Goal: Complete application form

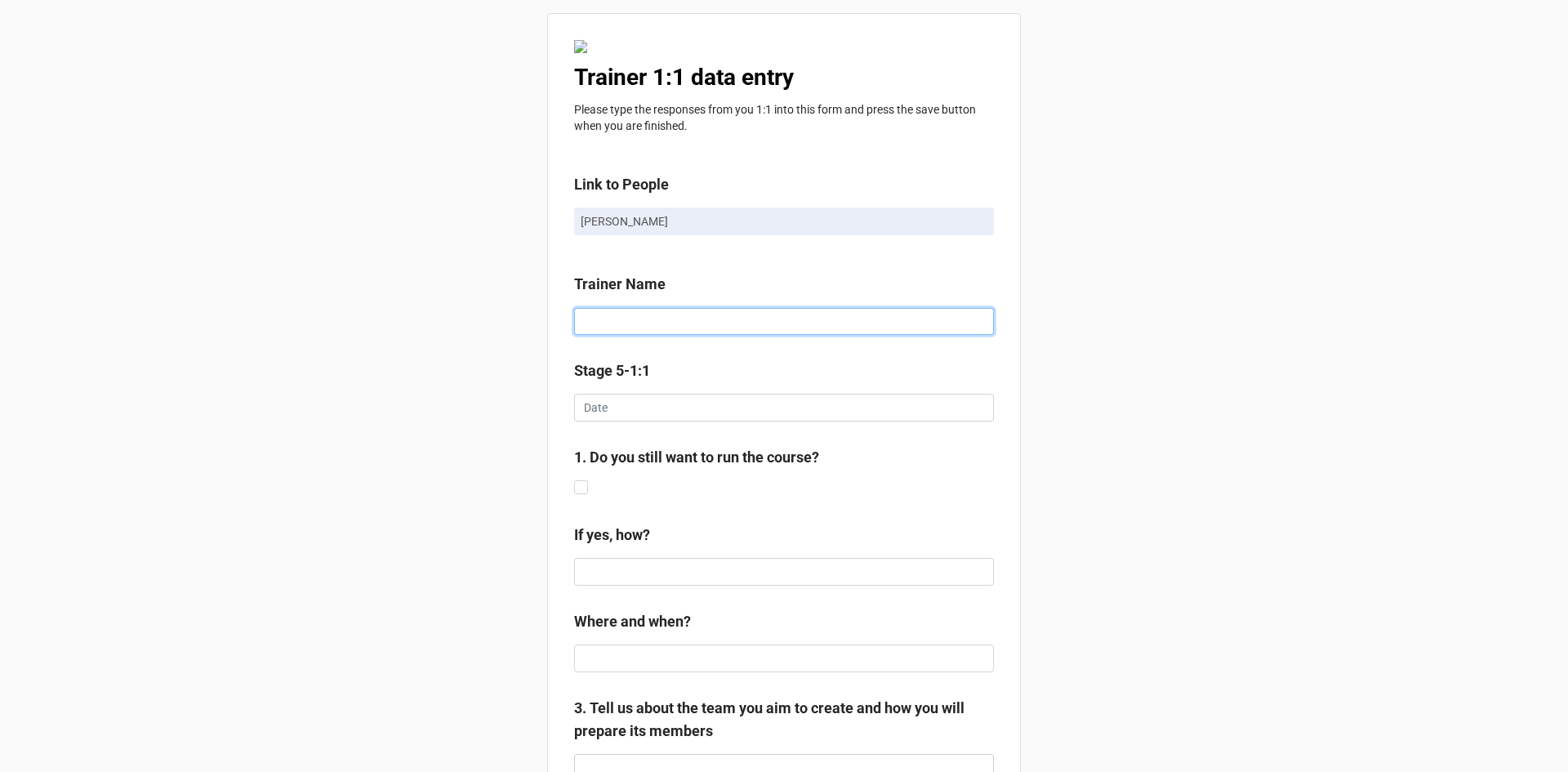
drag, startPoint x: 628, startPoint y: 335, endPoint x: 622, endPoint y: 316, distance: 19.9
click at [628, 335] on input at bounding box center [784, 321] width 420 height 28
type input "[PERSON_NAME]"
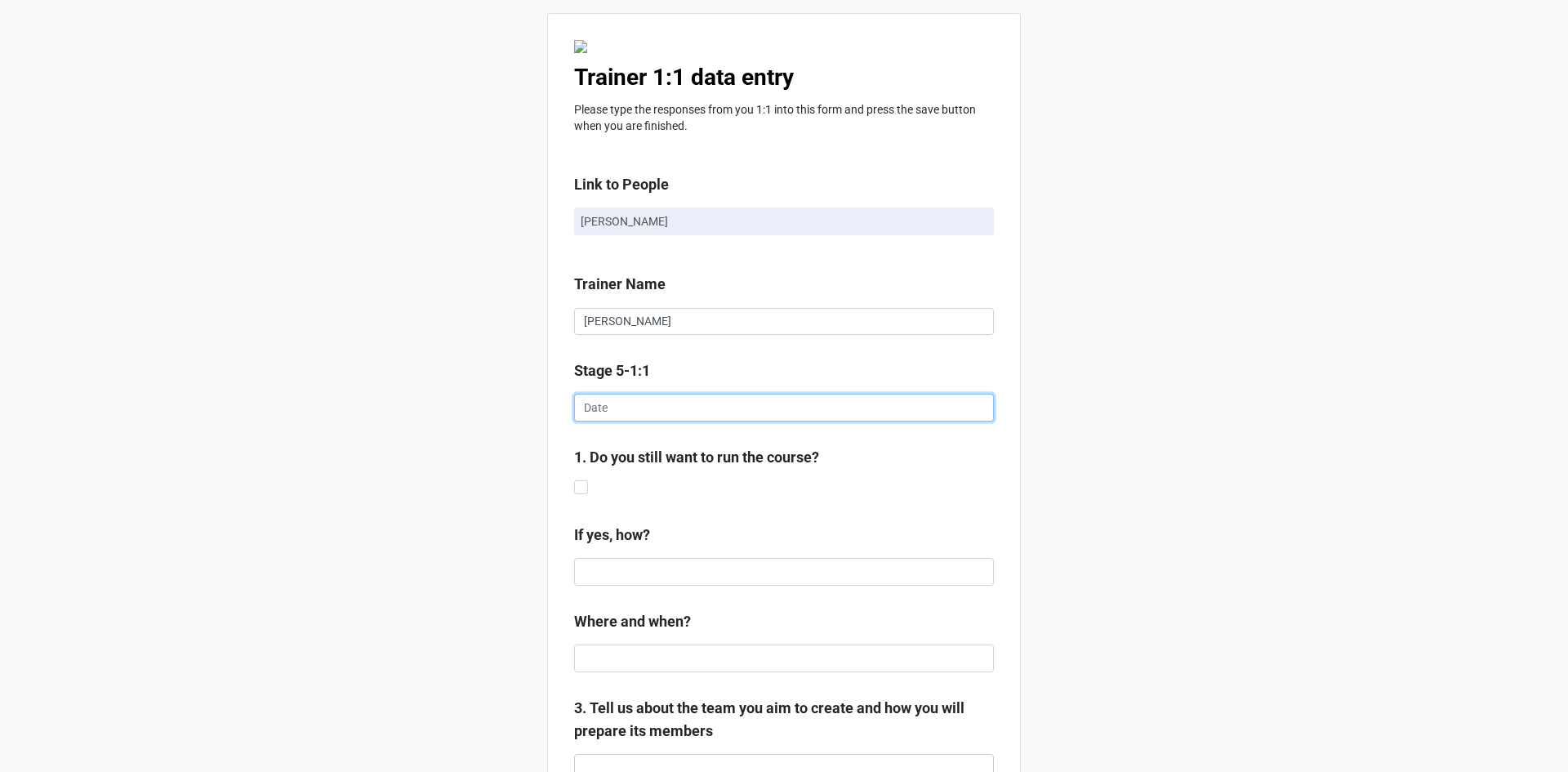
click at [638, 400] on input "text" at bounding box center [784, 407] width 420 height 28
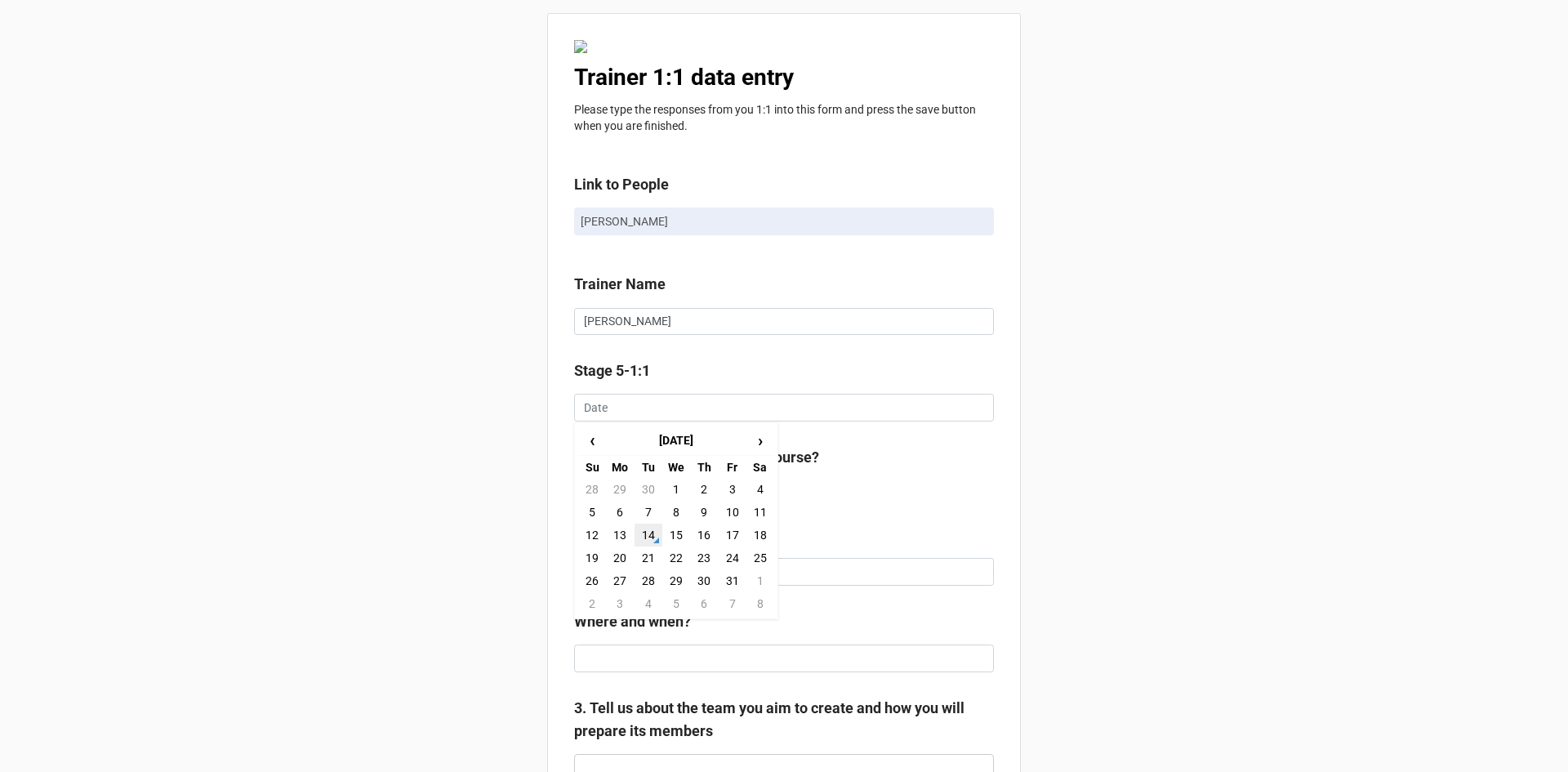
click at [645, 530] on td "14" at bounding box center [648, 535] width 28 height 23
type input "[DATE]"
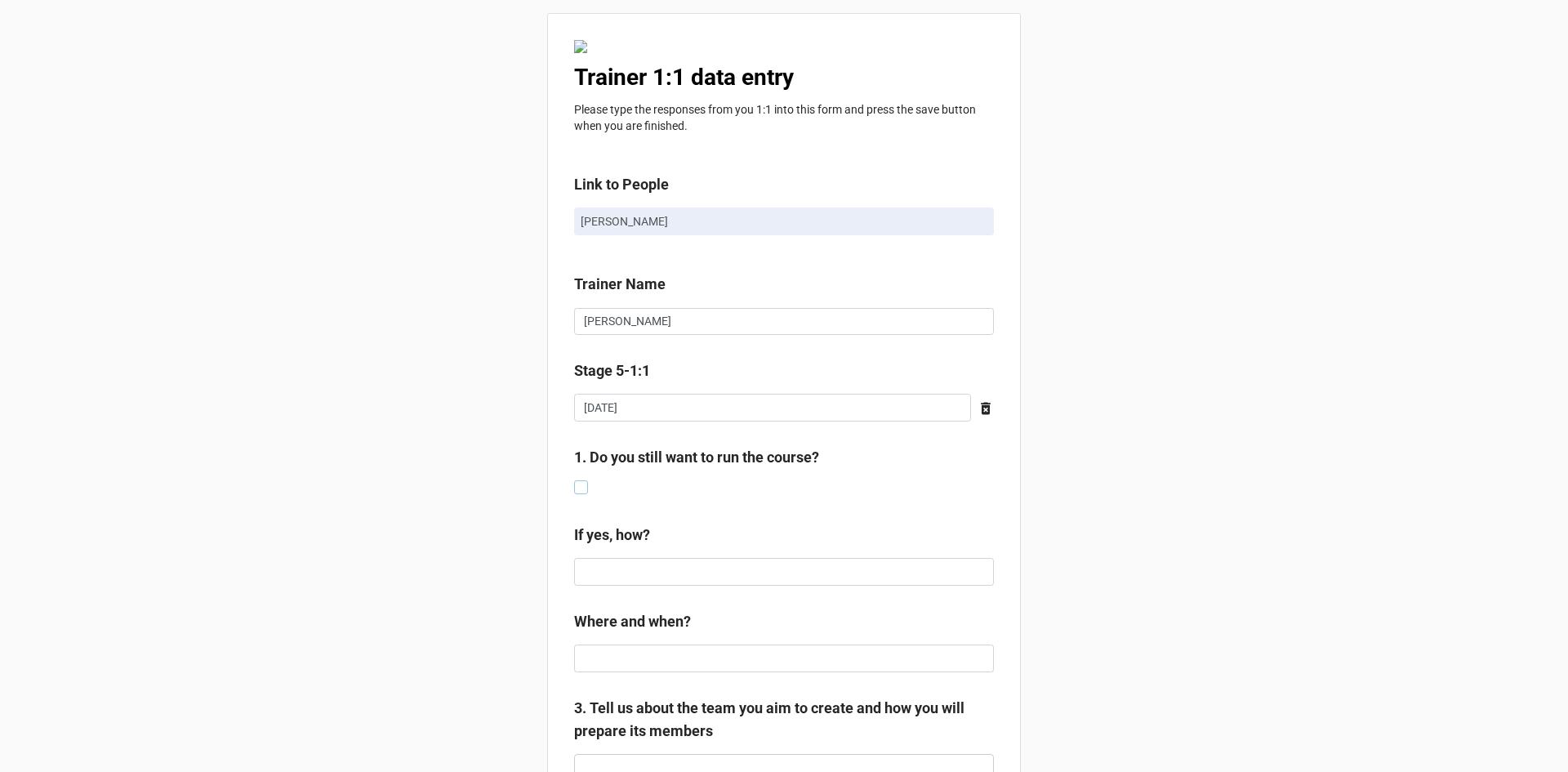
click at [578, 480] on label at bounding box center [581, 480] width 14 height 0
checkbox input "true"
click at [586, 567] on input at bounding box center [784, 571] width 420 height 28
type input "t"
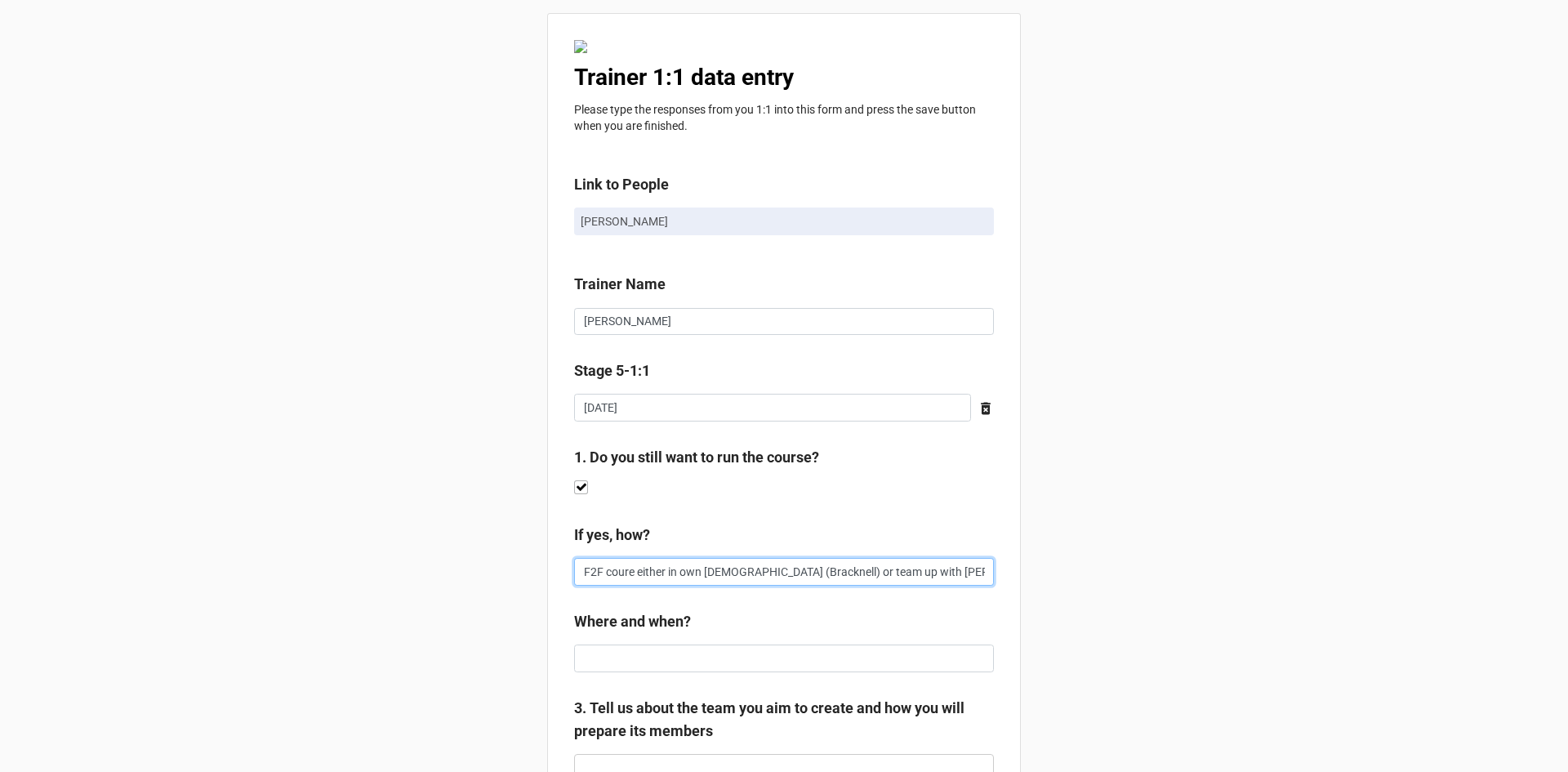
scroll to position [0, 173]
type input "Start with Hub in Jan, then go onto F2F coure either in own [DEMOGRAPHIC_DATA] …"
click at [641, 656] on input at bounding box center [784, 658] width 420 height 28
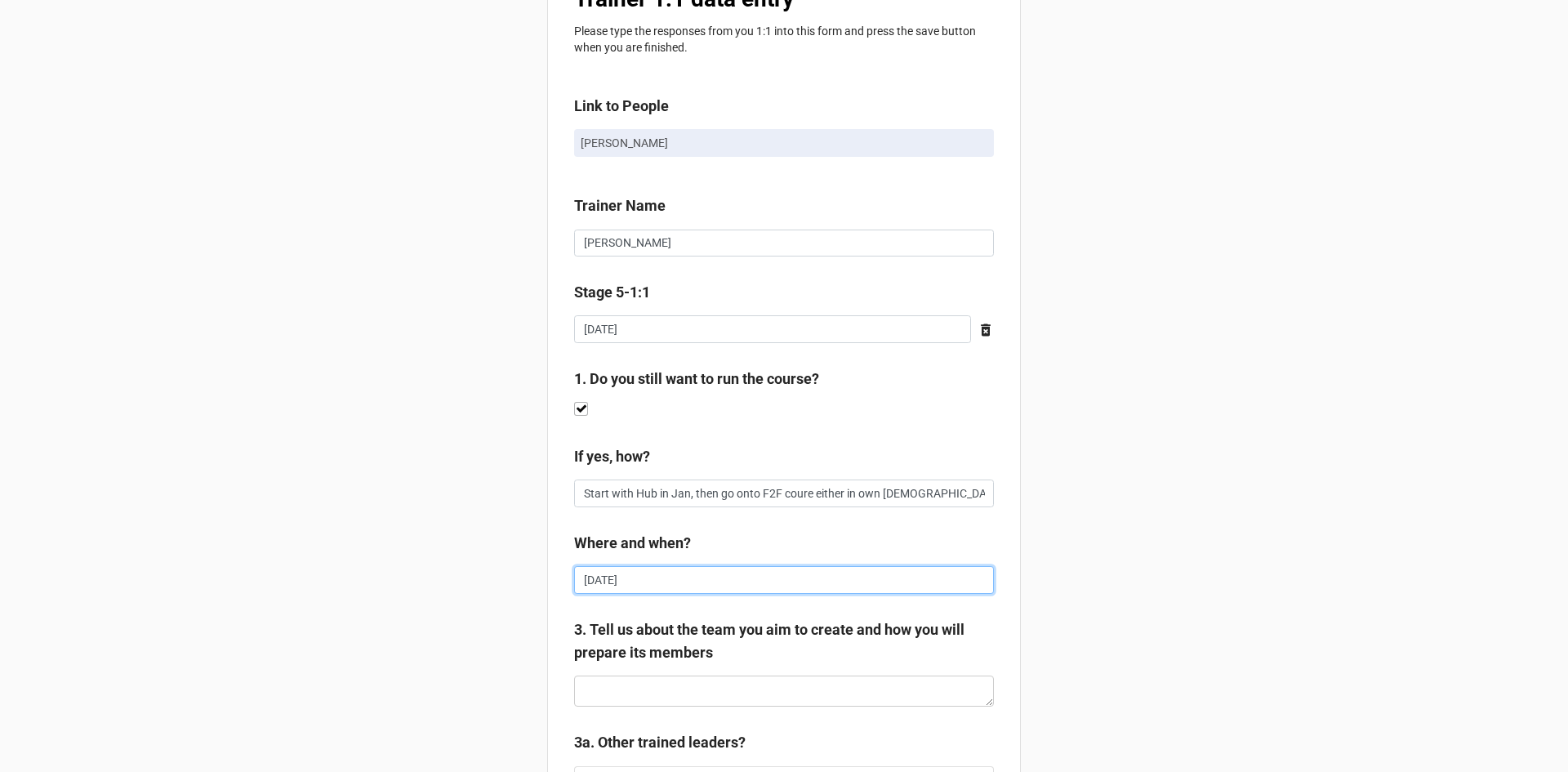
scroll to position [136, 0]
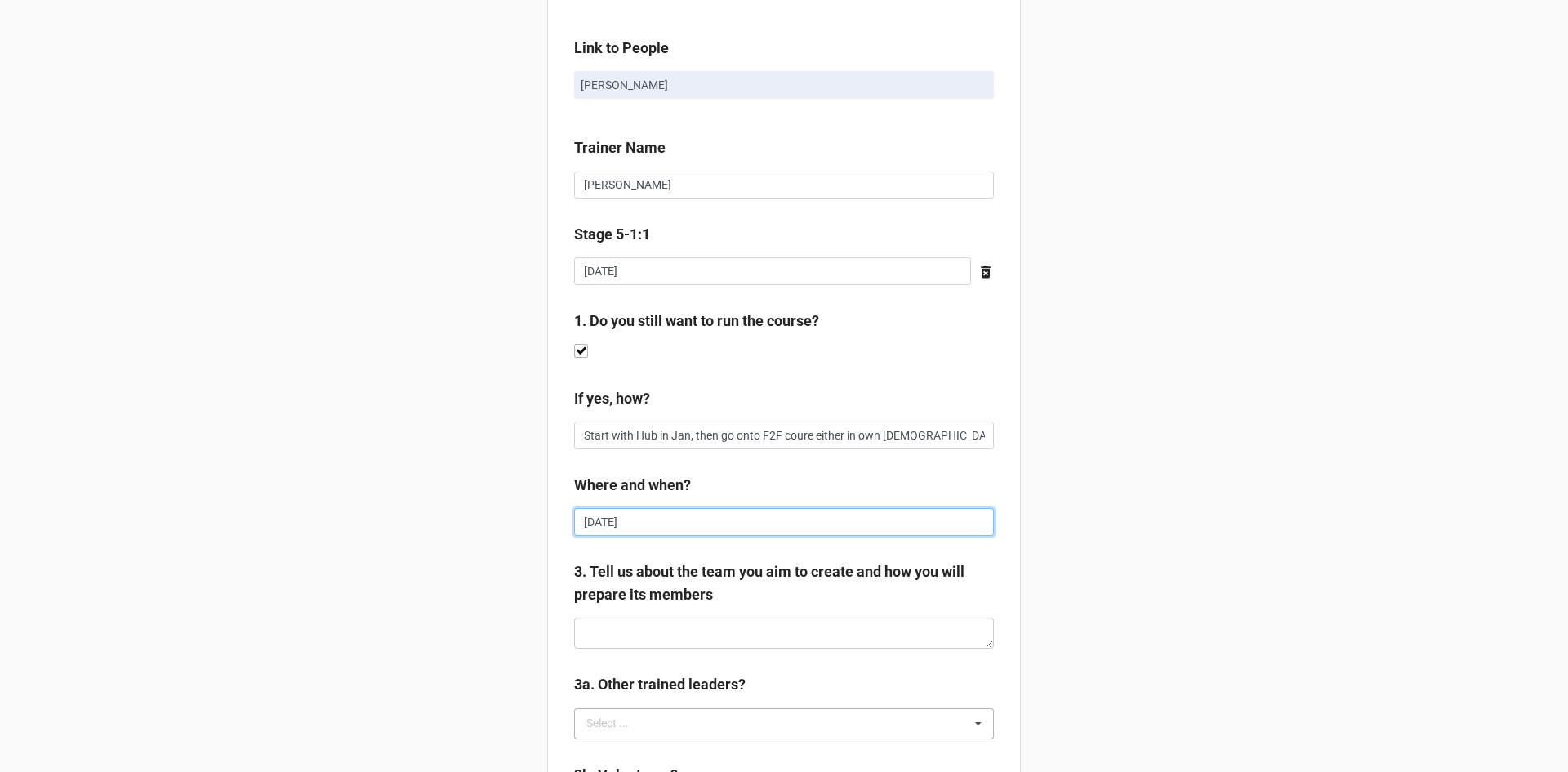
type input "[DATE]"
click at [625, 730] on div "Select ..." at bounding box center [617, 723] width 70 height 19
type input "E"
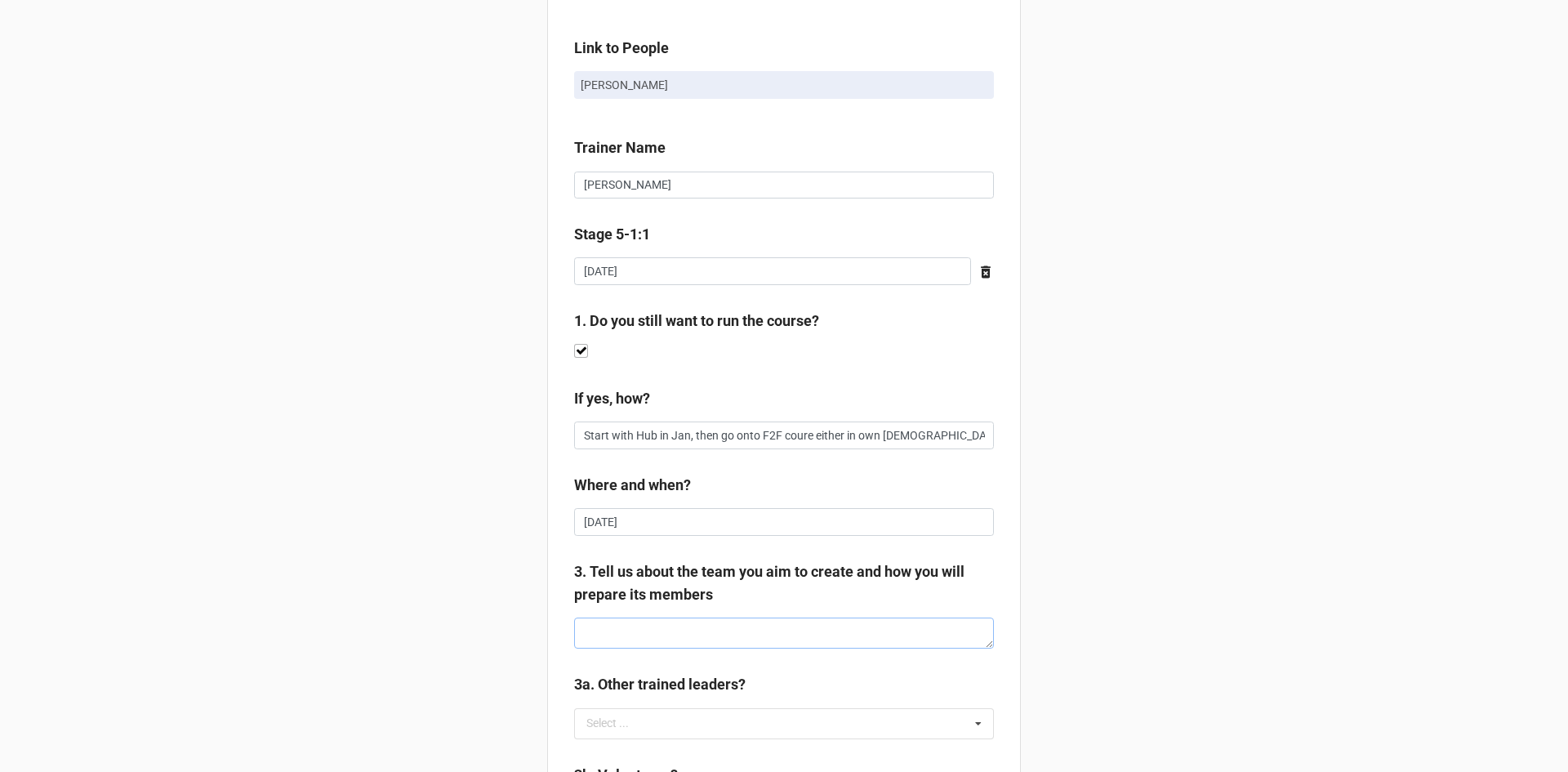
type textarea "E"
type textarea "x"
type textarea "Em"
type textarea "x"
type textarea "Emm"
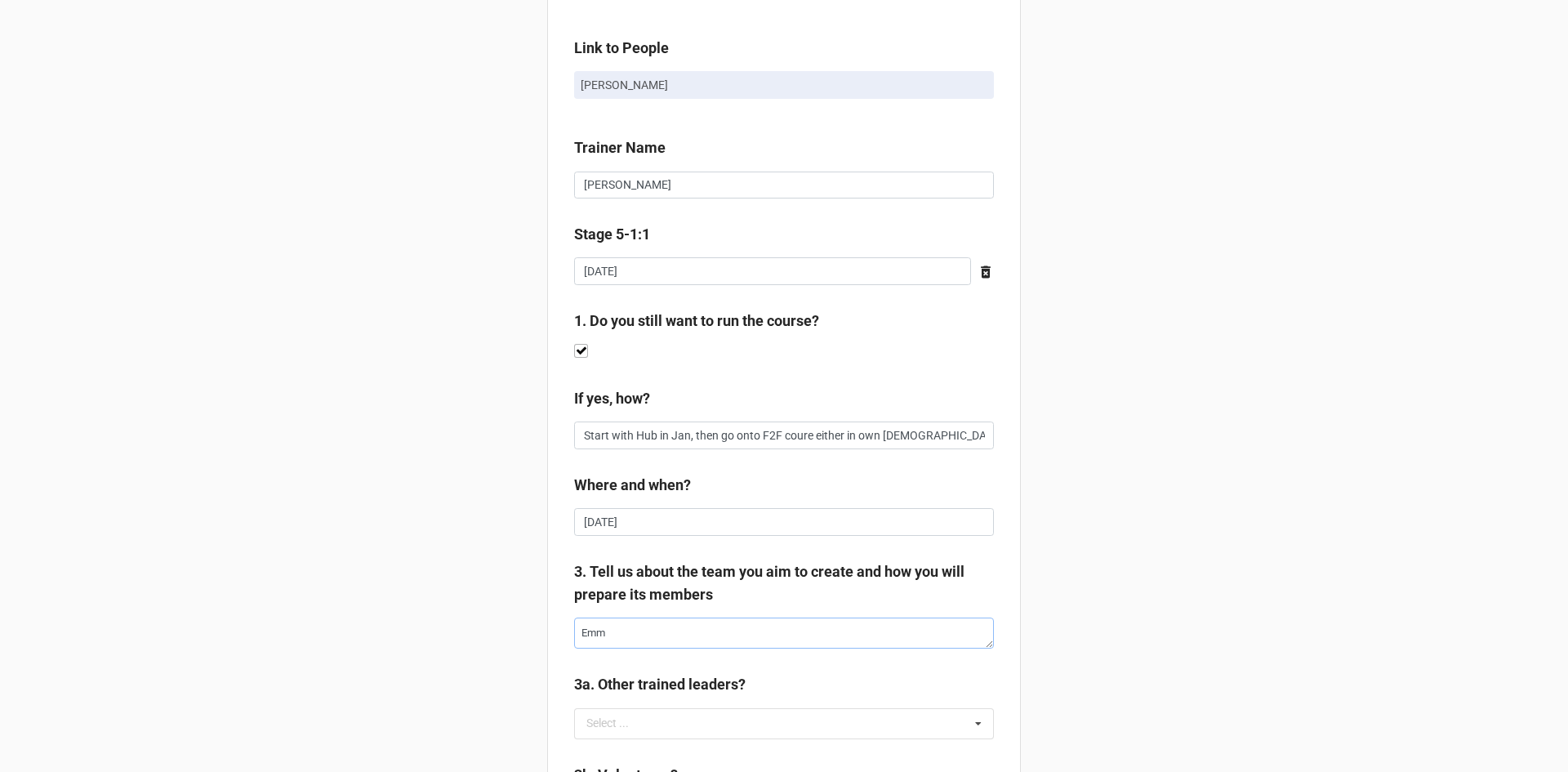
type textarea "x"
type textarea "[PERSON_NAME]"
type textarea "x"
type textarea "[PERSON_NAME]"
type textarea "x"
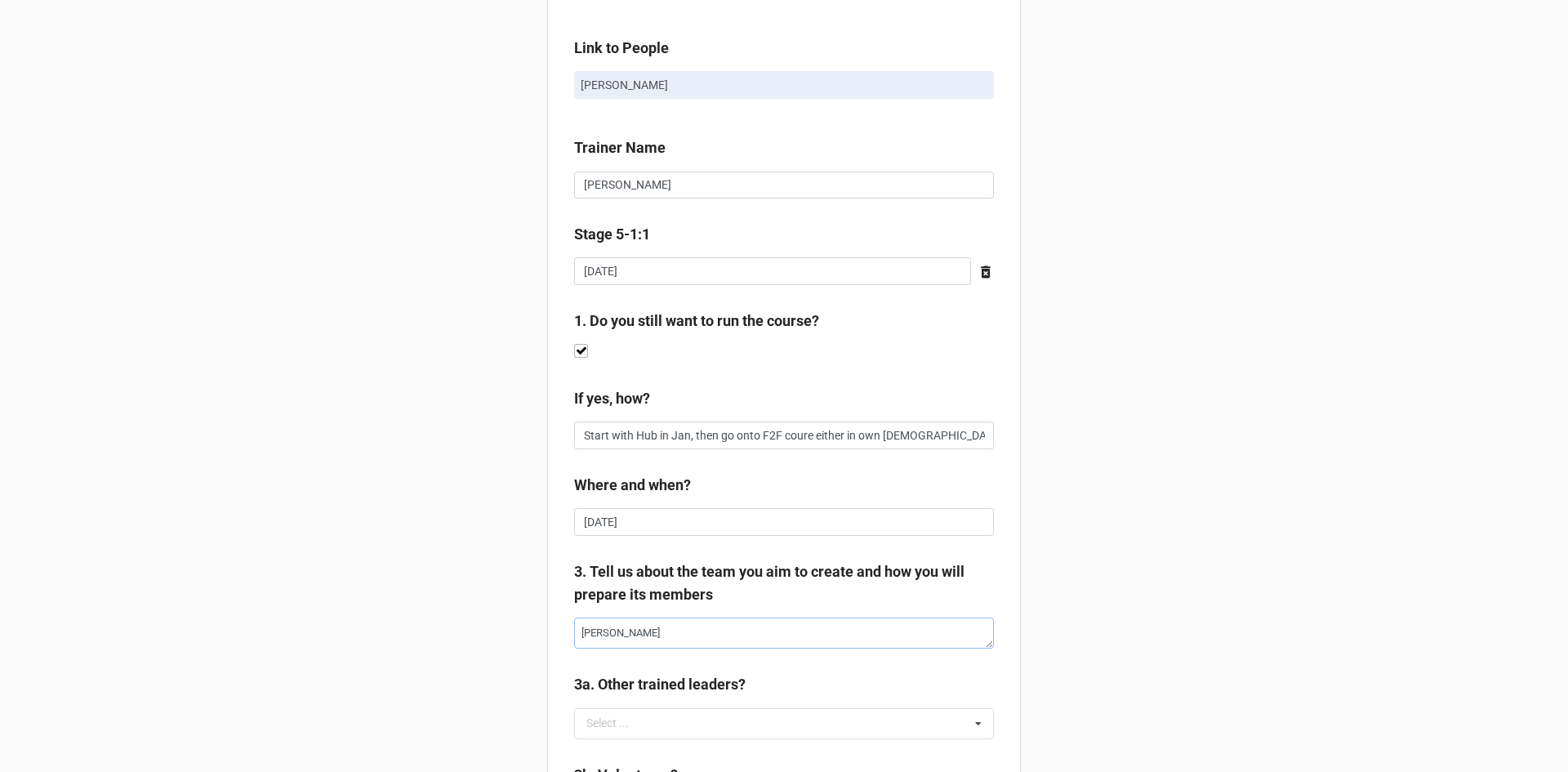
type textarea "[PERSON_NAME]"
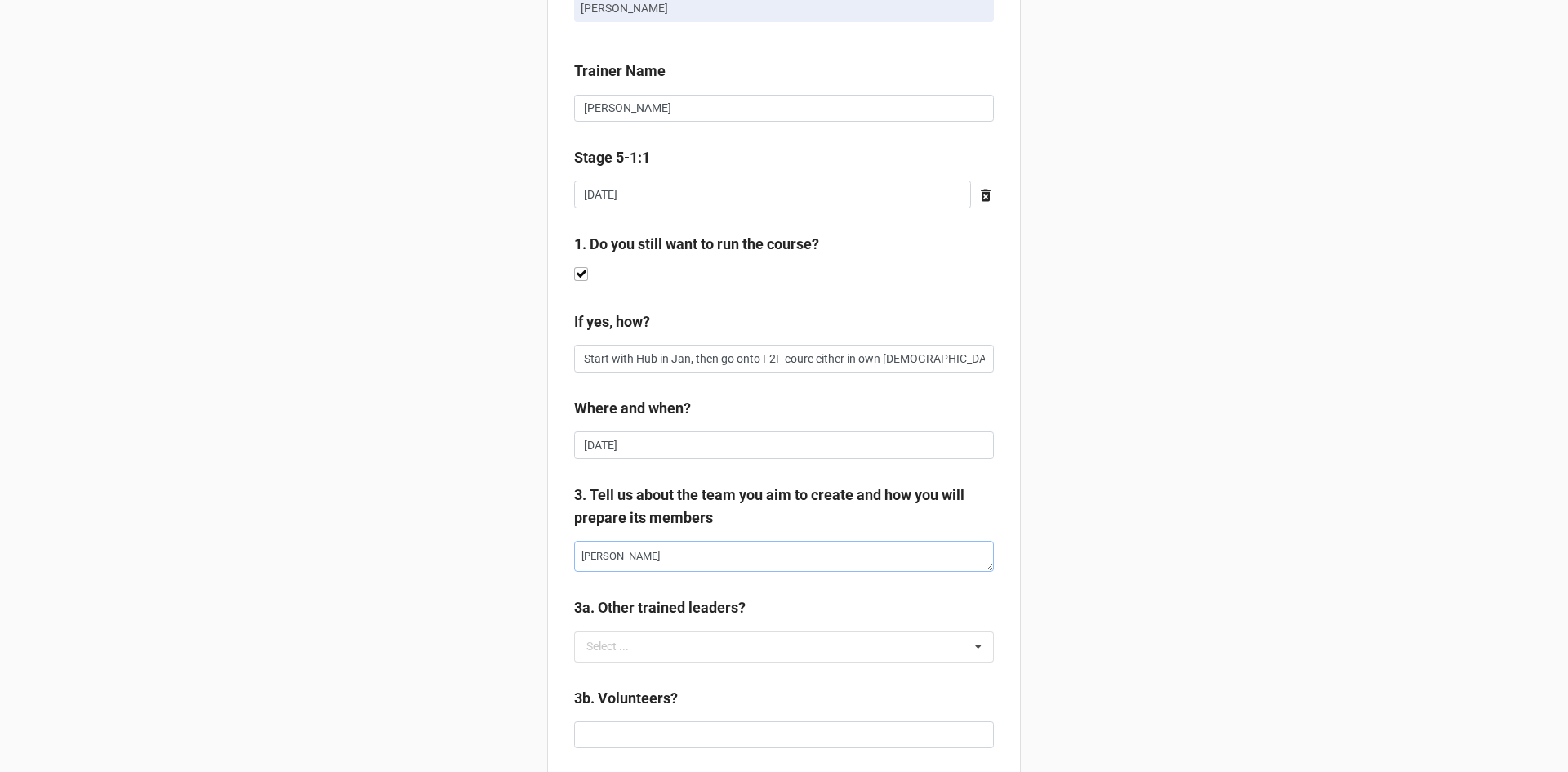
scroll to position [272, 0]
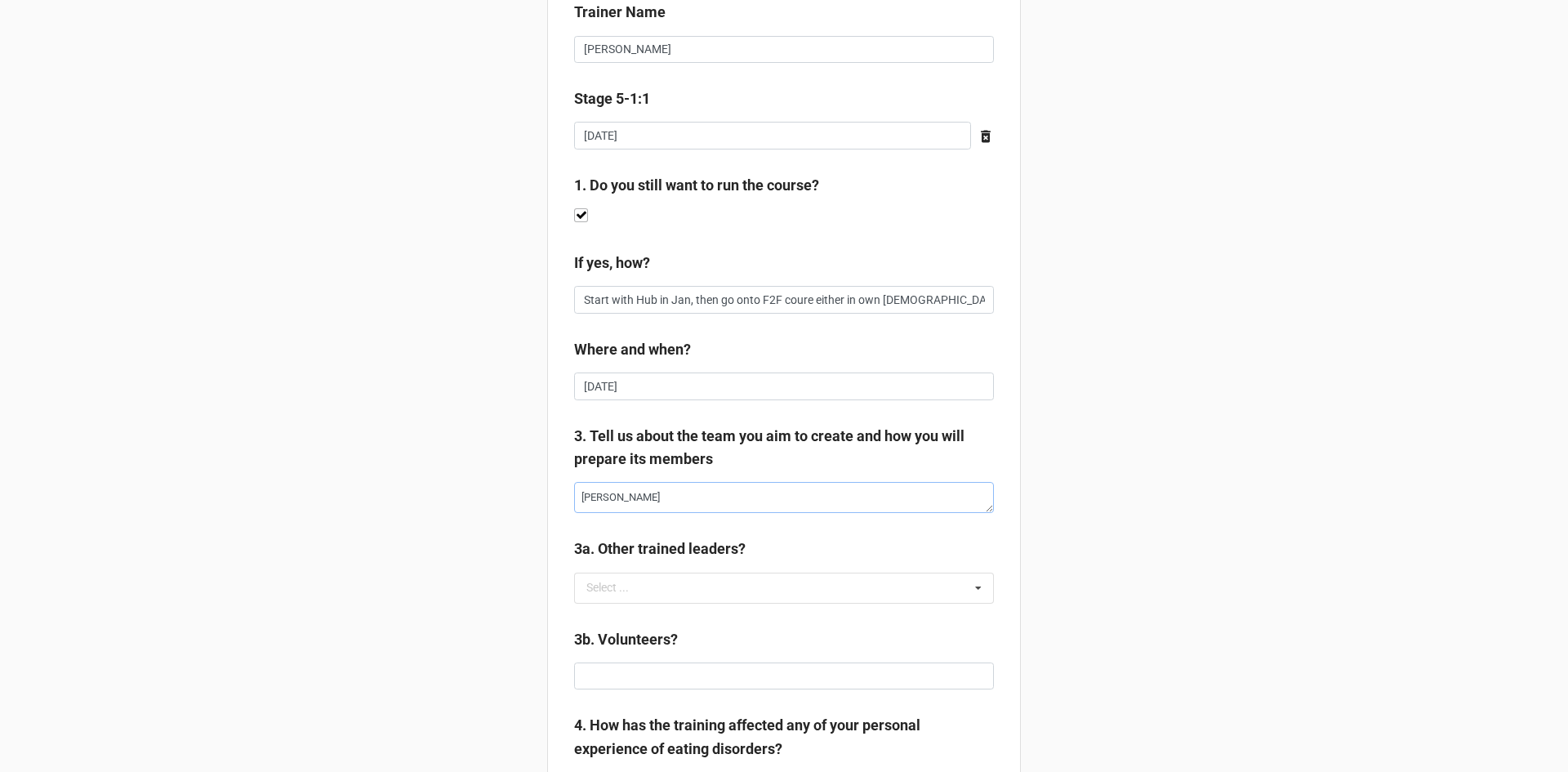
type textarea "x"
type textarea "[PERSON_NAME]"
type textarea "x"
type textarea "[PERSON_NAME];"
type textarea "x"
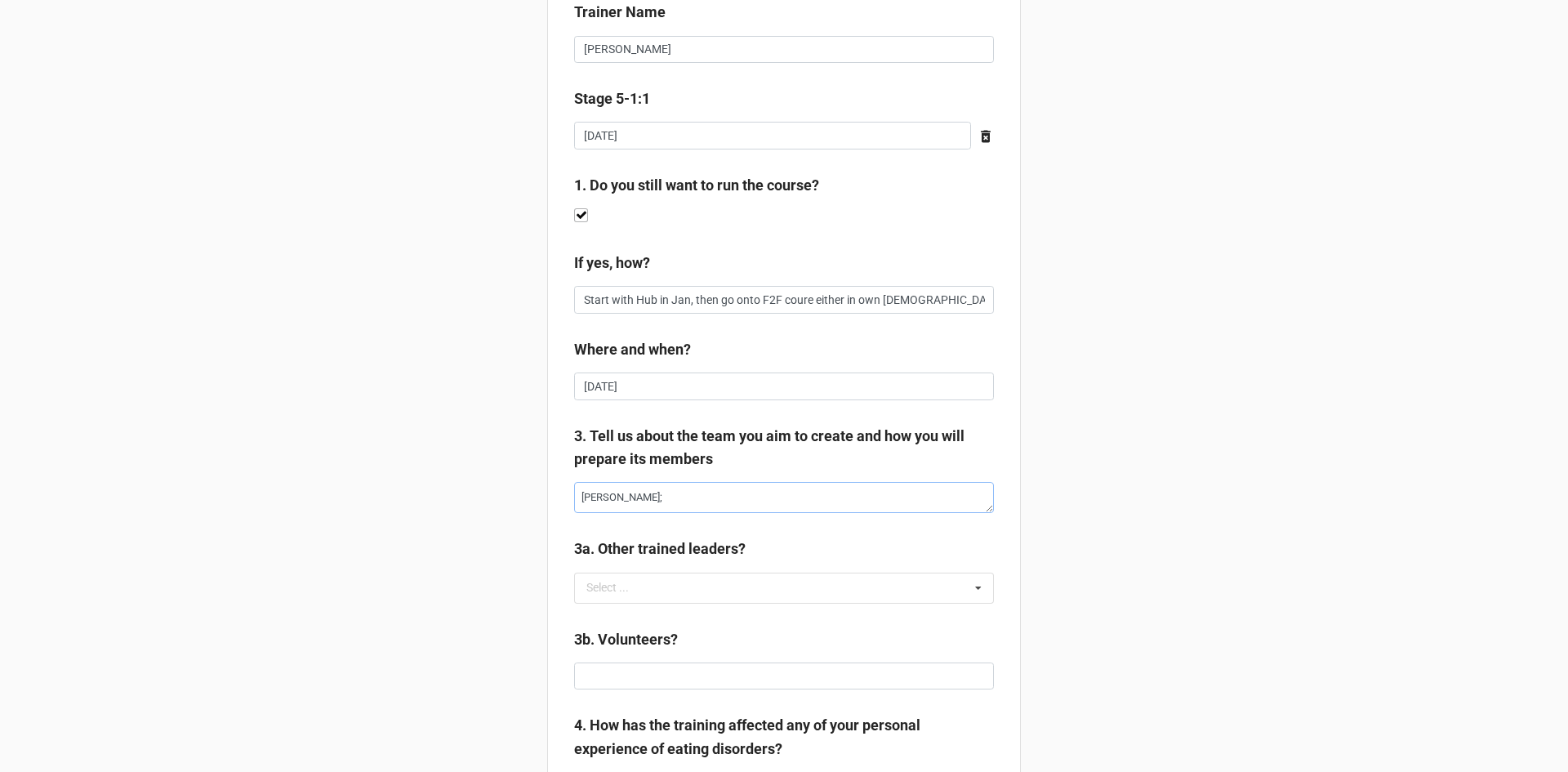
type textarea "[PERSON_NAME];a"
type textarea "x"
type textarea "[PERSON_NAME];"
type textarea "x"
type textarea "[PERSON_NAME];a"
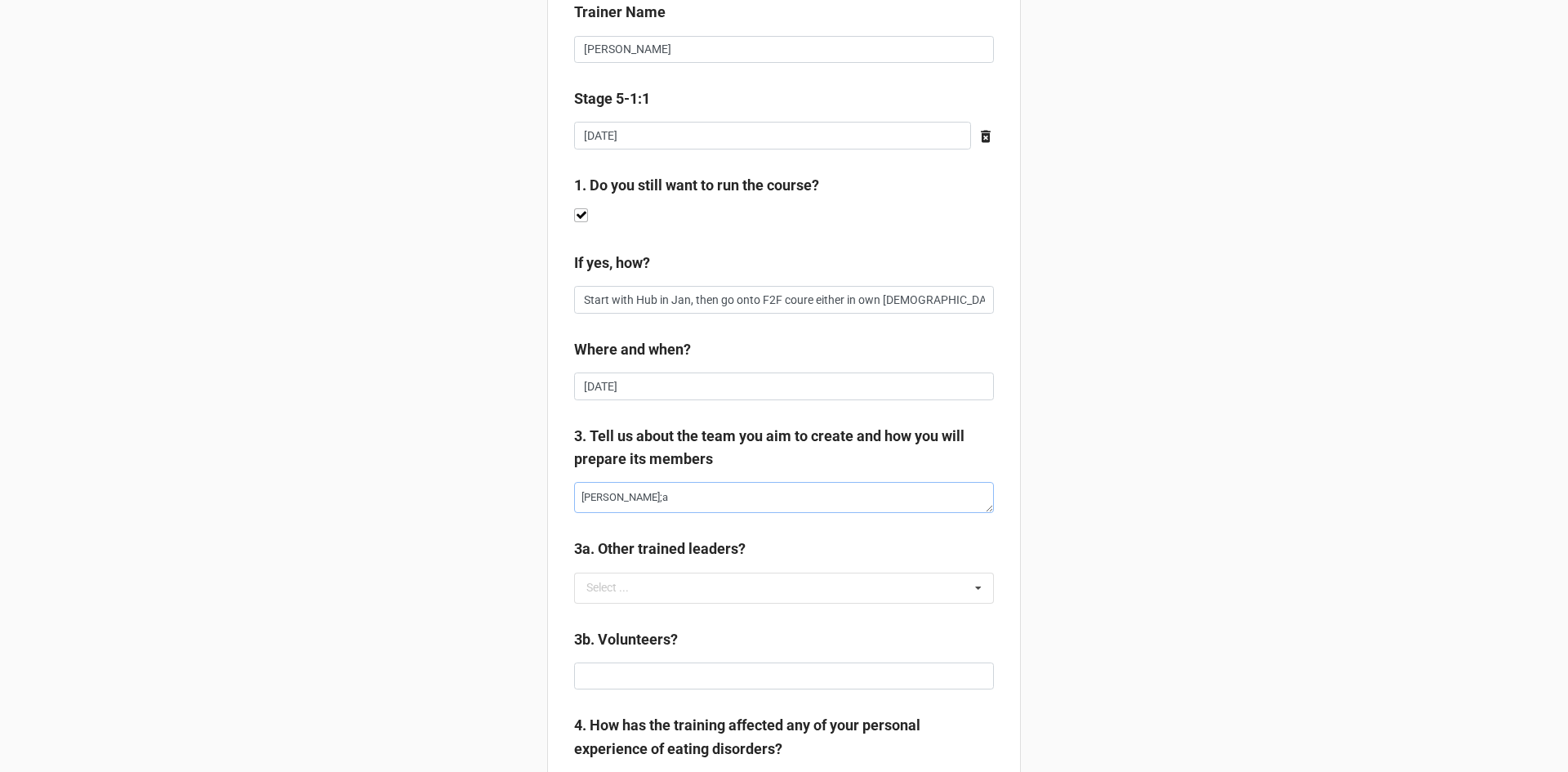
type textarea "x"
type textarea "[PERSON_NAME];al"
type textarea "x"
type textarea "[PERSON_NAME];alr"
type textarea "x"
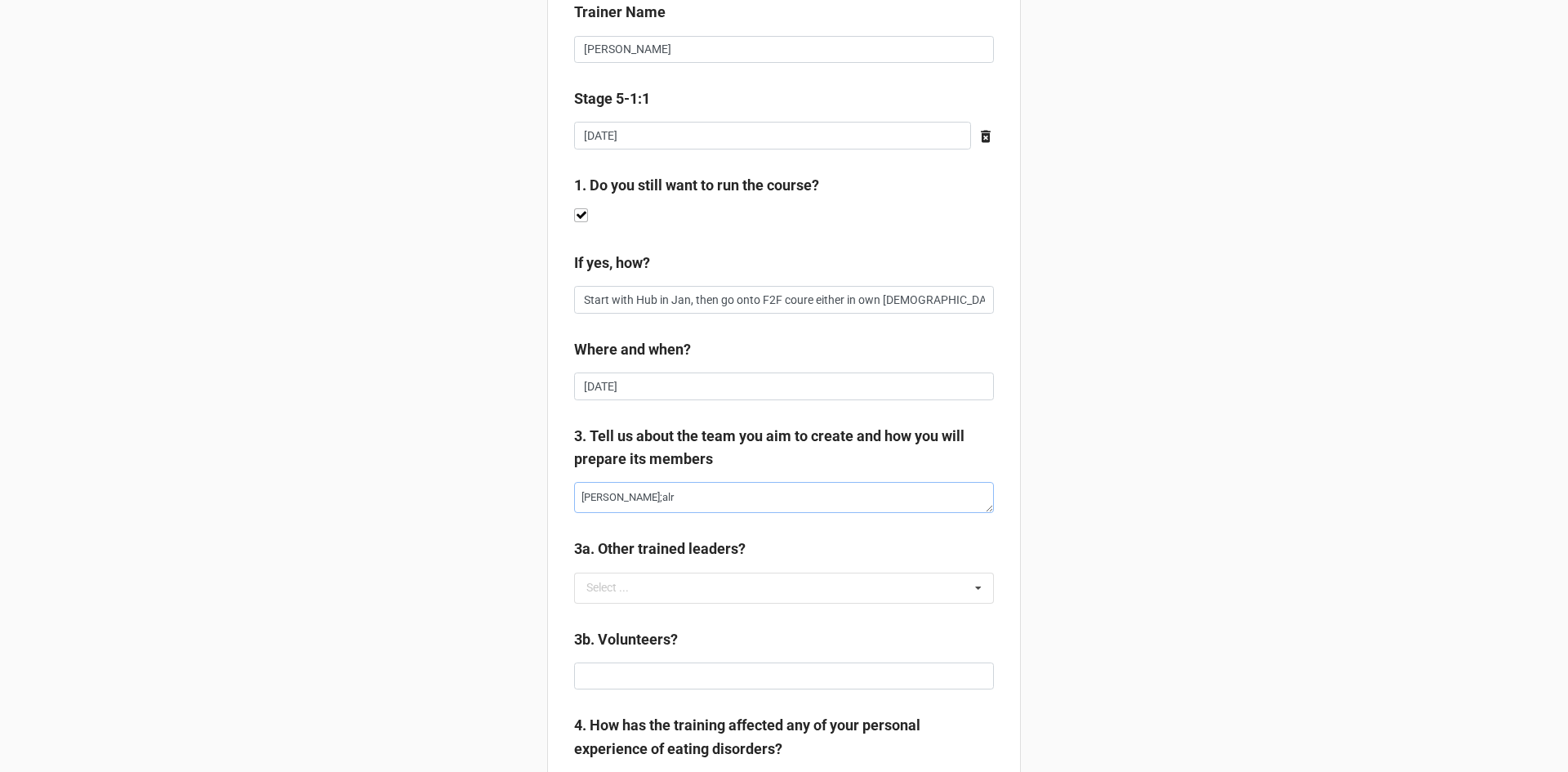
type textarea "[PERSON_NAME];[PERSON_NAME]"
type textarea "x"
type textarea "[PERSON_NAME]"
click at [396, 535] on div "Trainer 1:1 data entry Please type the responses from you 1:1 into this form an…" at bounding box center [784, 631] width 1568 height 1806
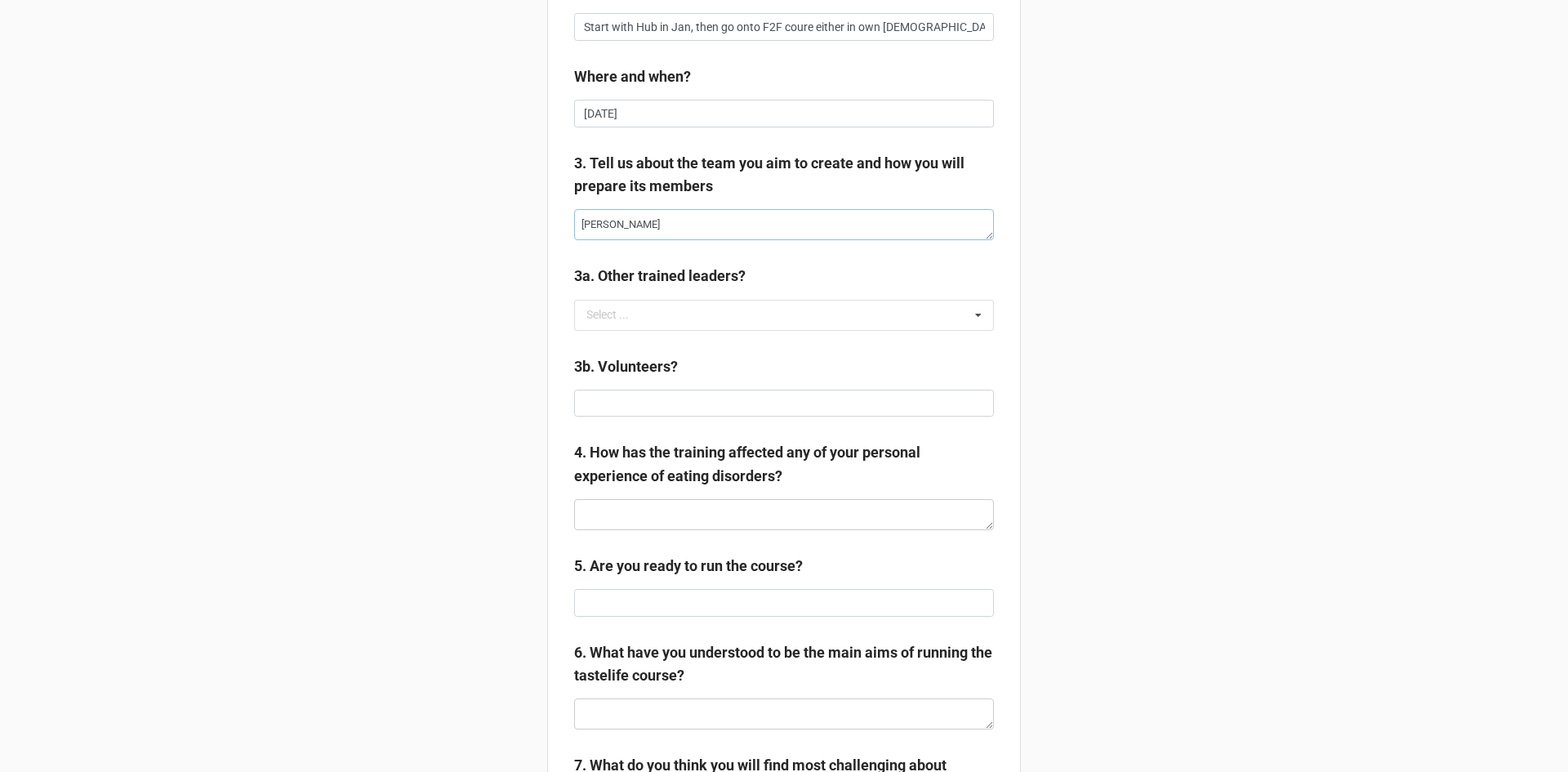
click at [626, 225] on textarea "[PERSON_NAME]" at bounding box center [784, 224] width 420 height 31
type textarea "x"
type textarea "[PERSON_NAME]"
type textarea "x"
type textarea "[PERSON_NAME]"
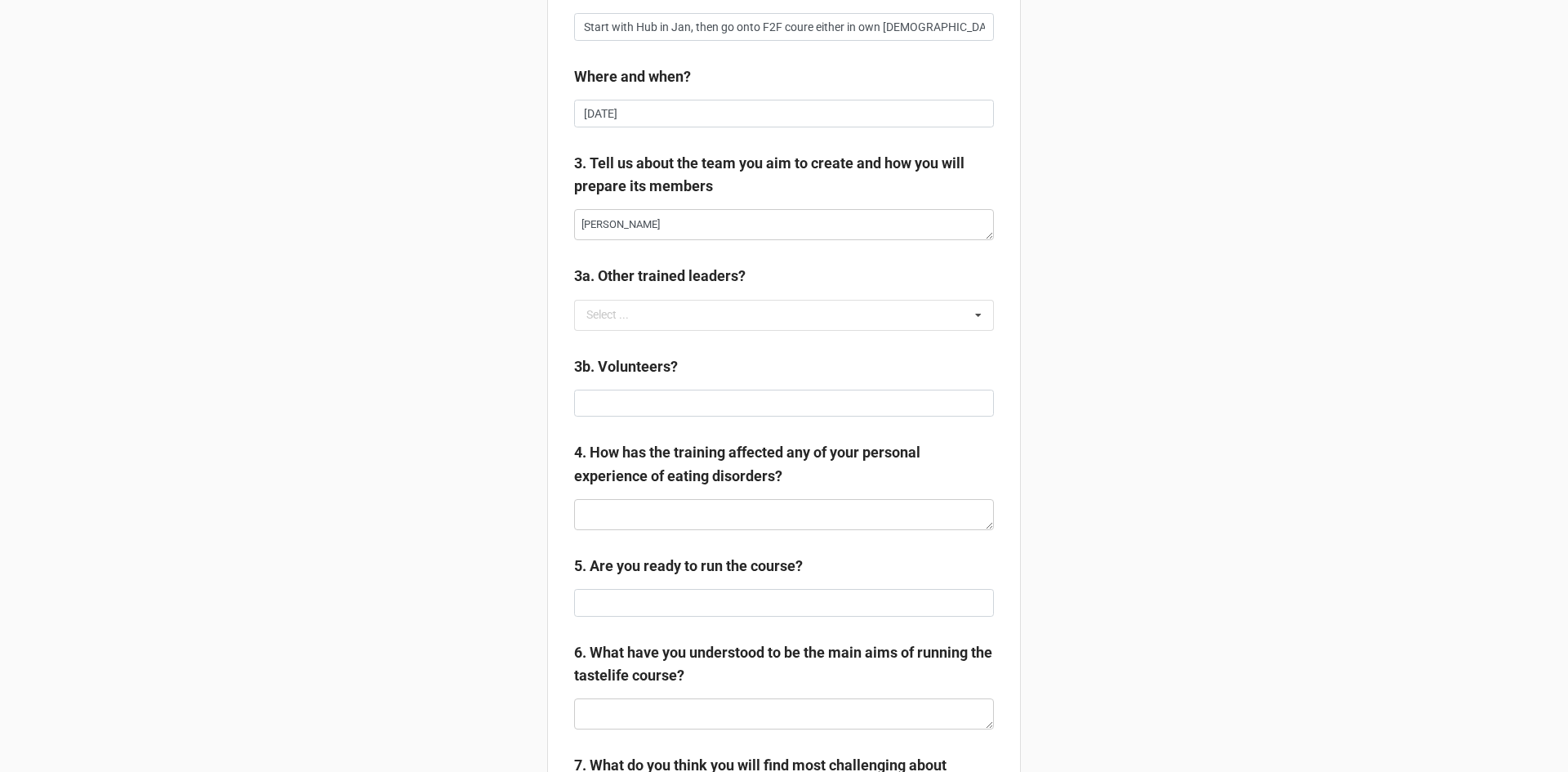
click at [382, 512] on div "Trainer 1:1 data entry Please type the responses from you 1:1 into this form an…" at bounding box center [784, 357] width 1568 height 1806
click at [607, 518] on textarea at bounding box center [784, 515] width 420 height 31
click at [638, 604] on input at bounding box center [784, 602] width 420 height 28
type textarea "x"
type input "U"
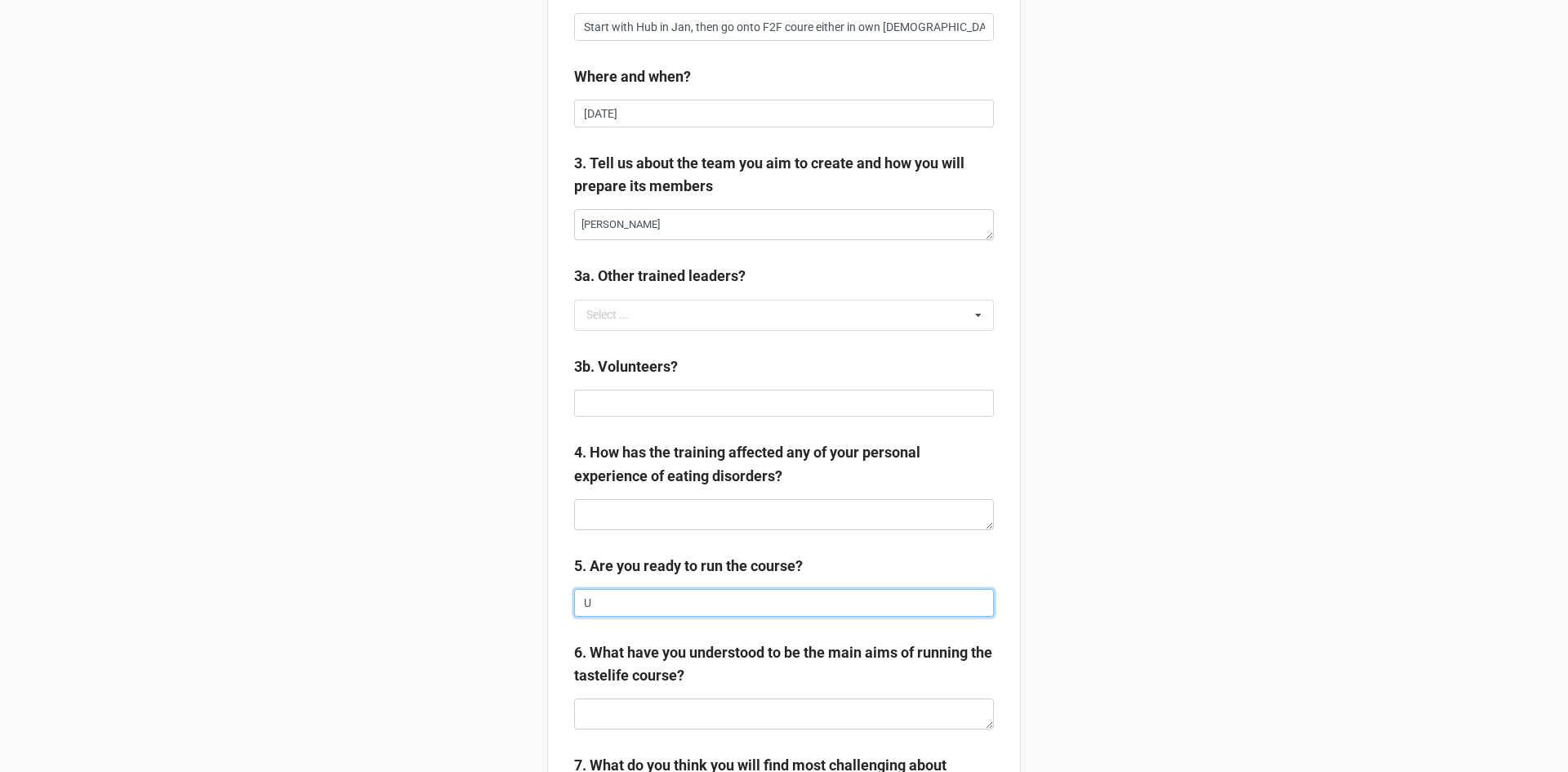
type textarea "x"
type input "Y"
type textarea "x"
type input "Ye"
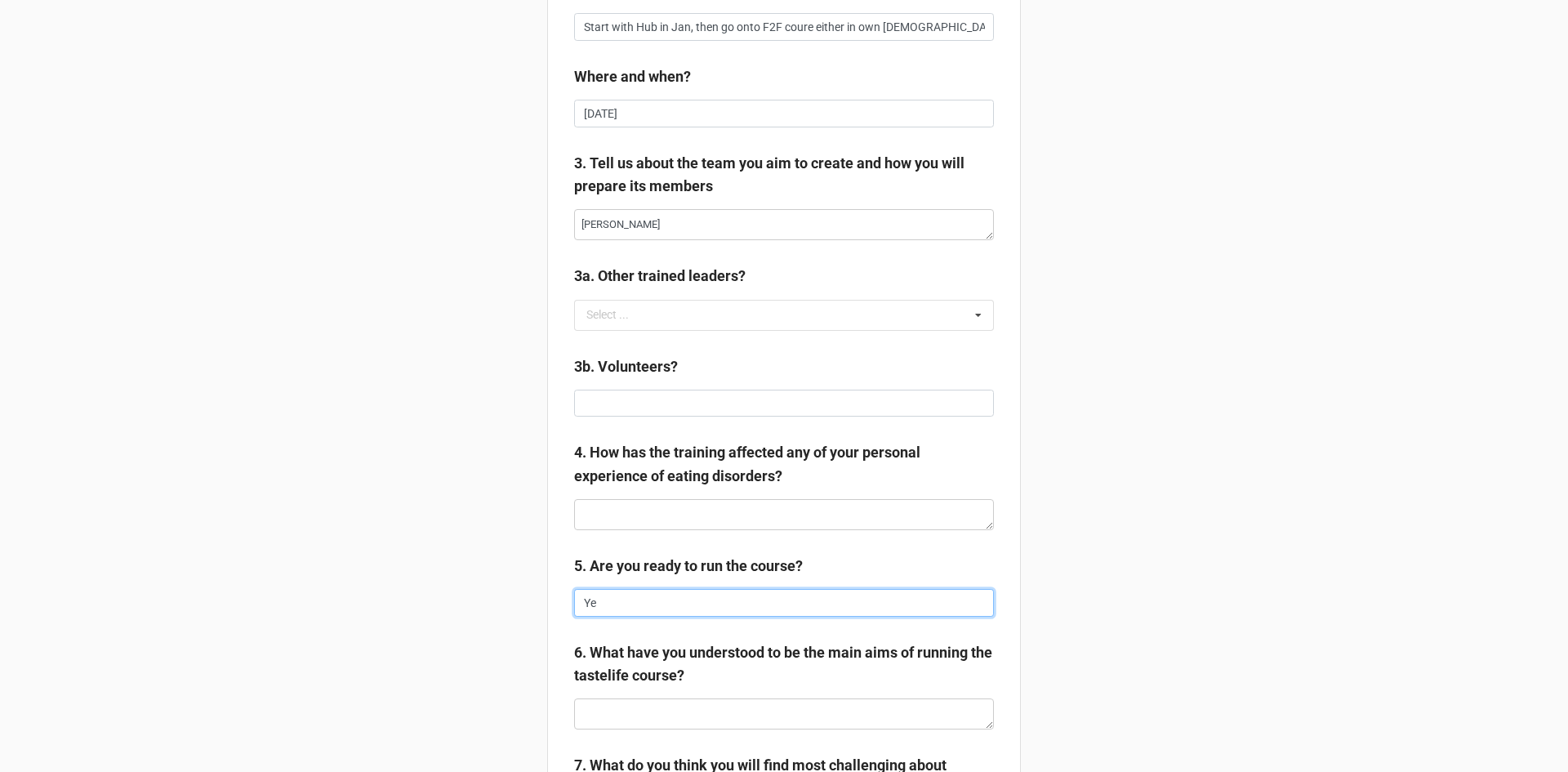
type textarea "x"
type input "Yes"
click at [502, 563] on div "Trainer 1:1 data entry Please type the responses from you 1:1 into this form an…" at bounding box center [784, 357] width 1568 height 1806
click at [625, 506] on textarea at bounding box center [784, 515] width 420 height 31
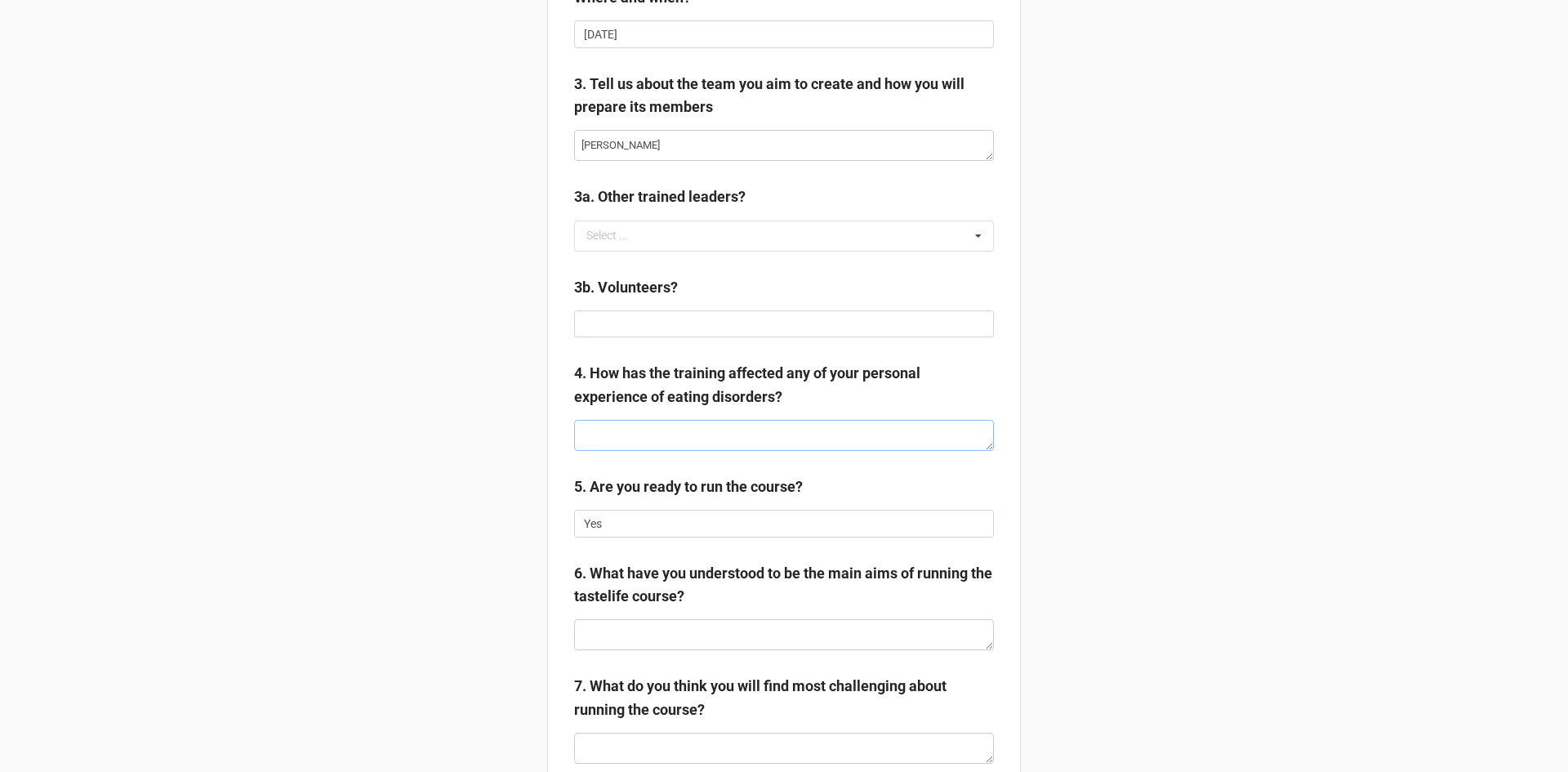
scroll to position [681, 0]
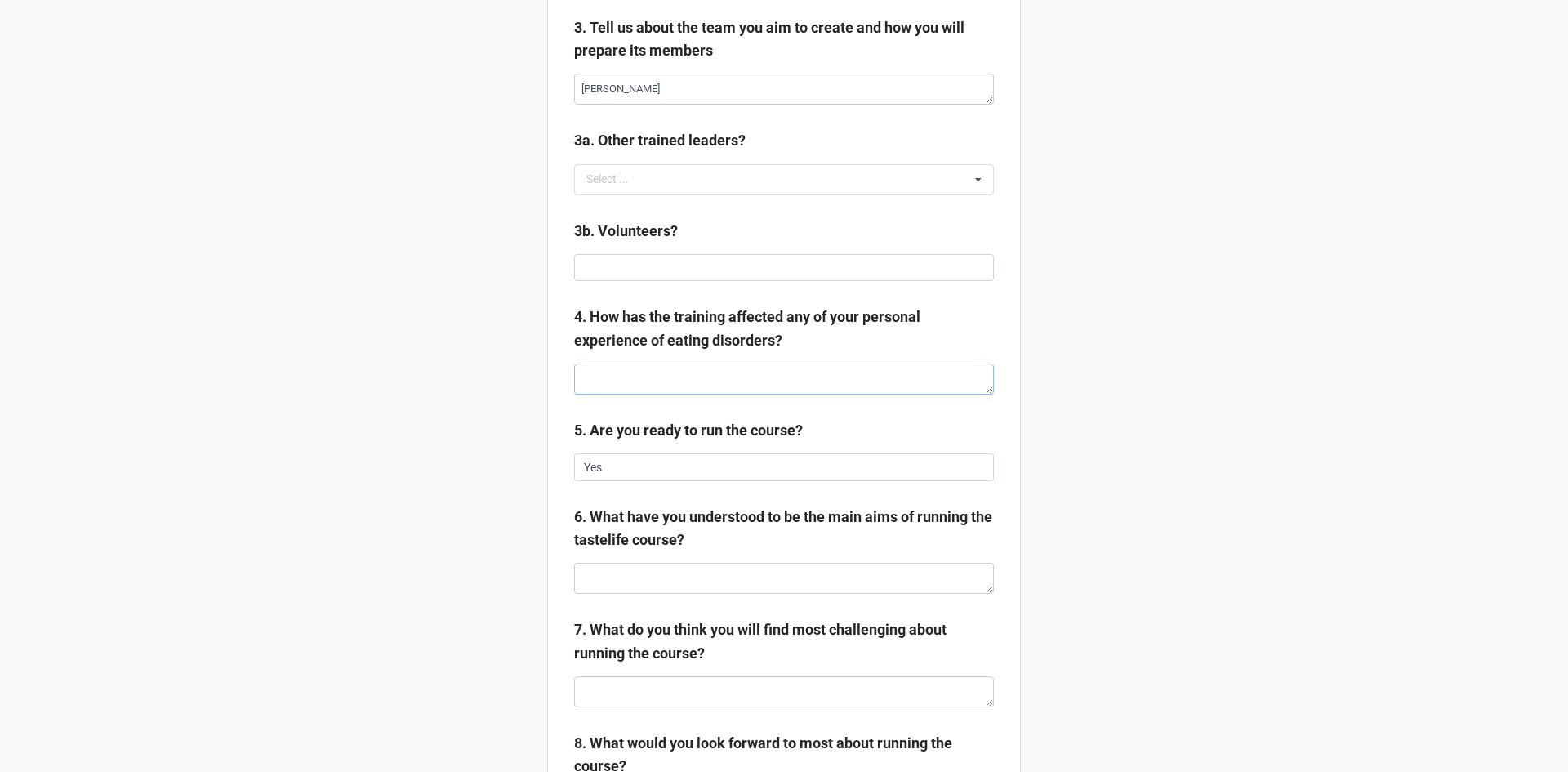
click at [620, 373] on textarea at bounding box center [784, 378] width 420 height 31
type textarea "x"
type textarea "R"
type textarea "x"
type textarea "Re"
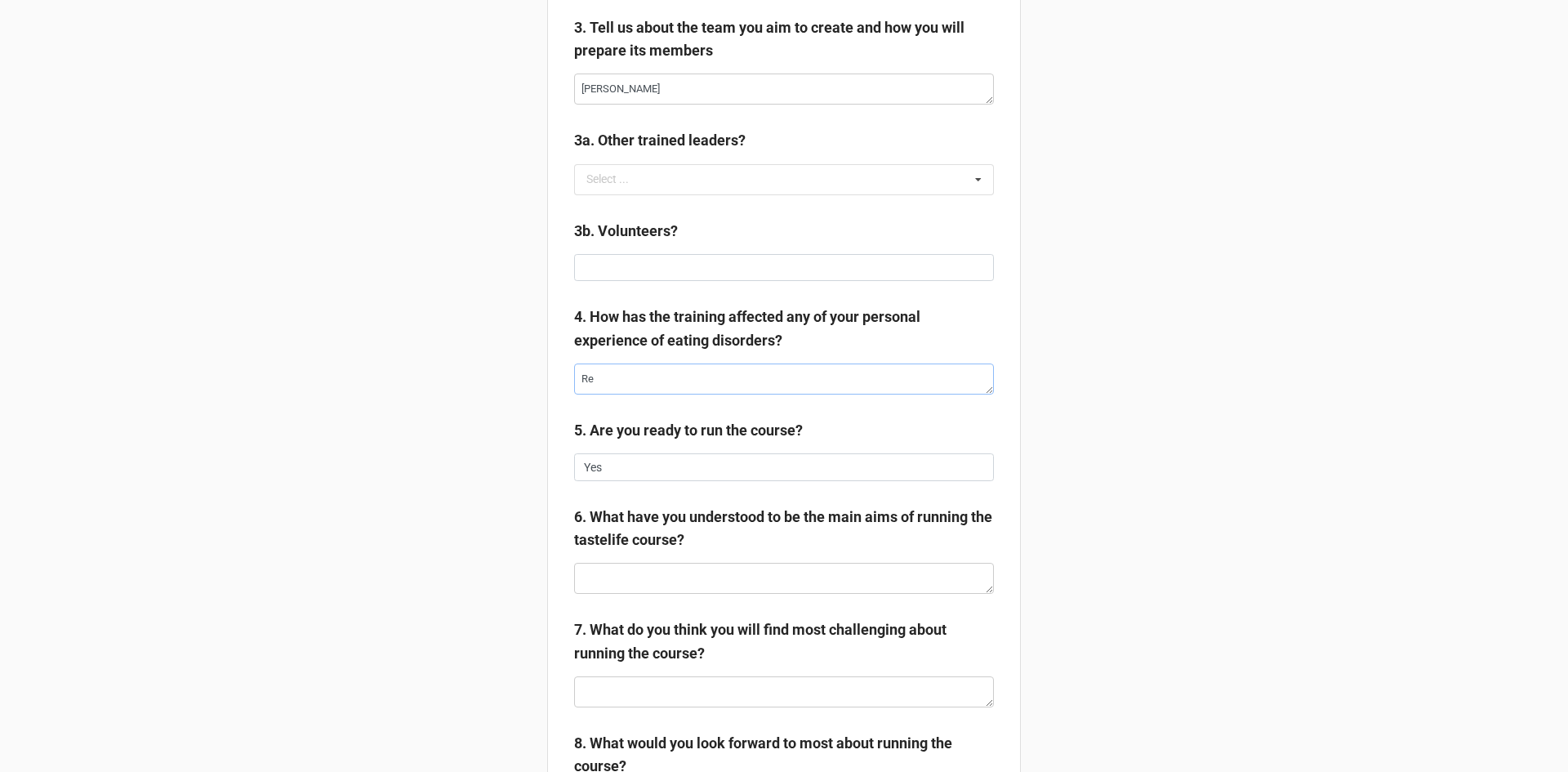
type textarea "x"
type textarea "Rem"
type textarea "x"
type textarea "Remi"
type textarea "x"
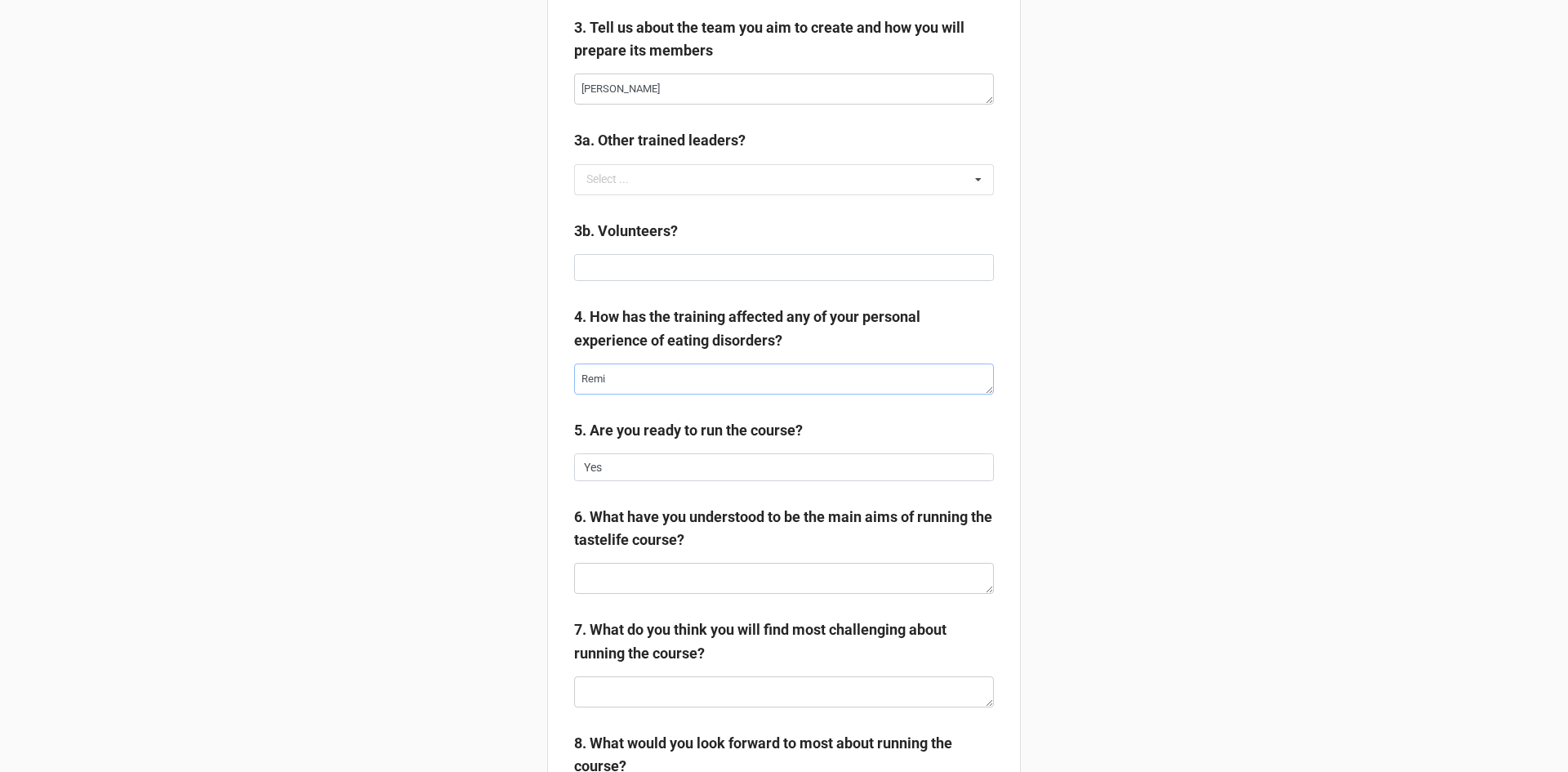
type textarea "Remin"
type textarea "x"
type textarea "Remind"
type textarea "x"
type textarea "Reminde"
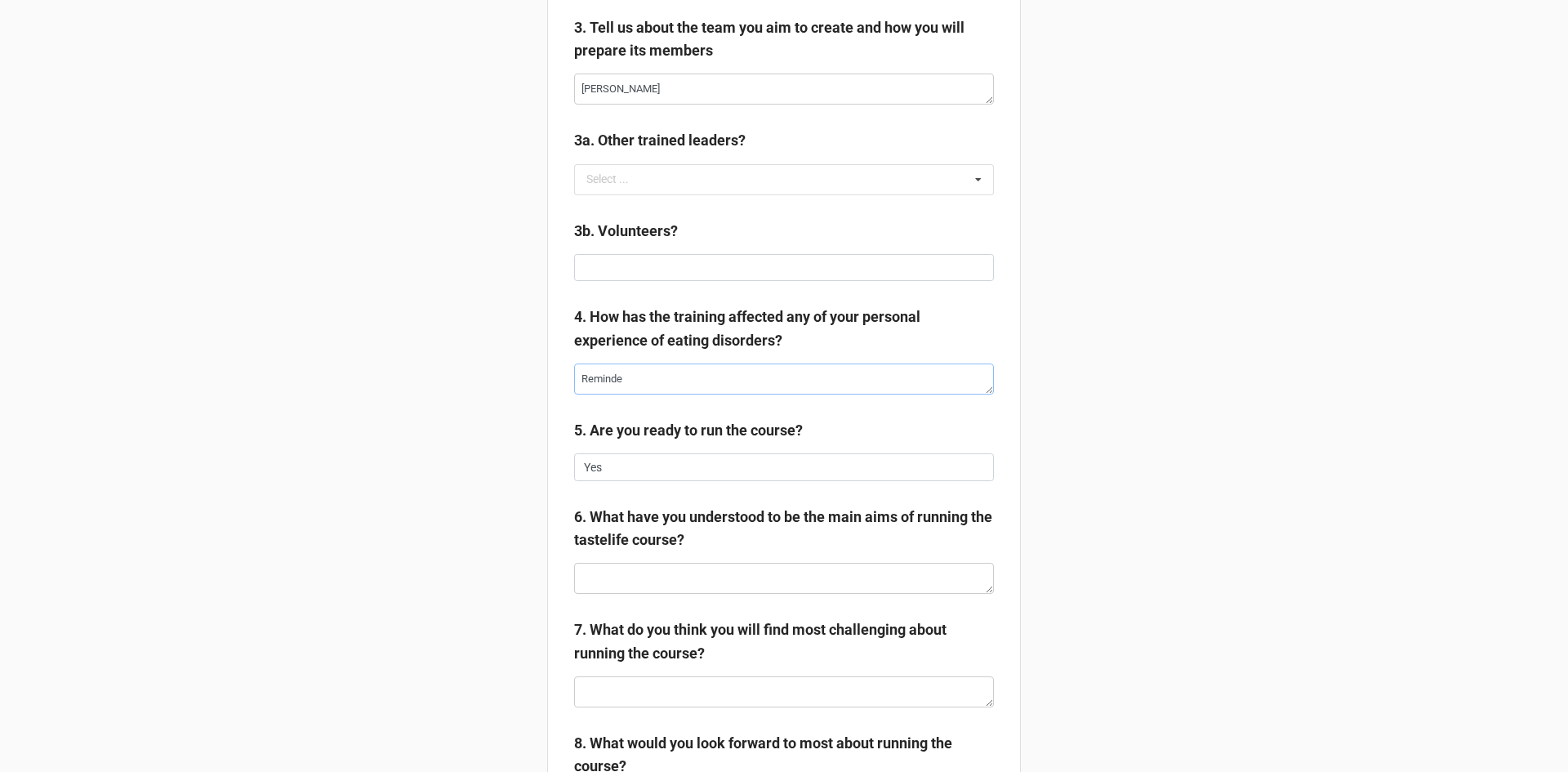
type textarea "x"
type textarea "Reminded"
type textarea "x"
type textarea "Reminded"
type textarea "x"
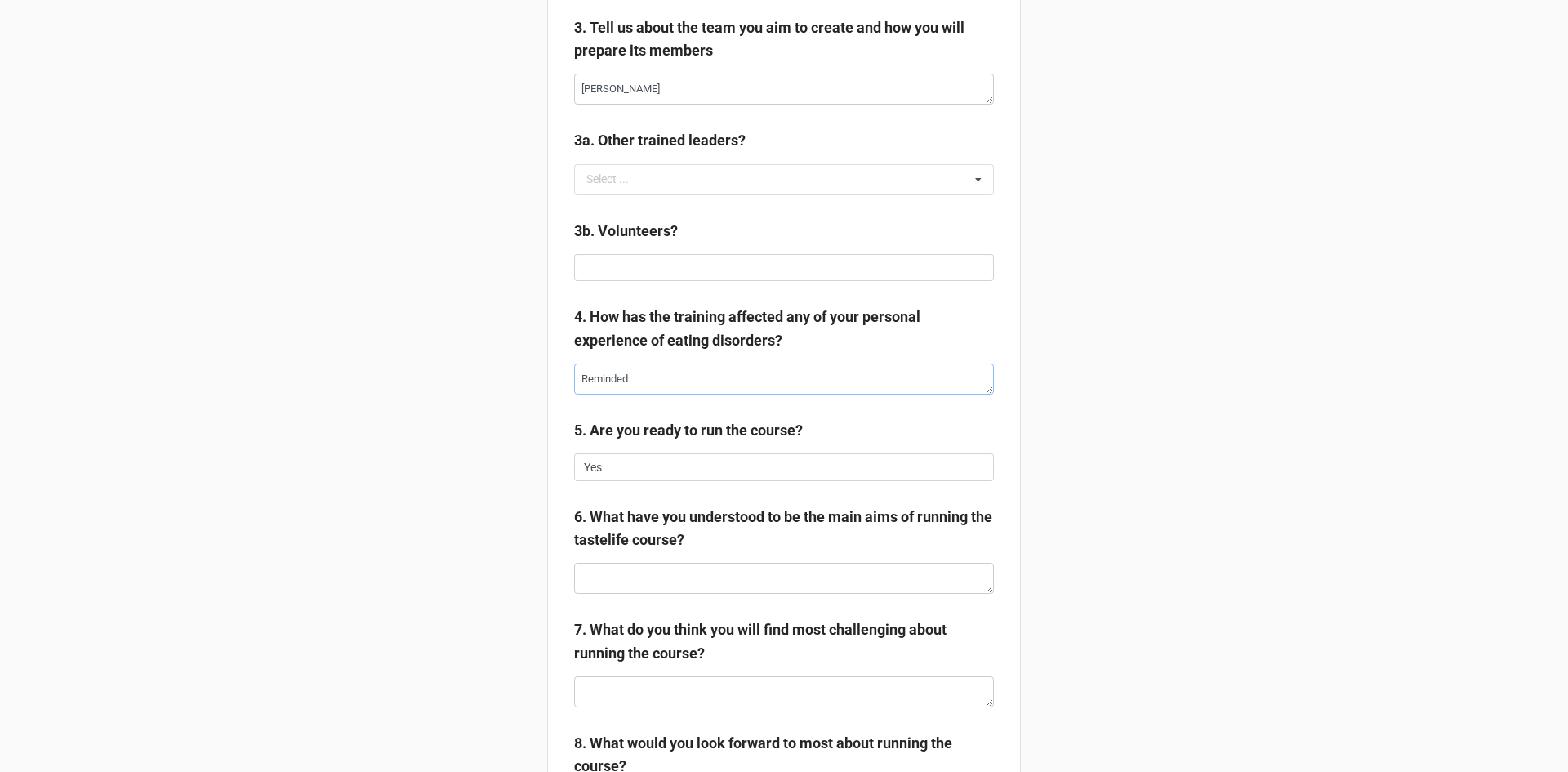
type textarea "Reminded m"
type textarea "x"
type textarea "Reminded me"
type textarea "x"
type textarea "Reminded me"
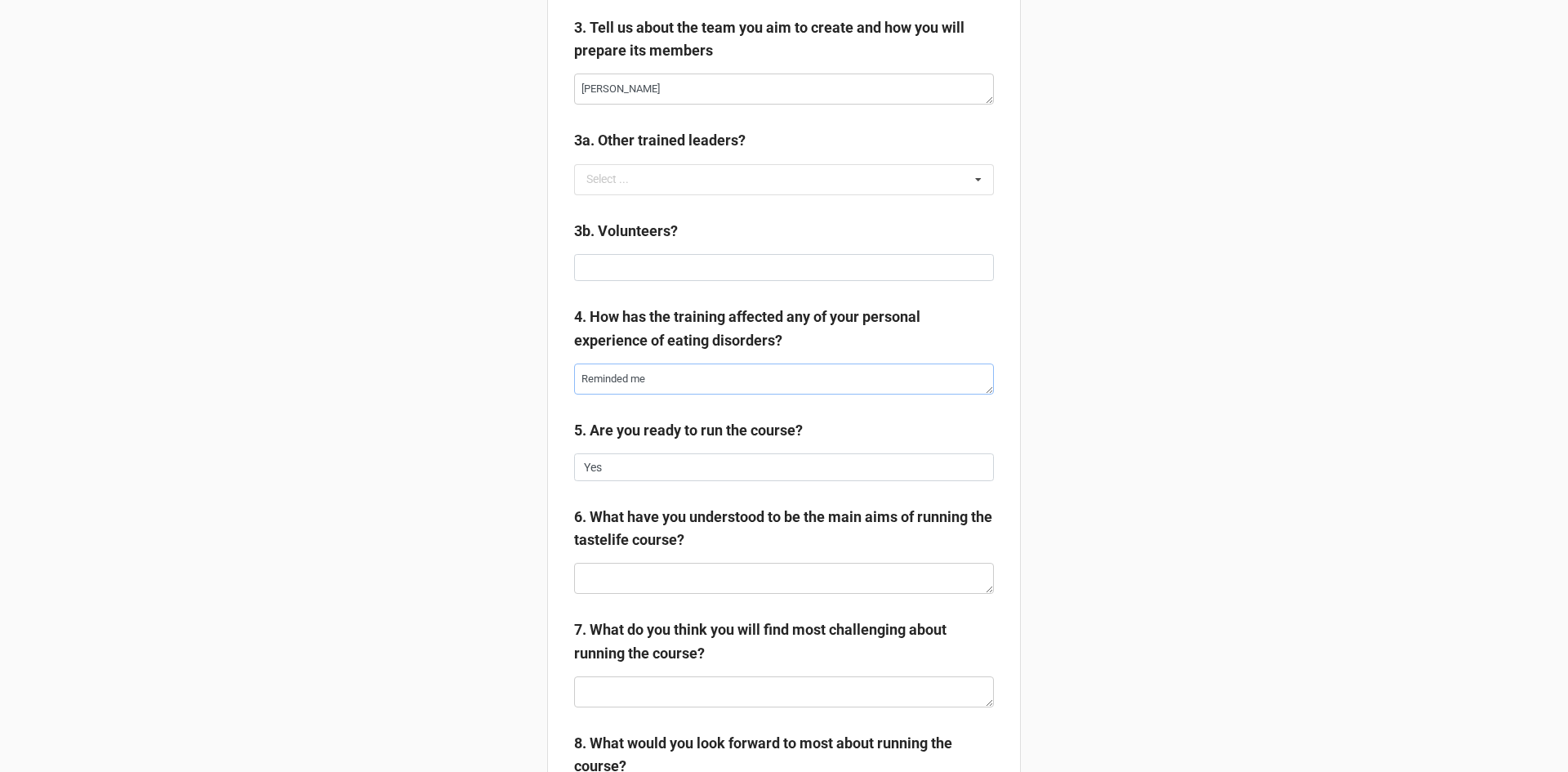
type textarea "x"
type textarea "Reminded me o"
type textarea "x"
type textarea "Reminded me of"
type textarea "x"
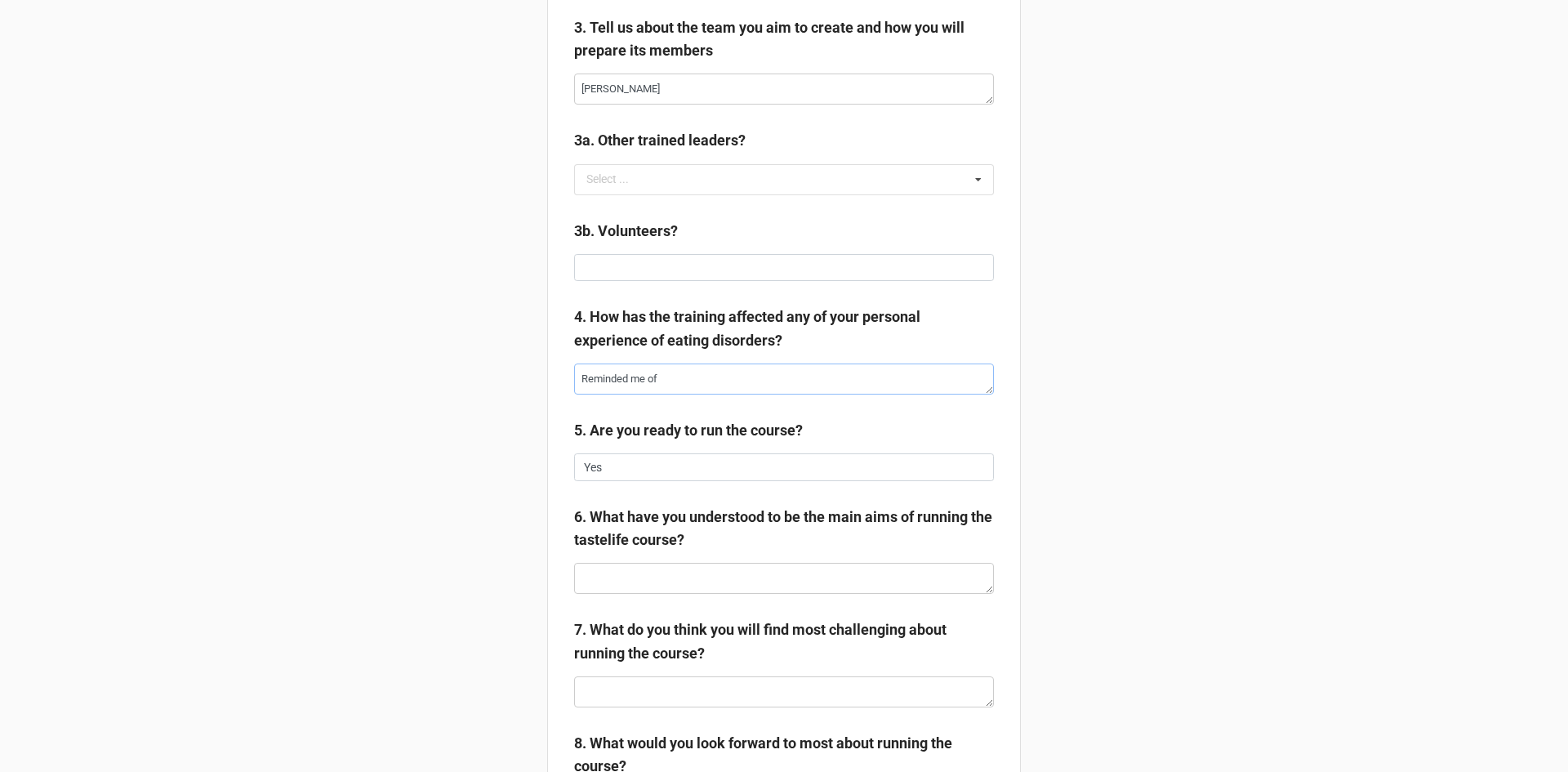
type textarea "Reminded me of"
type textarea "x"
type textarea "Reminded me of t"
type textarea "x"
type textarea "Reminded me of th"
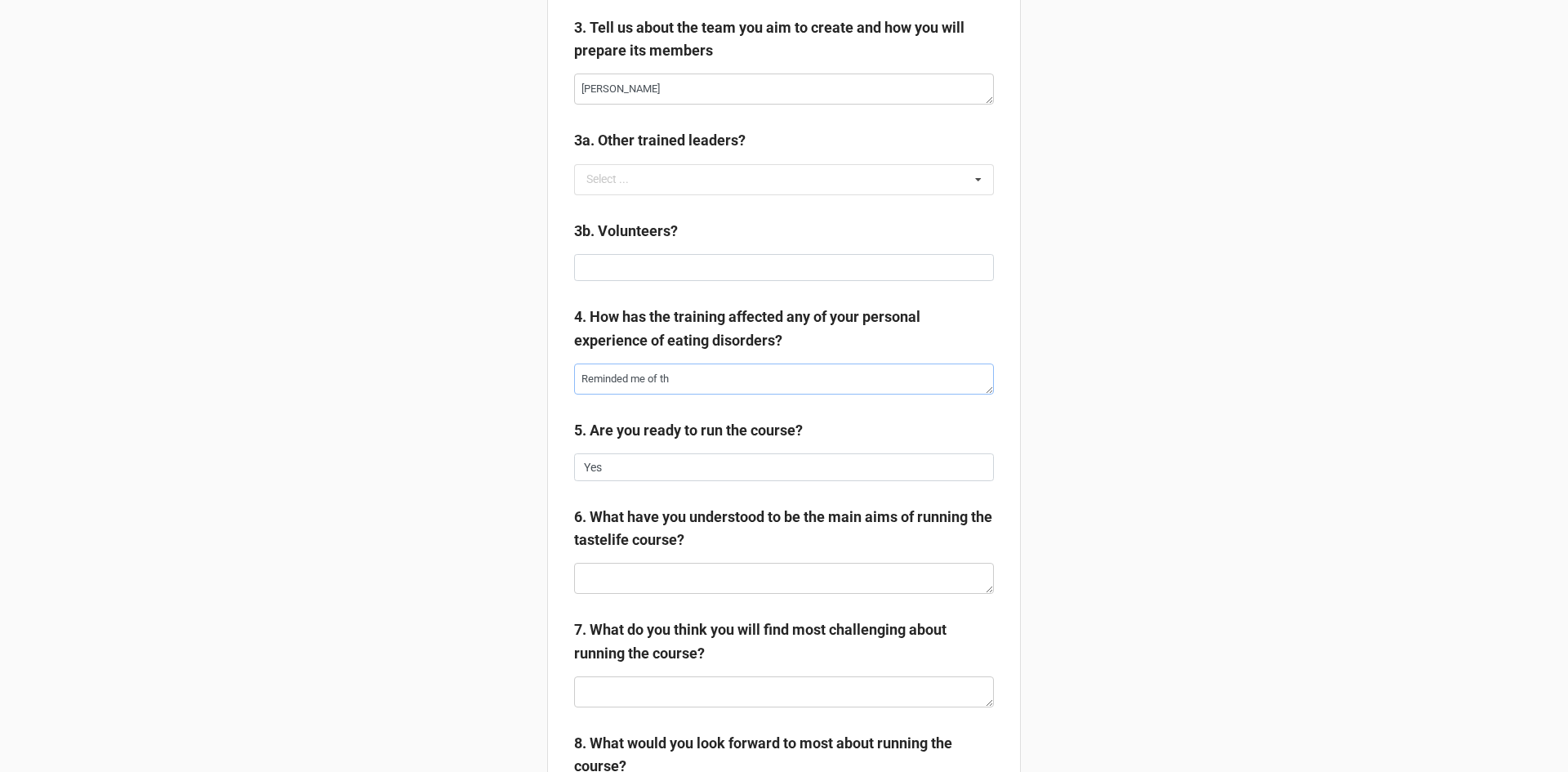
type textarea "x"
type textarea "Reminded me of thin"
type textarea "x"
type textarea "Reminded me of thing"
type textarea "x"
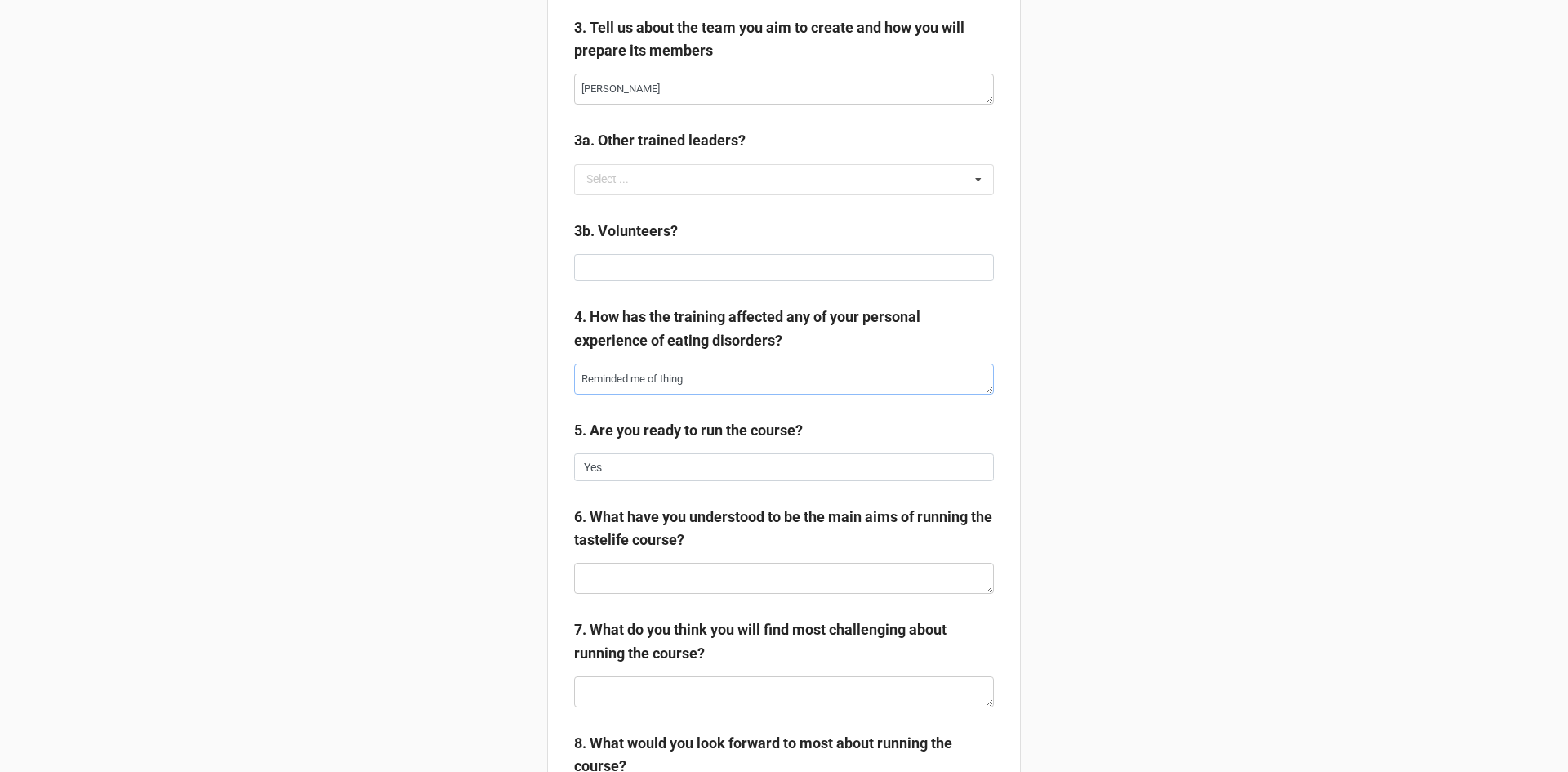
type textarea "Reminded me of thing"
type textarea "x"
type textarea "Reminded me of thing I"
type textarea "x"
type textarea "Reminded me of thing I"
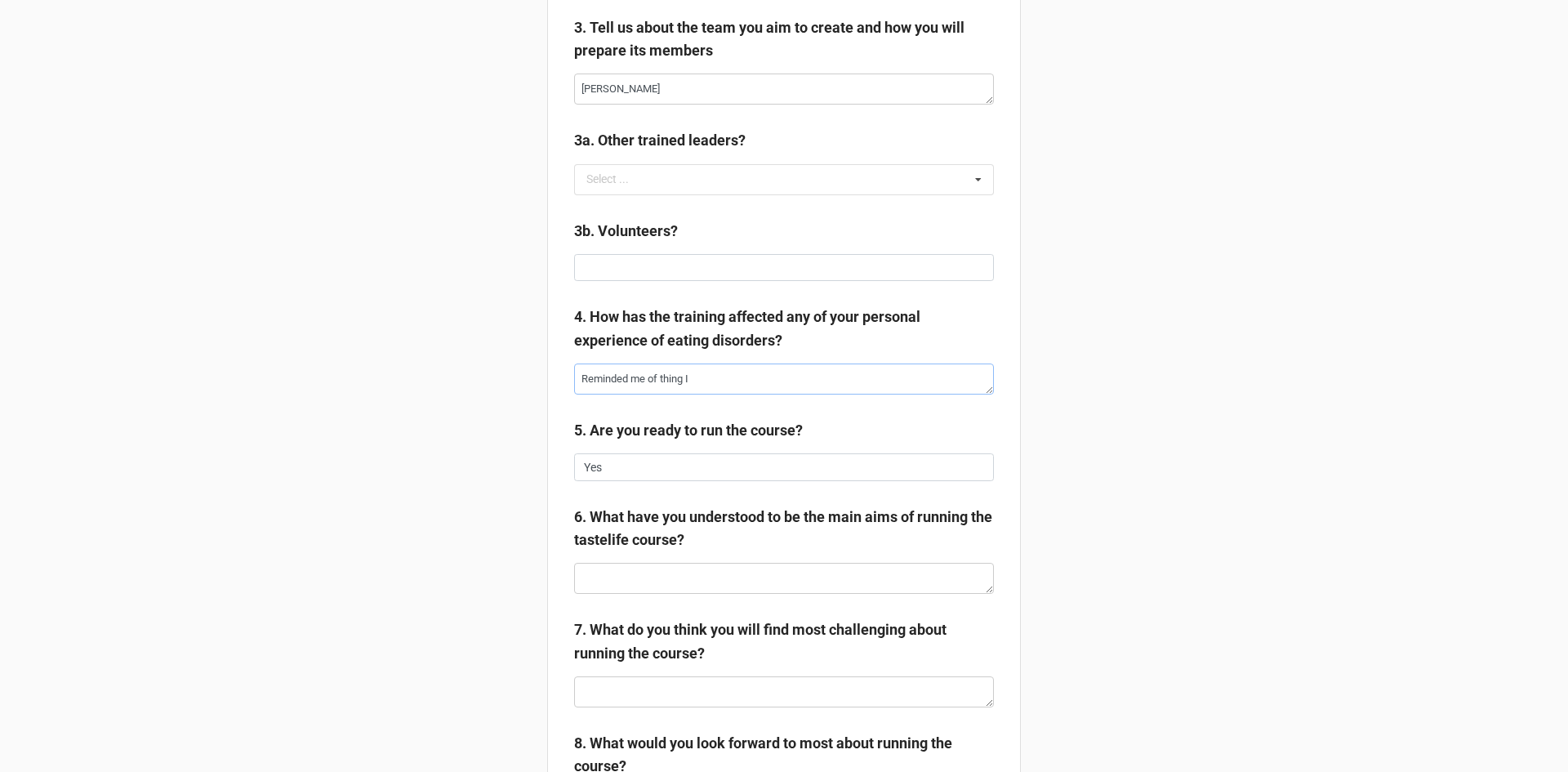
type textarea "x"
type textarea "Reminded me of thing I h"
type textarea "x"
type textarea "Reminded me of thing I ha"
type textarea "x"
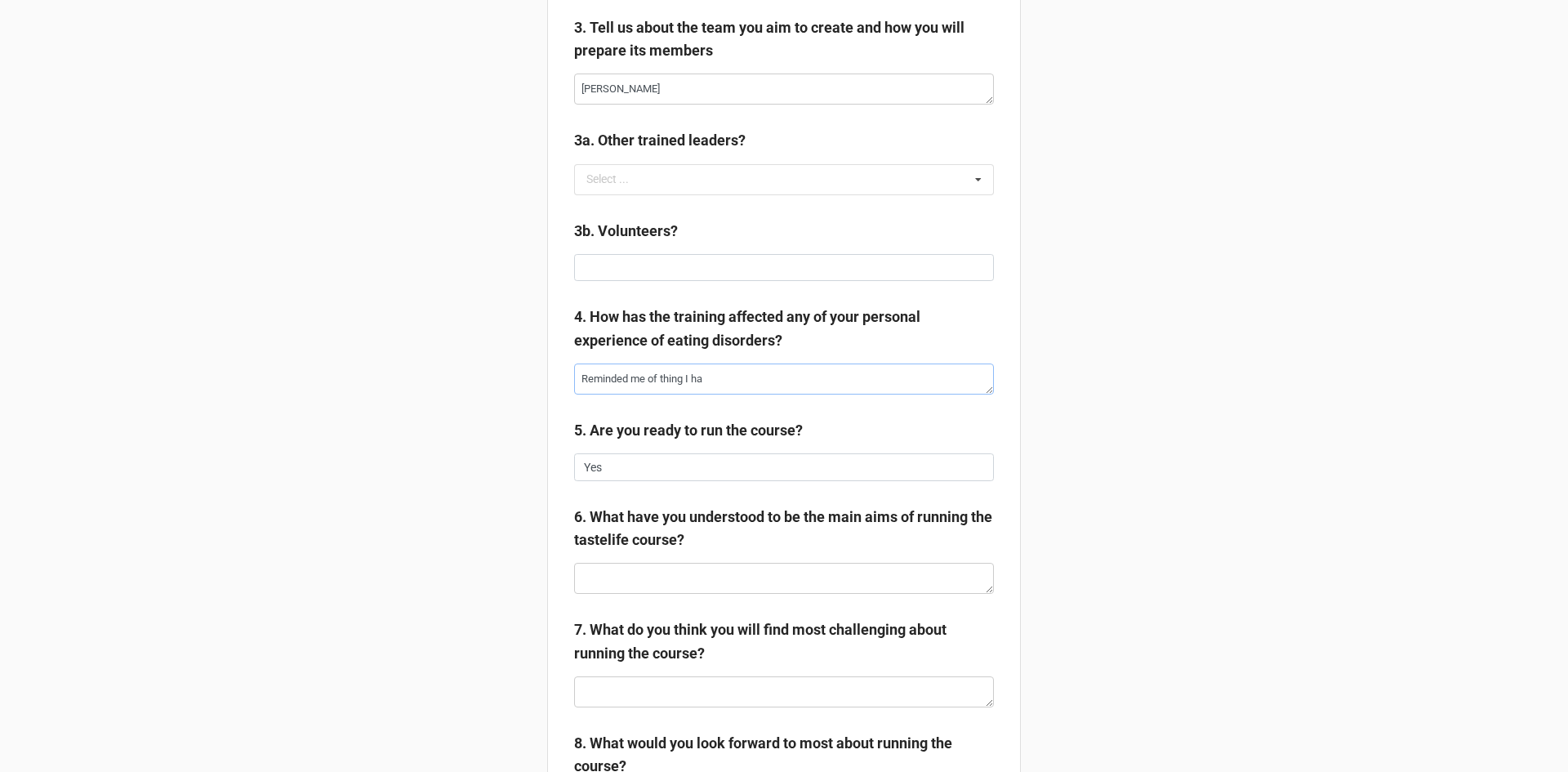
type textarea "Reminded me of thing I had"
type textarea "x"
type textarea "Reminded me of thing I had"
type textarea "x"
type textarea "Reminded me of thing I had f"
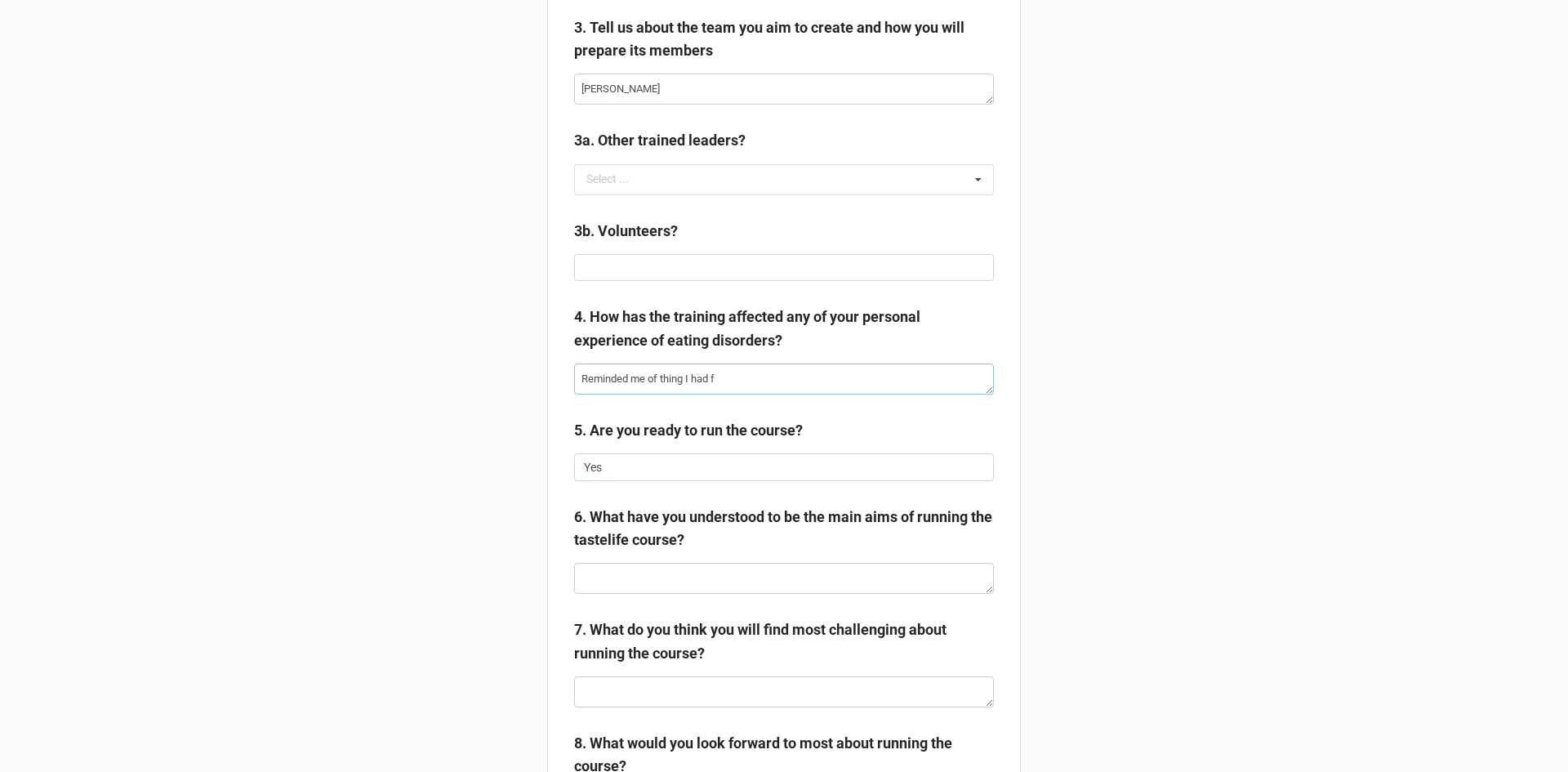
type textarea "x"
type textarea "Reminded me of thing I had for"
type textarea "x"
type textarea "Reminded me of thing I had forg"
type textarea "x"
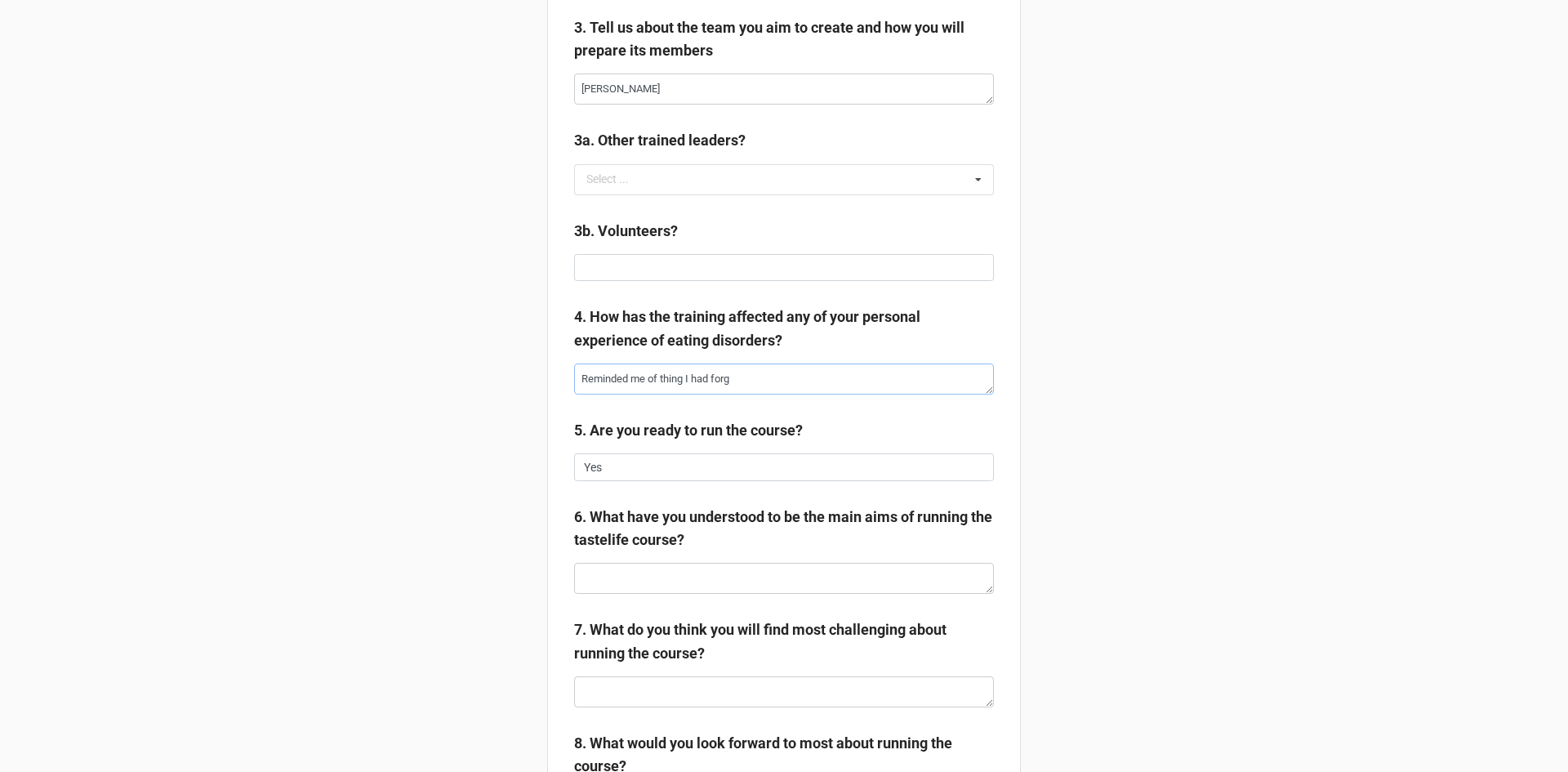
type textarea "Reminded me of thing I had forgo"
type textarea "x"
type textarea "Reminded me of thing I had forgot"
type textarea "x"
type textarea "Reminded me of thing I had forgott"
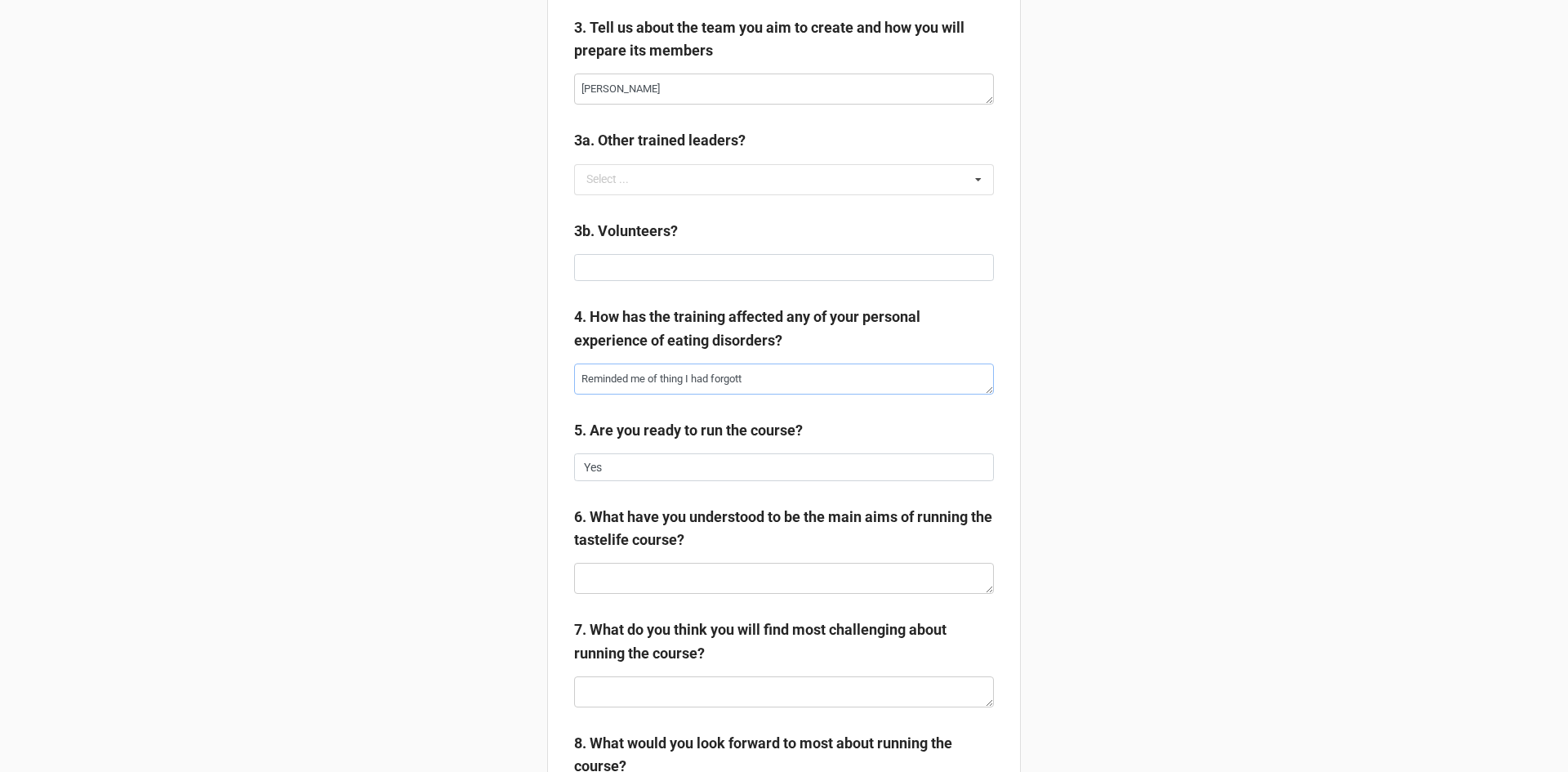
type textarea "x"
type textarea "Reminded me of thing I had forgotte"
type textarea "x"
type textarea "Reminded me of thing I had forgotten"
type textarea "x"
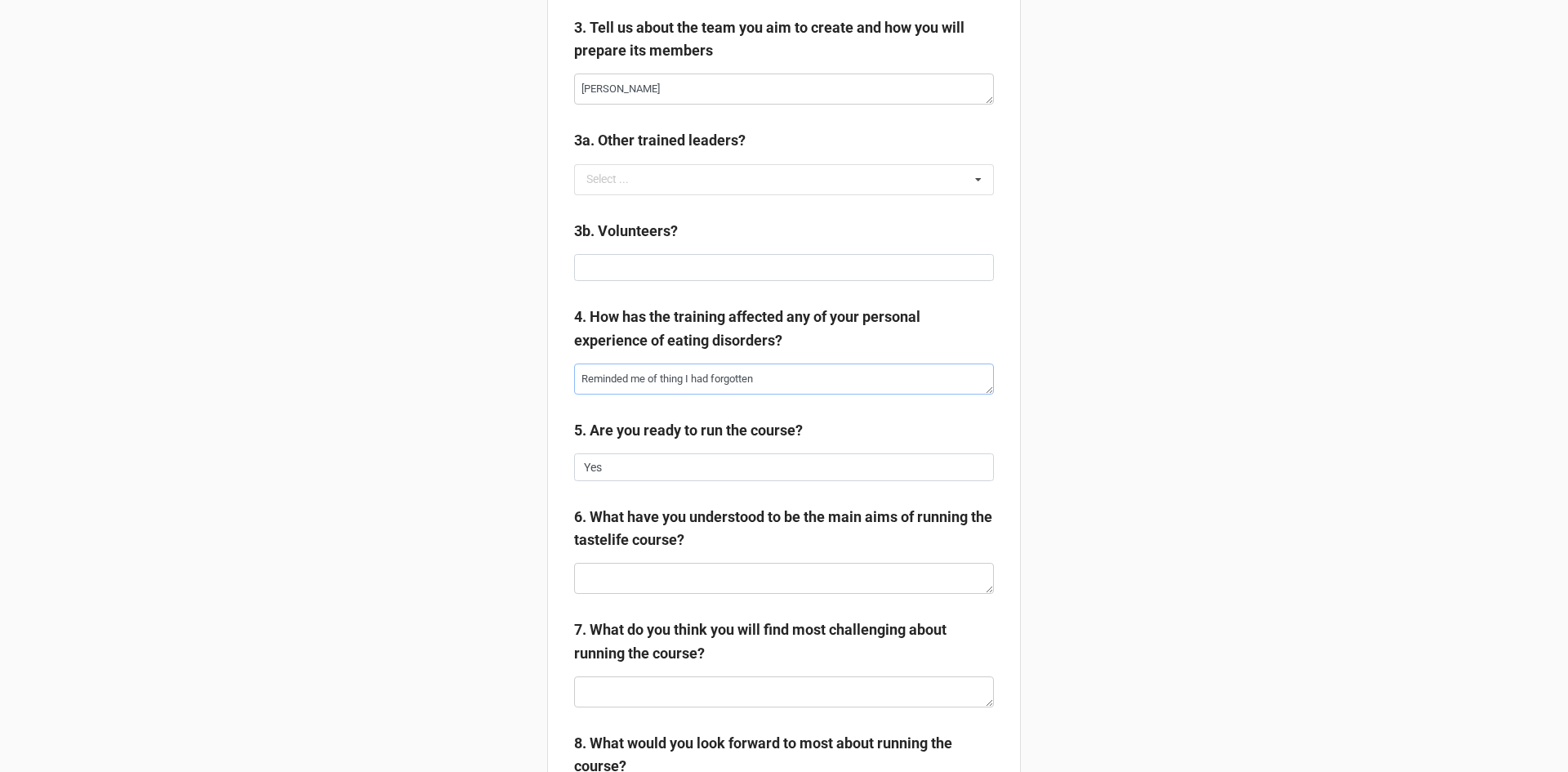
type textarea "Reminded me of thing I had forgotten"
type textarea "x"
type textarea "Reminded me of thing I had forgotten a"
type textarea "x"
type textarea "Reminded me of thing I had forgotten ab"
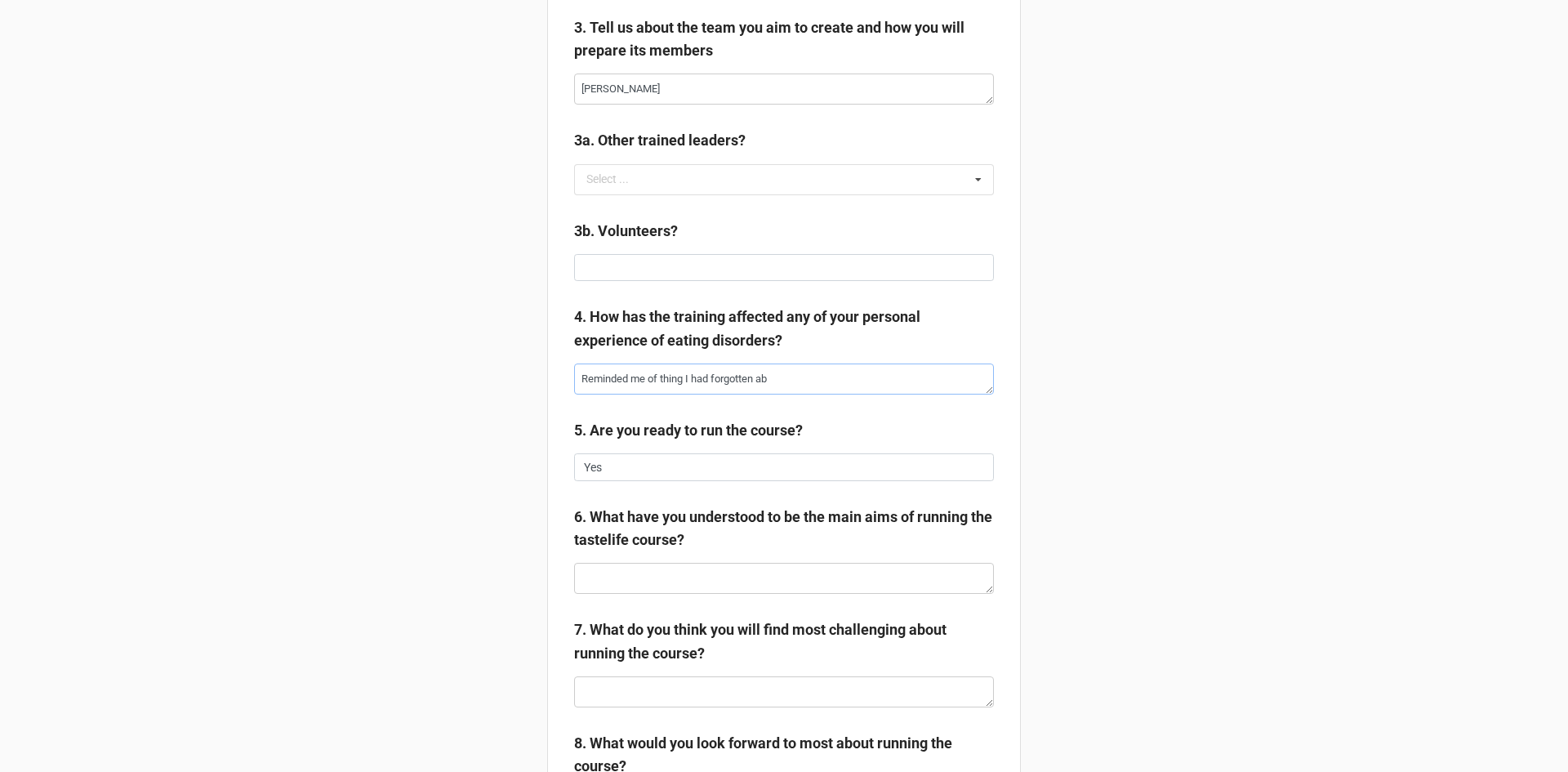
type textarea "x"
type textarea "Reminded me of thing I had forgotten abo"
type textarea "x"
type textarea "Reminded me of thing I had forgotten abou"
type textarea "x"
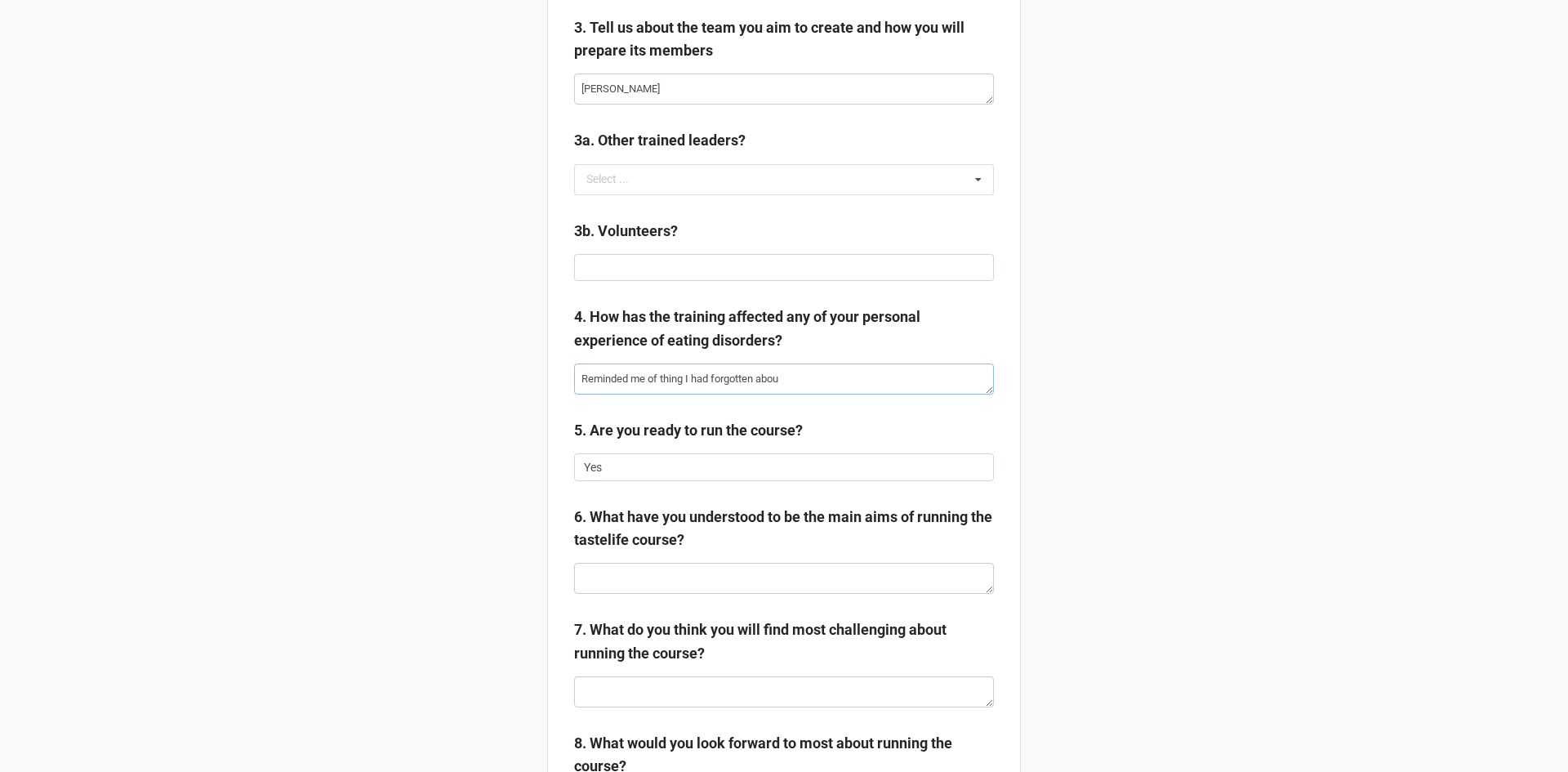
type textarea "Reminded me of thing I had forgotten about"
click at [681, 370] on textarea "Reminded me of thing I had forgotten about" at bounding box center [784, 378] width 420 height 31
type textarea "x"
type textarea "Reminded me of things I had forgotten about"
type textarea "x"
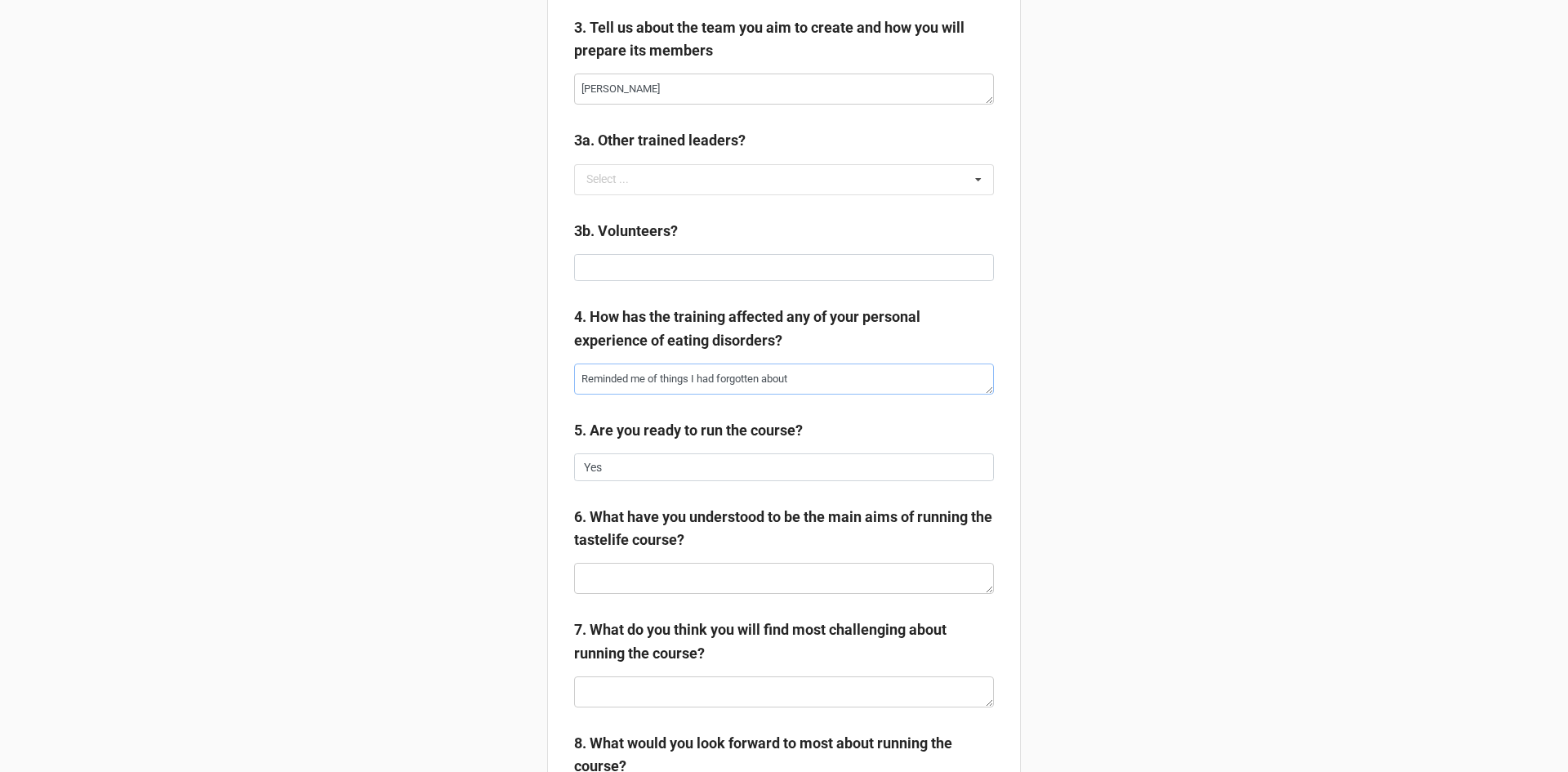
type textarea "Reminded me of things I had forgotten about."
type textarea "x"
type textarea "Reminded me of things I had forgotten about."
type textarea "x"
type textarea "Reminded me of things I had forgotten about."
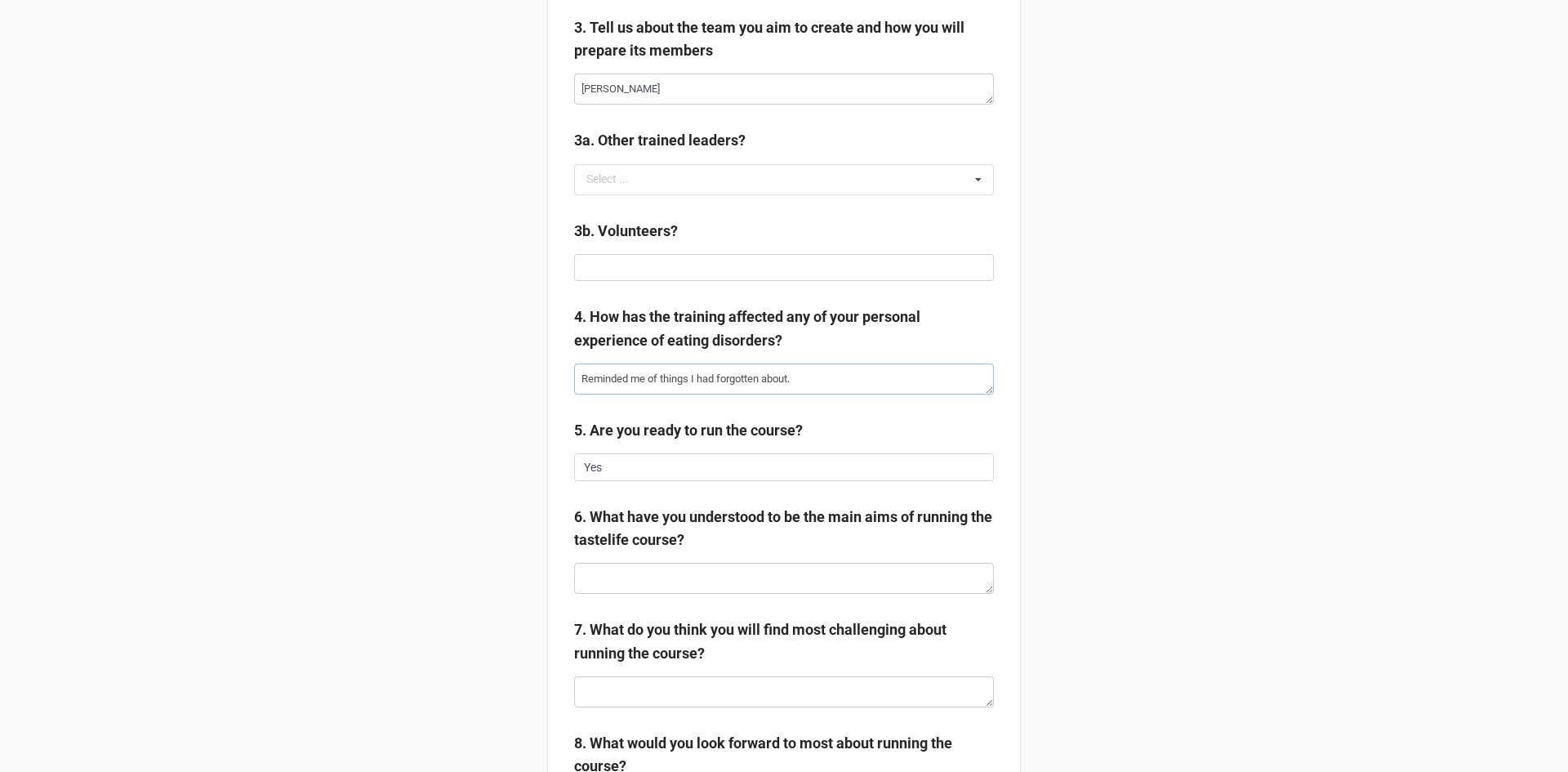
type textarea "x"
type textarea "Reminded me of things I had forgotten about"
type textarea "x"
type textarea "Reminded me of things I had forgotten about"
type textarea "x"
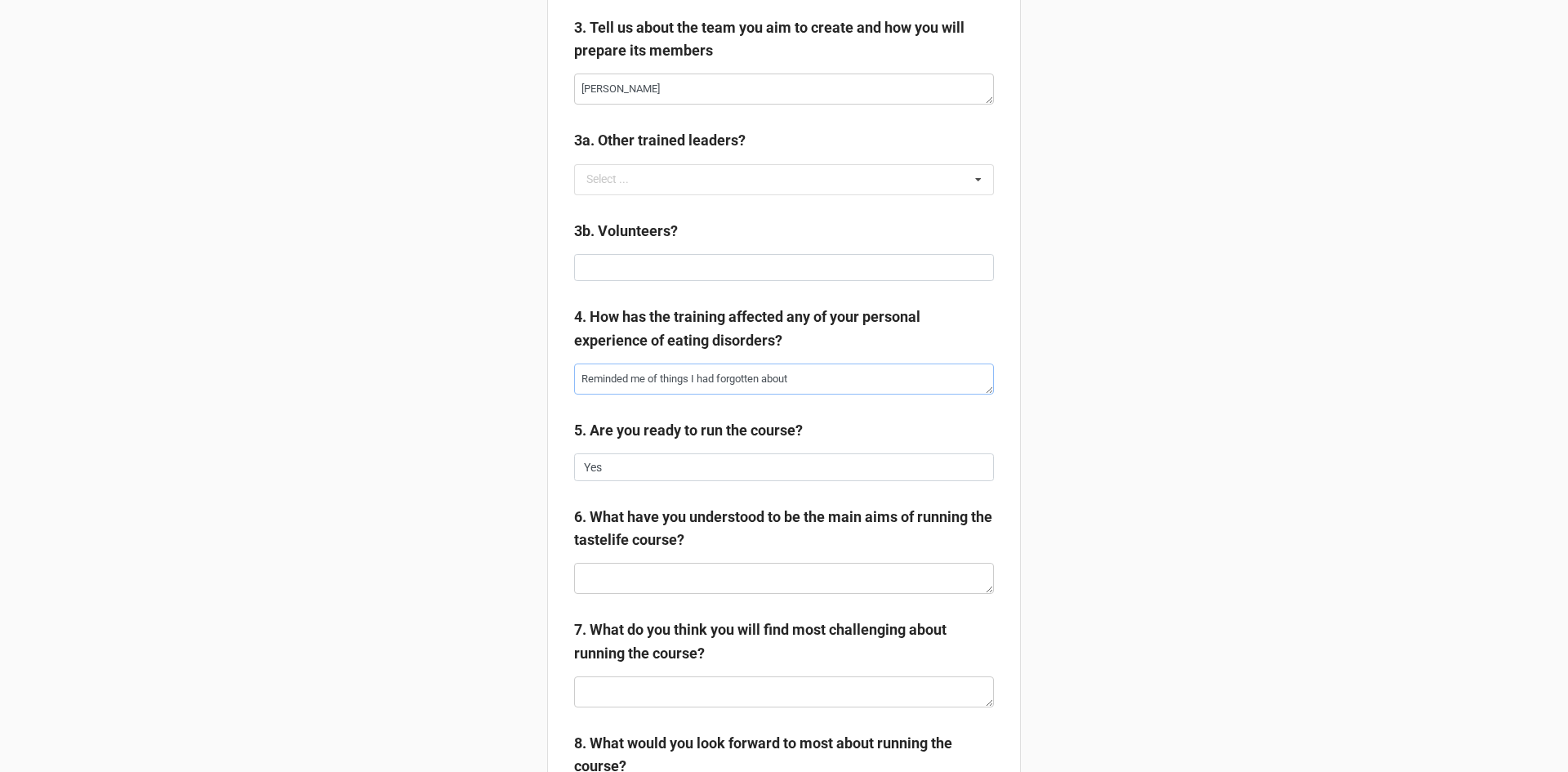
type textarea "Reminded me of things I had forgotten about a"
type textarea "x"
type textarea "Reminded me of things I had forgotten about an"
type textarea "x"
type textarea "Reminded me of things I had forgotten about and"
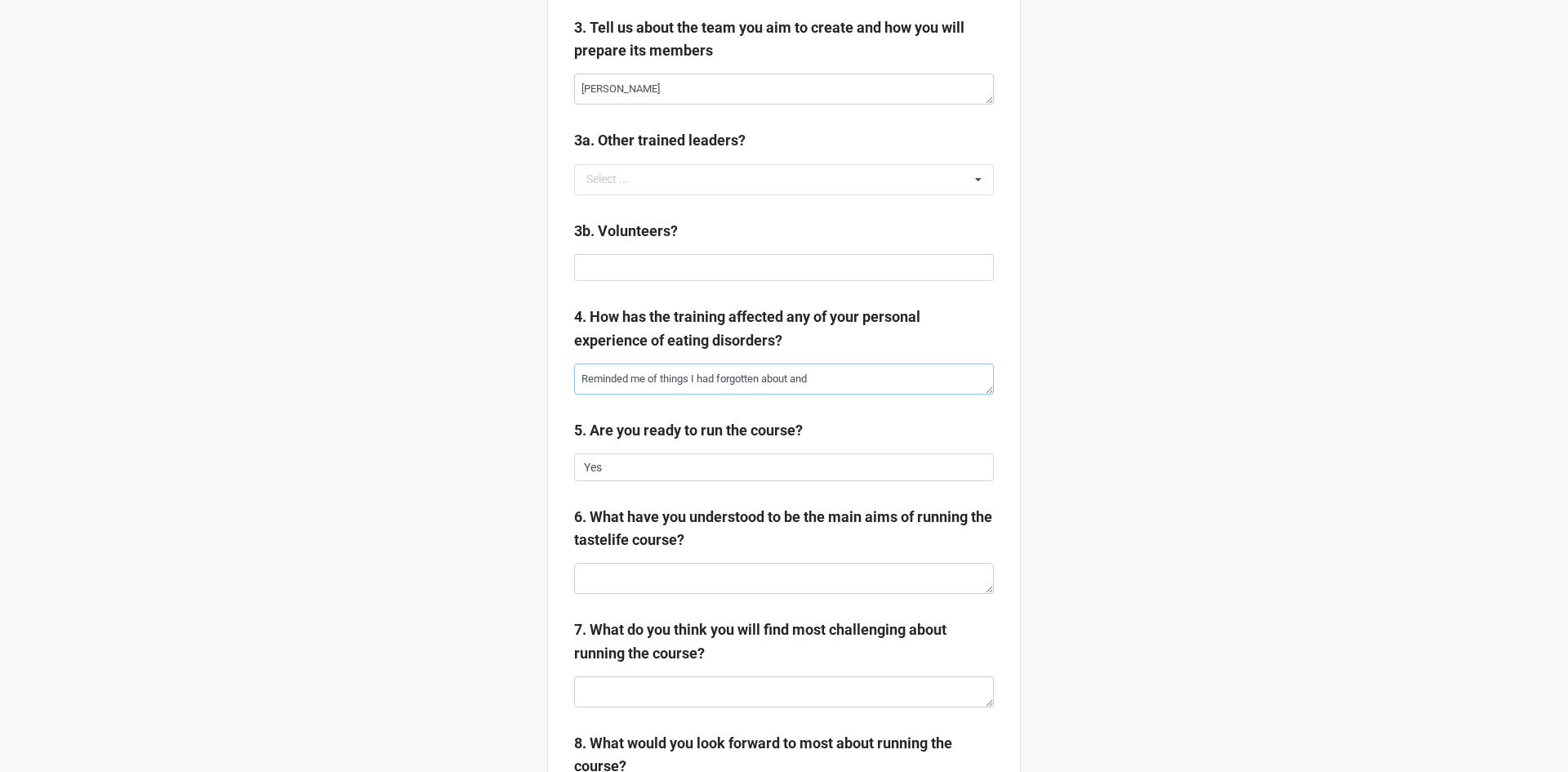
type textarea "x"
type textarea "Reminded me of things I had forgotten about and"
type textarea "x"
type textarea "Reminded me of things I had forgotten about and h"
type textarea "x"
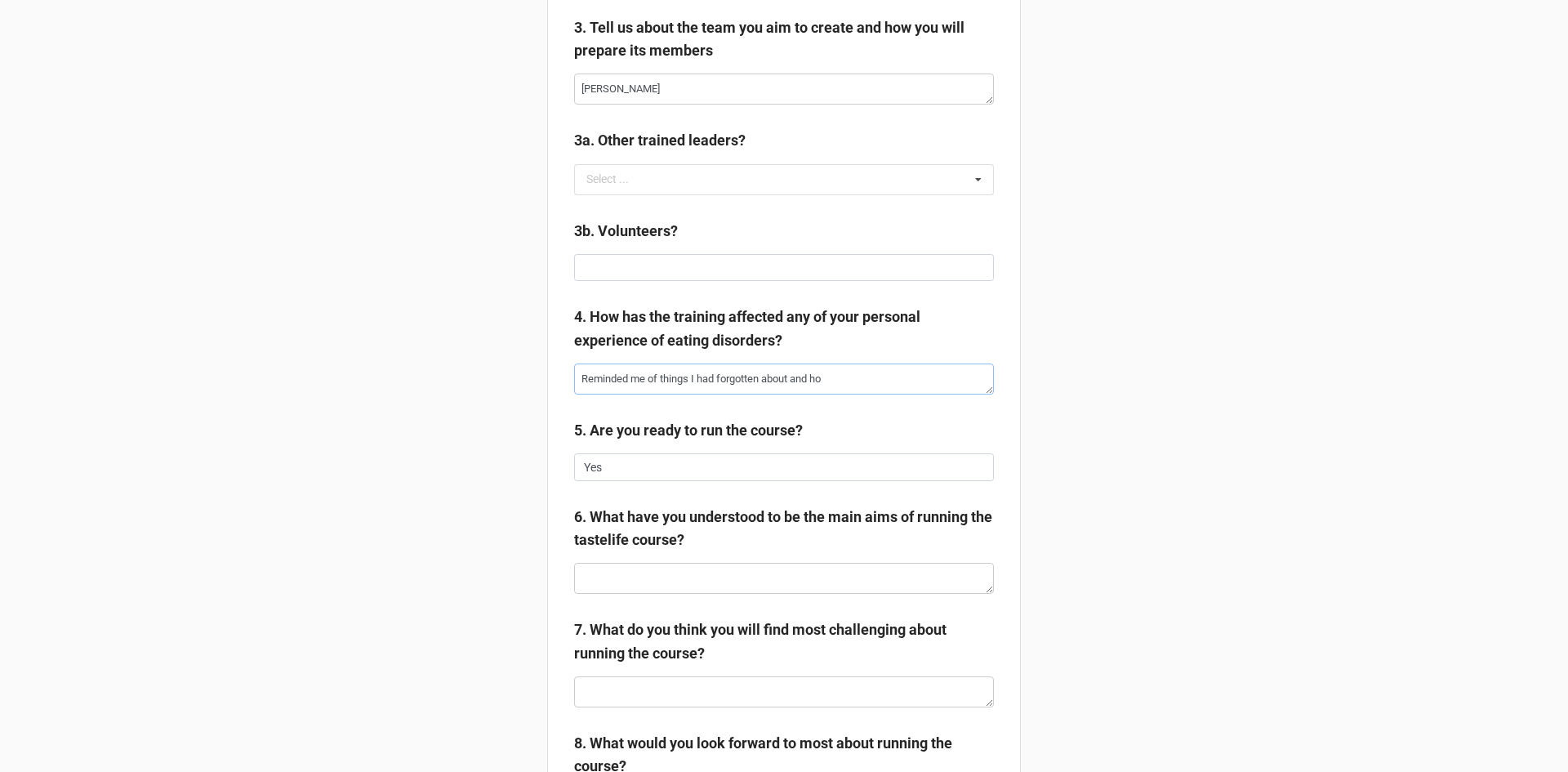
type textarea "Reminded me of things I had forgotten about and how"
type textarea "x"
type textarea "Reminded me of things I had forgotten about and how"
type textarea "x"
type textarea "Reminded me of things I had forgotten about and how I"
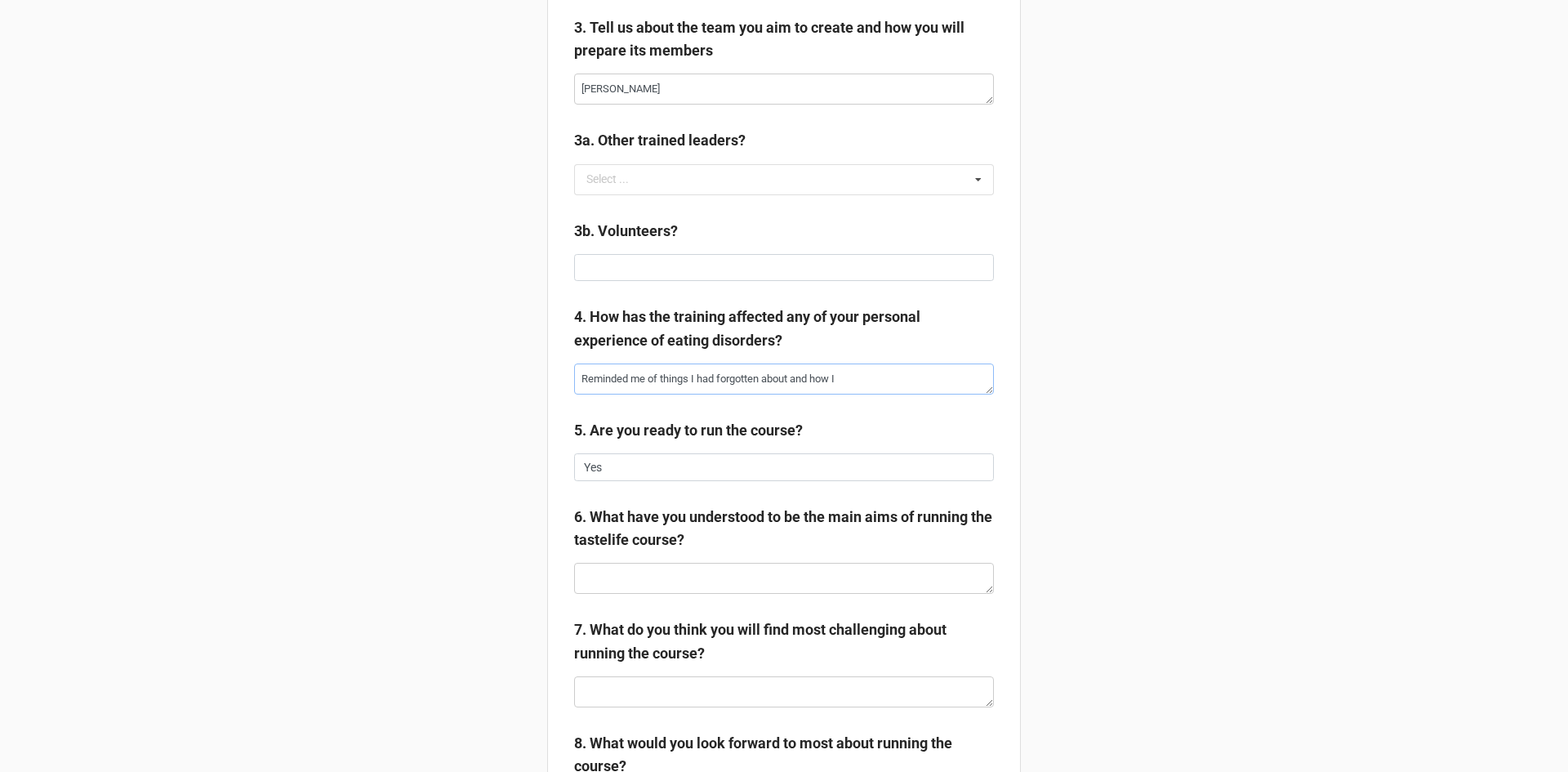
type textarea "x"
type textarea "Reminded me of things I had forgotten about and how I"
type textarea "x"
type textarea "Reminded me of things I had forgotten about and how I u"
type textarea "x"
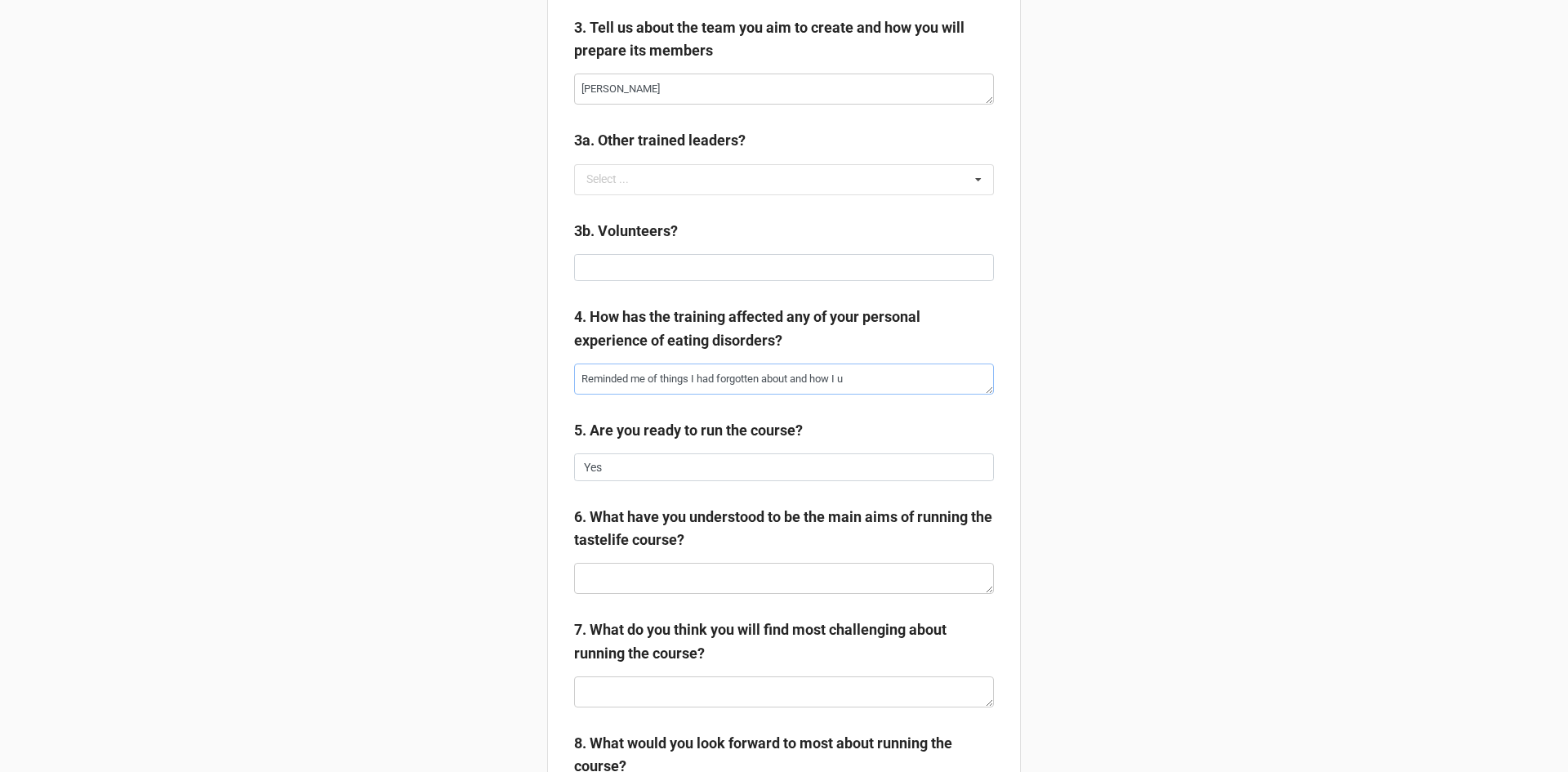
type textarea "Reminded me of things I had forgotten about and how I ue"
type textarea "x"
type textarea "Reminded me of things I had forgotten about and how I ued"
type textarea "x"
type textarea "Reminded me of things I had forgotten about and how I ued"
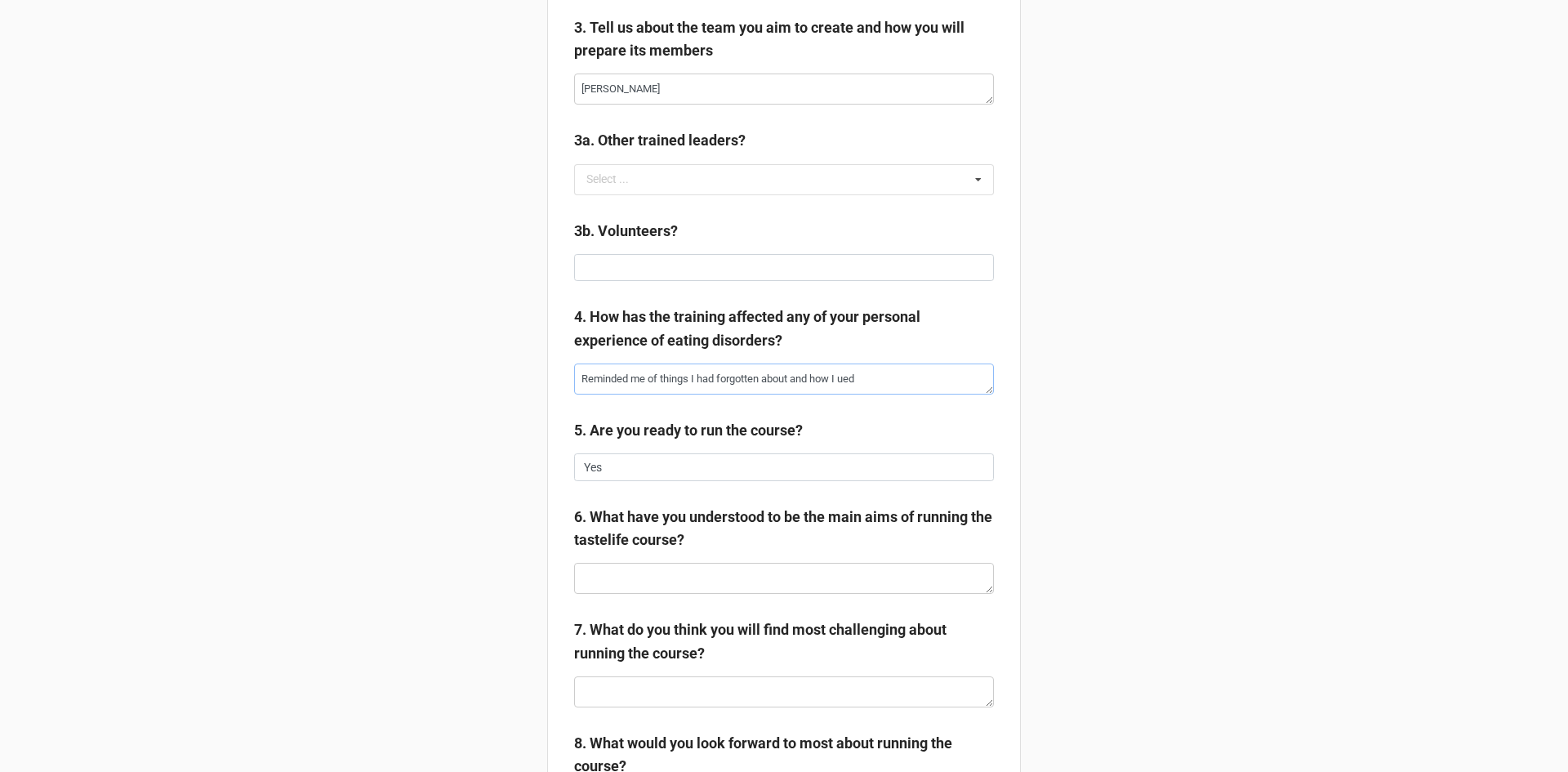
type textarea "x"
type textarea "Reminded me of things I had forgotten about and how I ued"
type textarea "x"
type textarea "Reminded me of things I had forgotten about and how I ue"
type textarea "x"
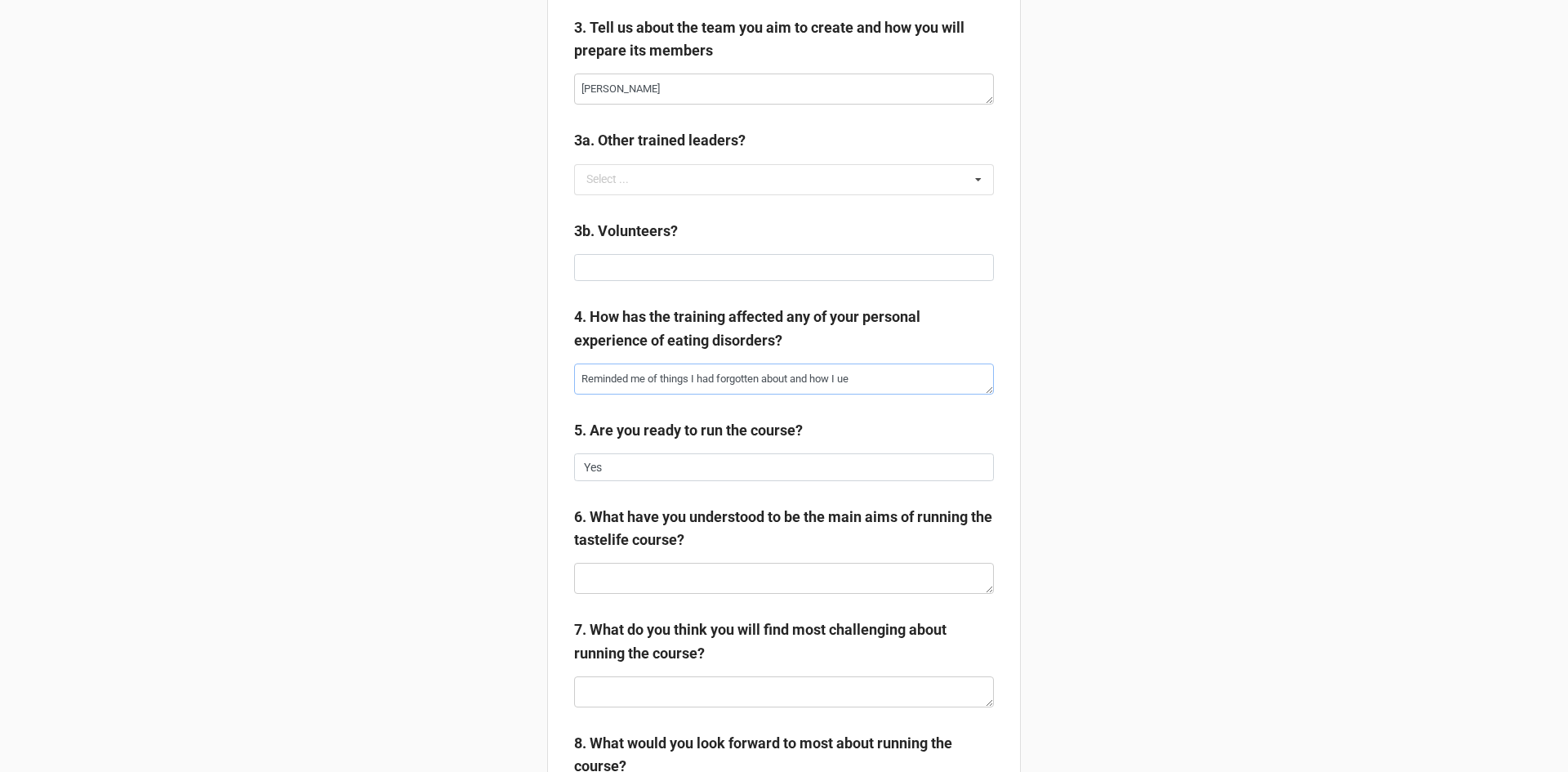
type textarea "Reminded me of things I had forgotten about and how I u"
type textarea "x"
type textarea "Reminded me of things I had forgotten about and how I"
type textarea "x"
type textarea "Reminded me of things I had forgotten about and how I u"
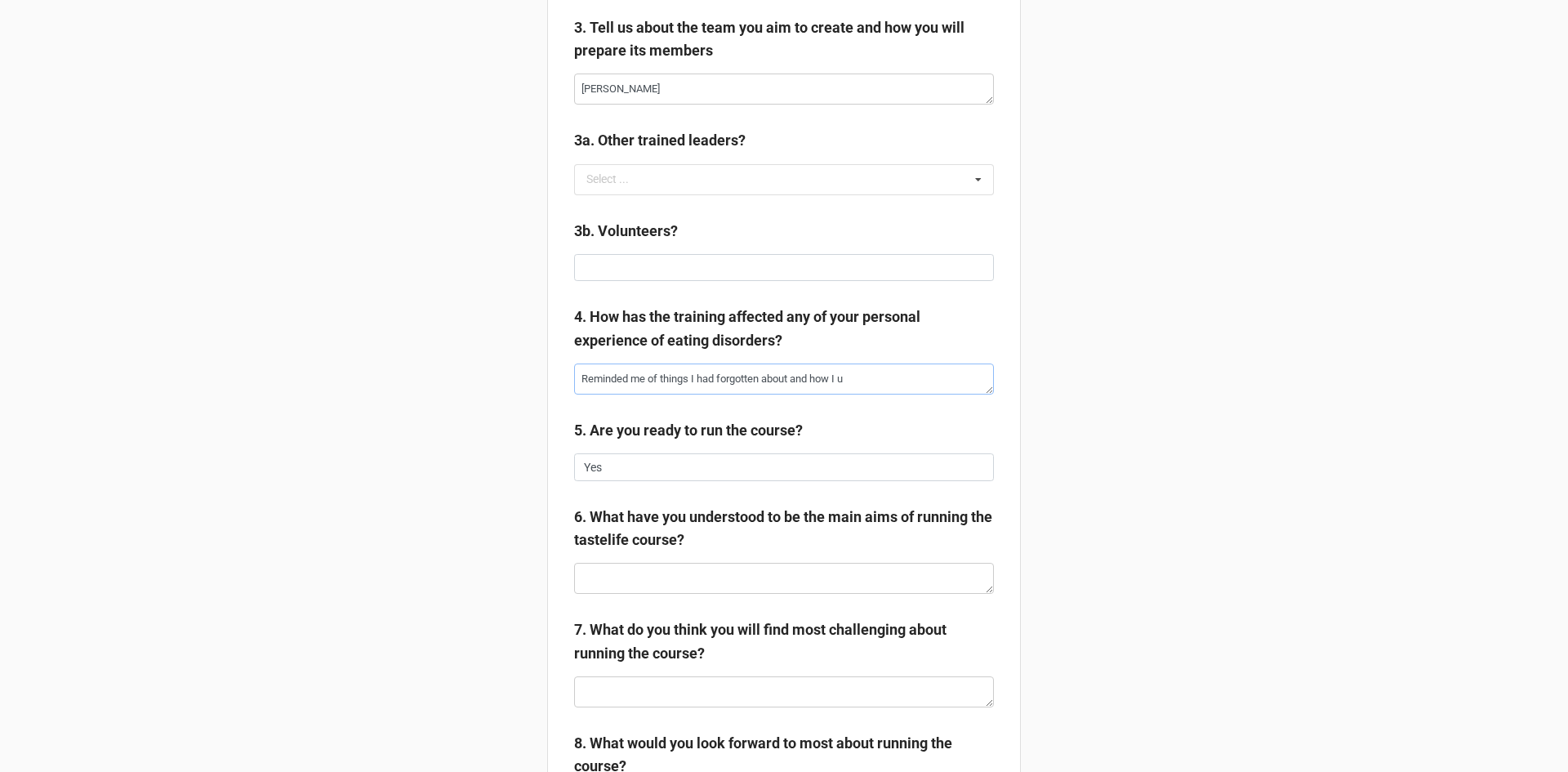
type textarea "x"
type textarea "Reminded me of things I had forgotten about and how I us"
type textarea "x"
type textarea "Reminded me of things I had forgotten about and how I use"
type textarea "x"
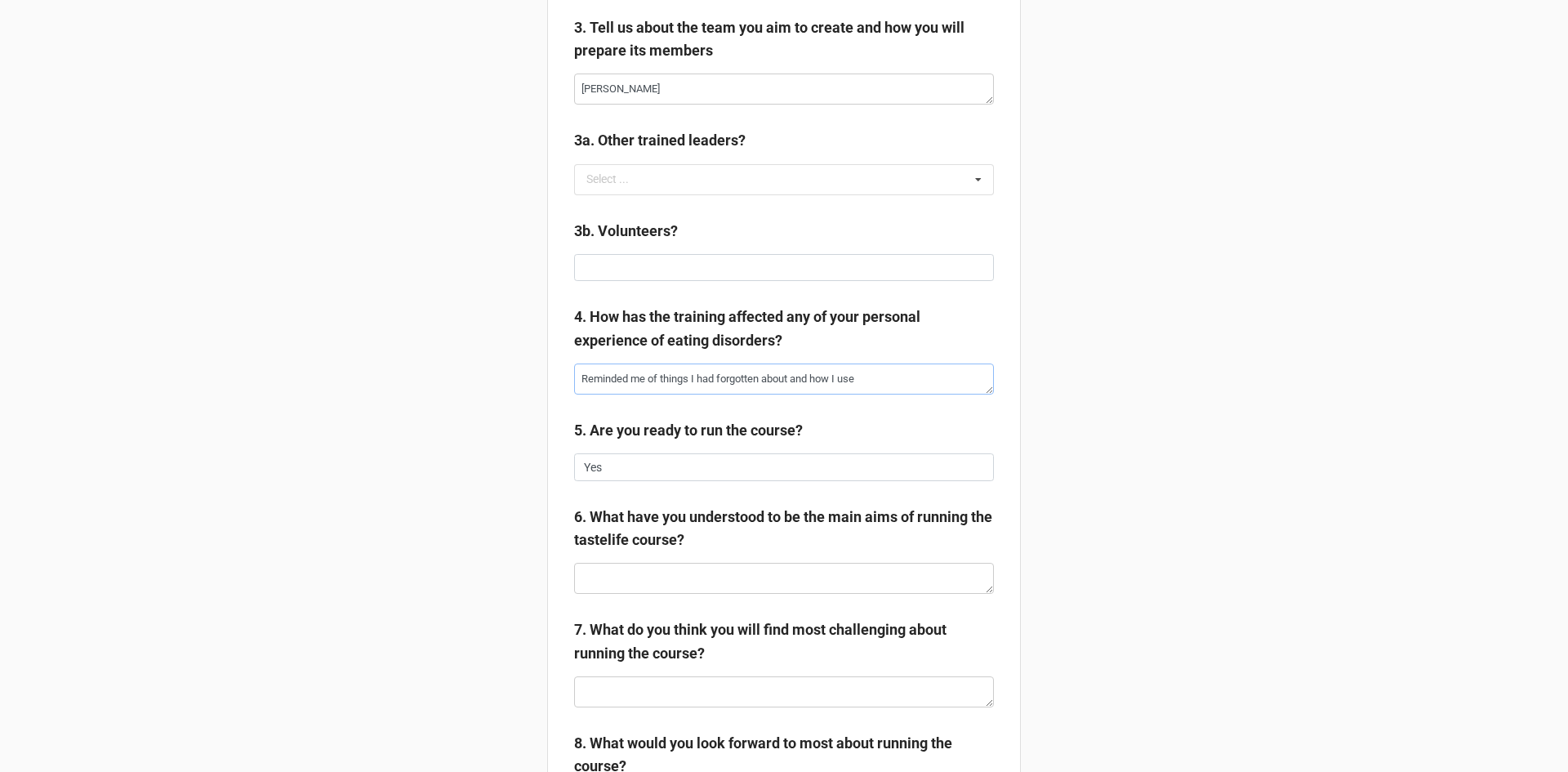
type textarea "Reminded me of things I had forgotten about and how I used"
type textarea "x"
type textarea "Reminded me of things I had forgotten about and how I used"
type textarea "x"
type textarea "Reminded me of things I had forgotten about and how I used t"
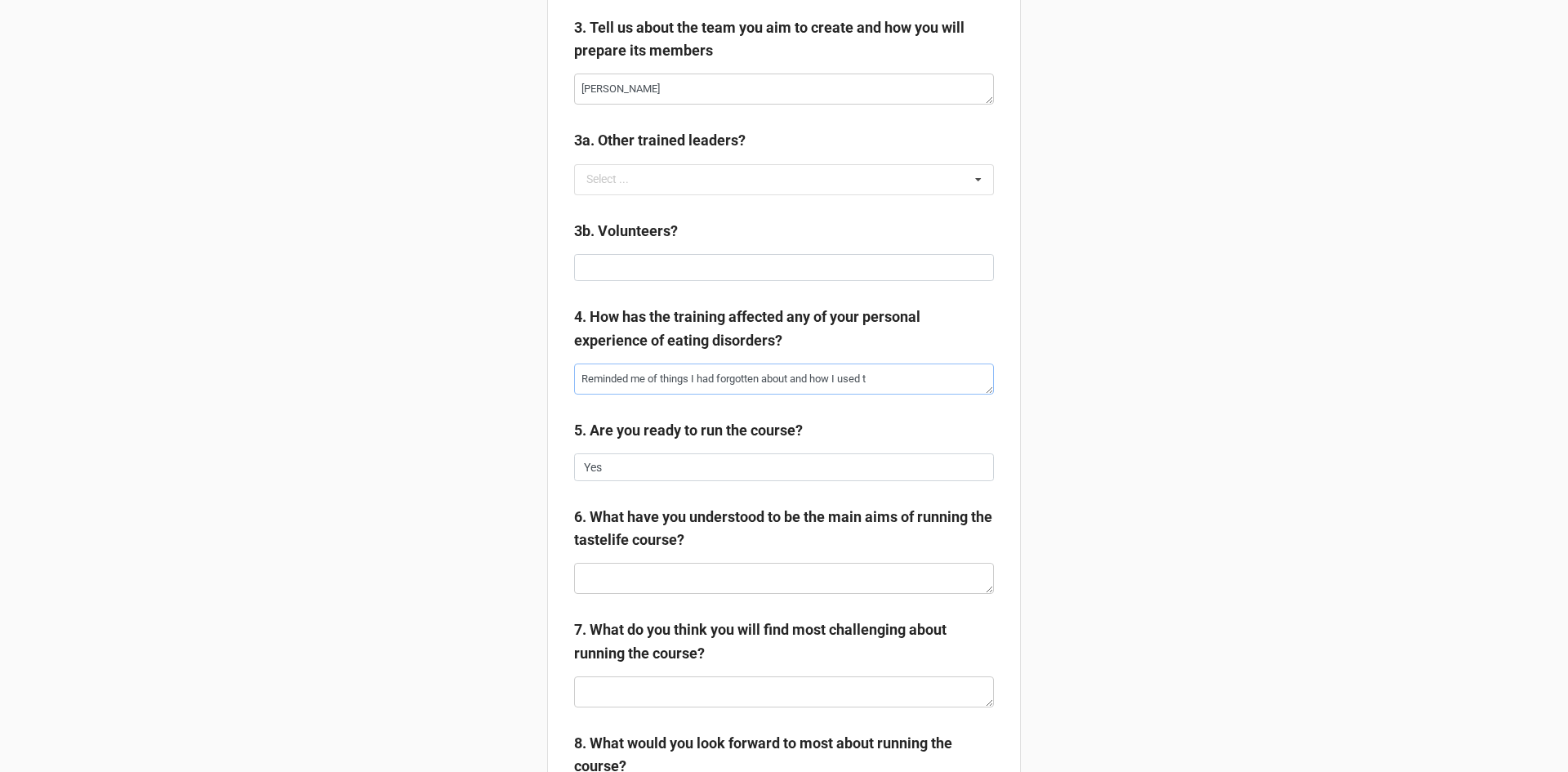
type textarea "x"
type textarea "Reminded me of things I had forgotten about and how I used to"
type textarea "x"
type textarea "Reminded me of things I had forgotten about and how I used to"
type textarea "x"
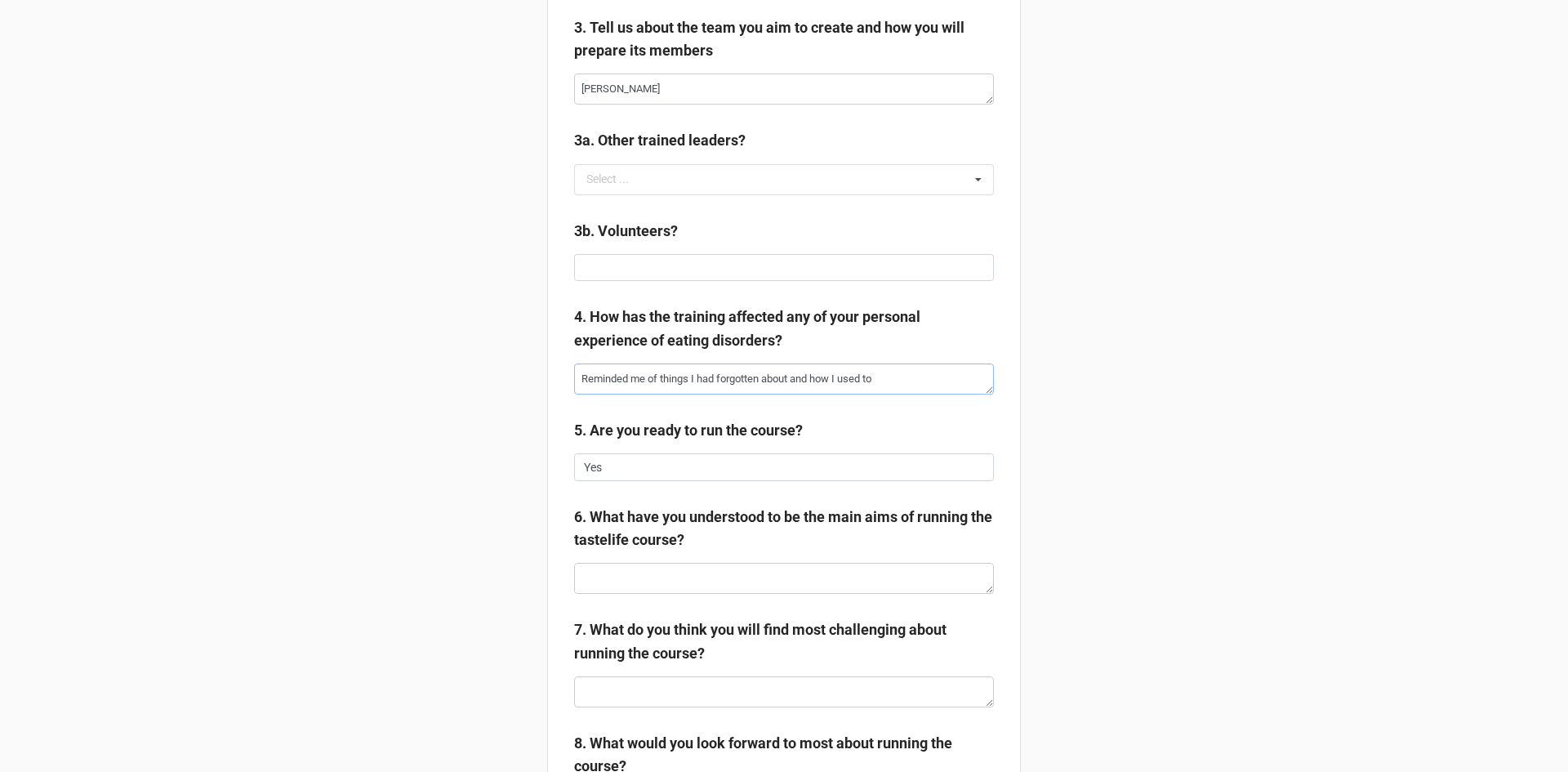
type textarea "Reminded me of things I had forgotten about and how I used to f"
type textarea "x"
type textarea "Reminded me of things I had forgotten about and how I used to fe"
type textarea "x"
type textarea "Reminded me of things I had forgotten about and how I used to fee"
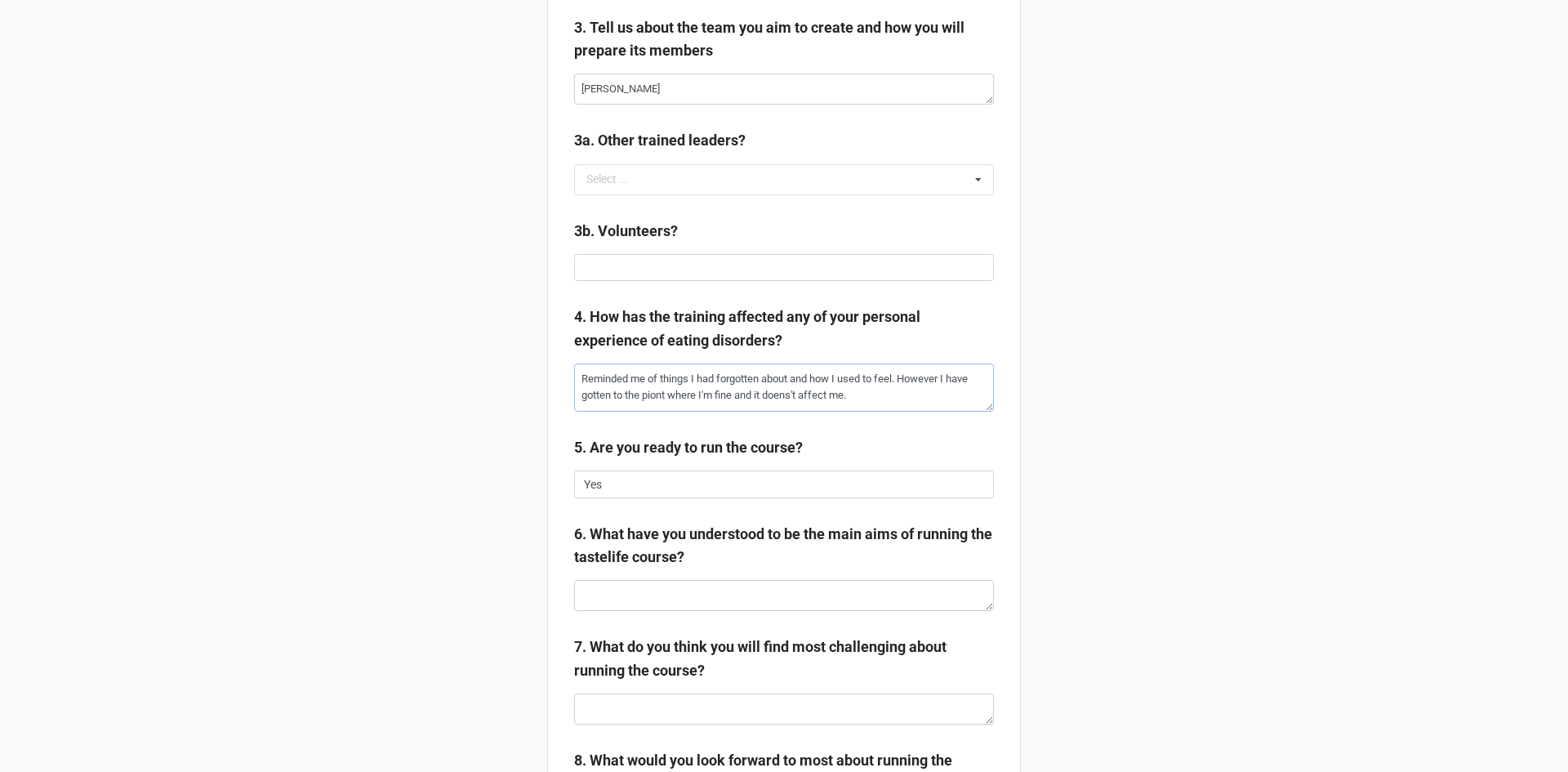
click at [940, 377] on textarea "Reminded me of things I had forgotten about and how I used to feel. However I h…" at bounding box center [784, 387] width 420 height 49
click at [647, 396] on textarea "Reminded me of things I had forgotten about and how I used to feel. However, I …" at bounding box center [784, 387] width 420 height 49
click at [774, 398] on textarea "Reminded me of things I had forgotten about and how I used to feel. However, I …" at bounding box center [784, 387] width 420 height 49
click at [743, 480] on input "Yes" at bounding box center [784, 484] width 420 height 28
click at [690, 596] on textarea at bounding box center [784, 596] width 420 height 31
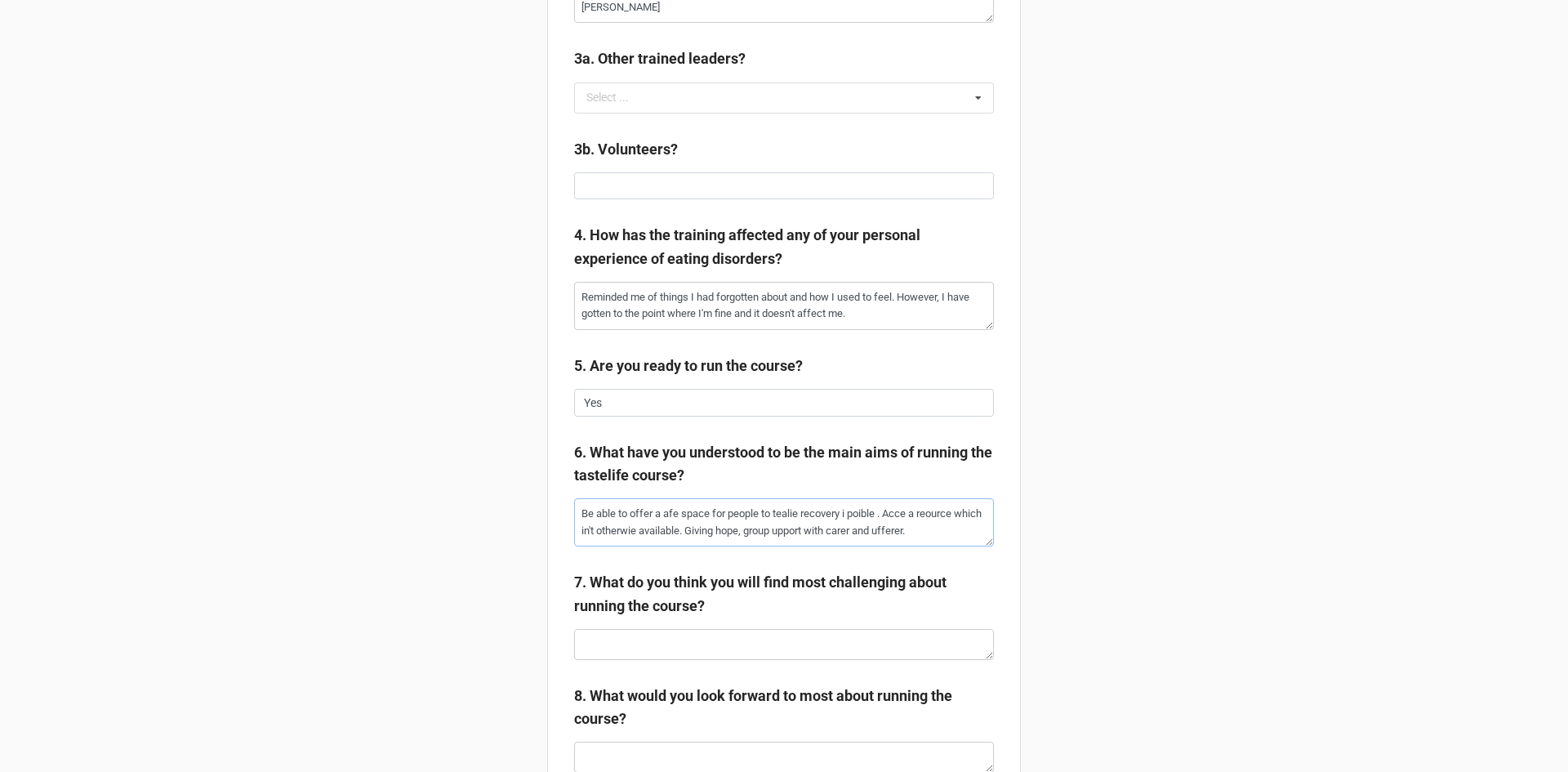
scroll to position [817, 0]
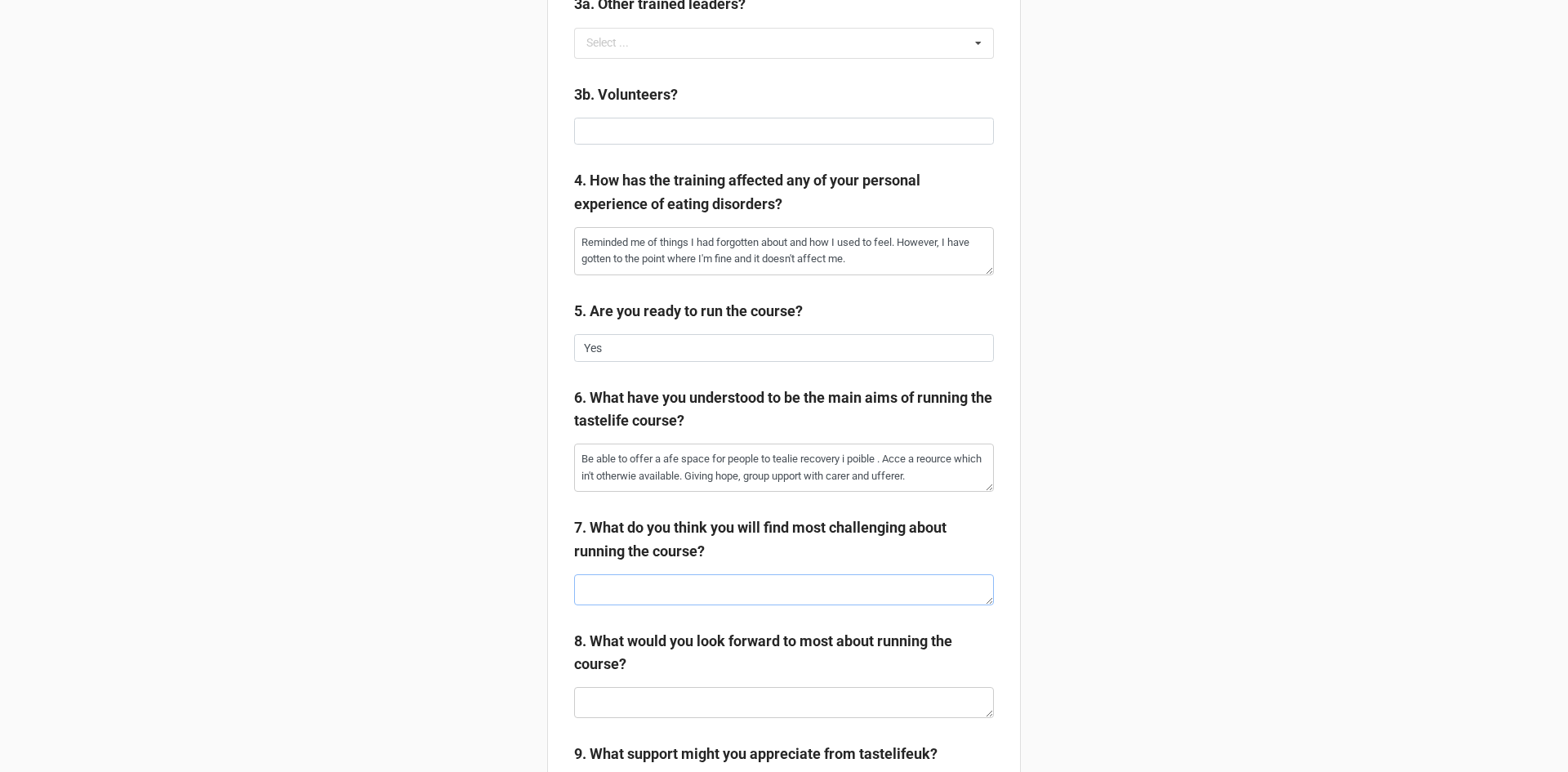
click at [659, 579] on textarea at bounding box center [784, 590] width 420 height 31
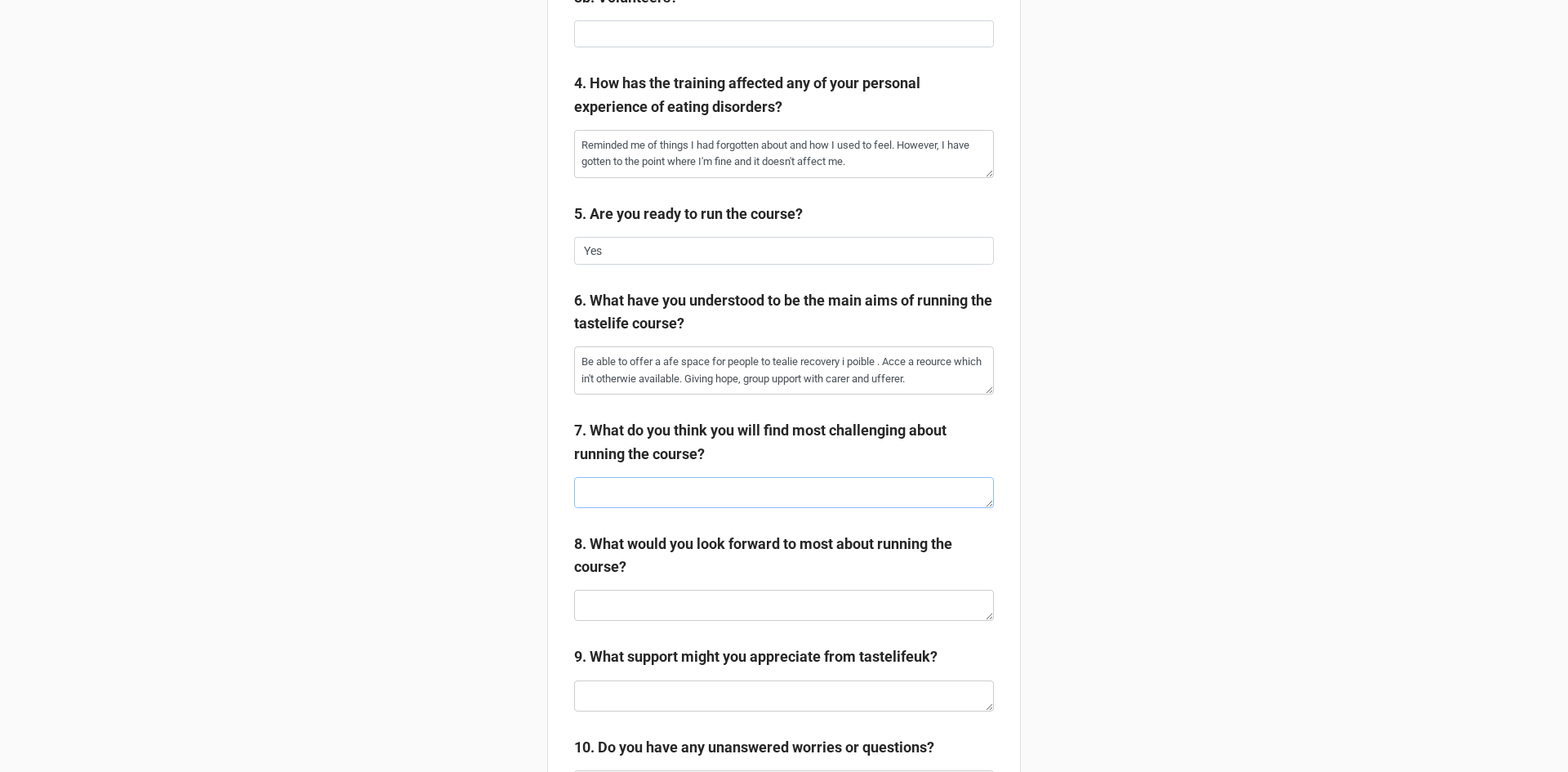
scroll to position [953, 0]
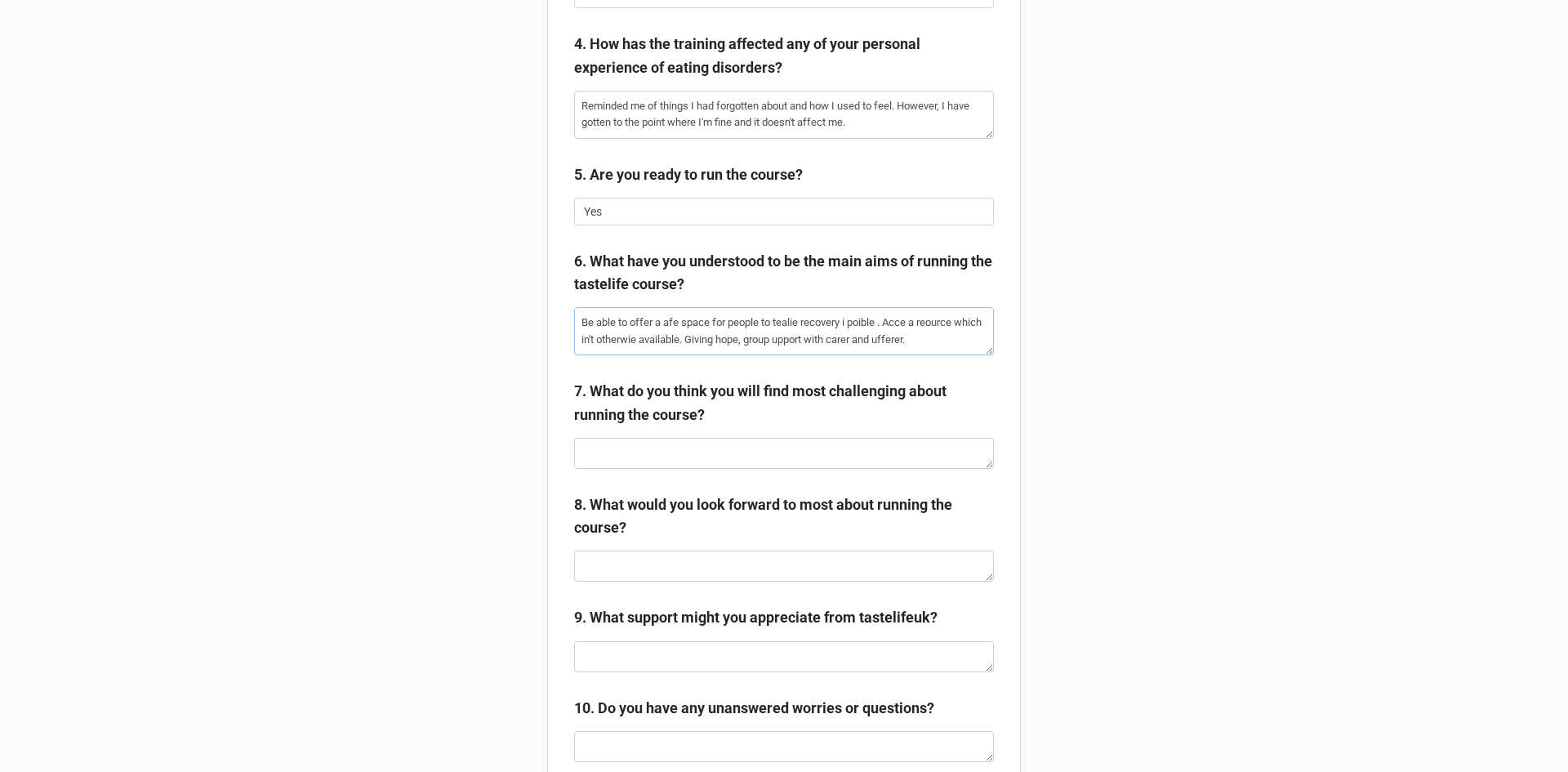
click at [665, 322] on textarea "Be able to offer a afe space for people to tealie recovery i poible . Acce a re…" at bounding box center [784, 331] width 420 height 49
click at [909, 323] on textarea "Be able to offer a safe space for people to tealie recovery i poible . Acce a r…" at bounding box center [784, 331] width 420 height 49
click at [868, 325] on textarea "Be able to offer a safe space for people to tealie recovery i poible . Access a…" at bounding box center [784, 331] width 420 height 49
click at [851, 323] on textarea "Be able to offer a safe space for people to tealie recovery I possible . Access…" at bounding box center [784, 331] width 420 height 49
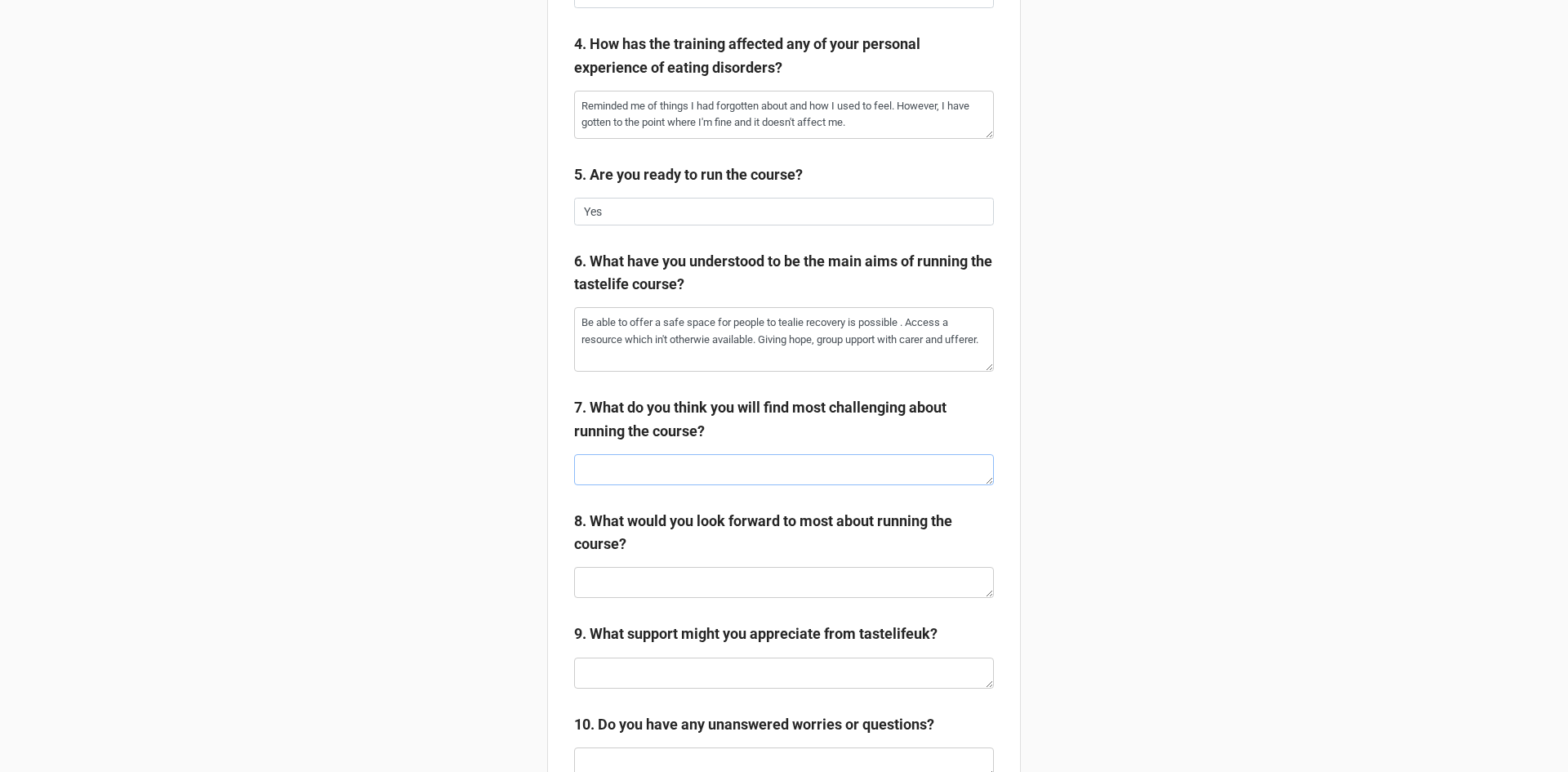
click at [632, 456] on textarea at bounding box center [784, 470] width 420 height 31
click at [668, 580] on textarea at bounding box center [784, 582] width 420 height 31
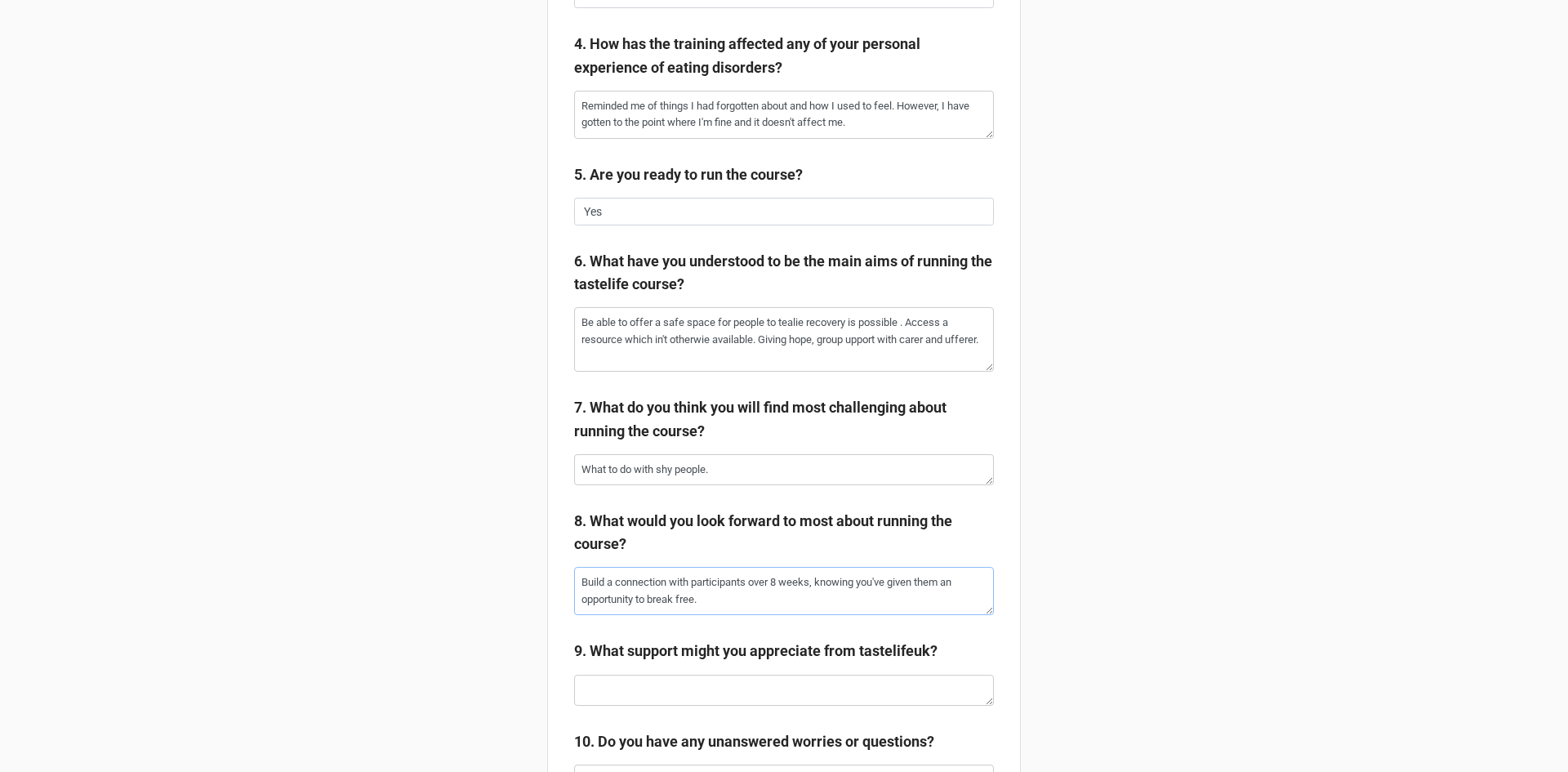
click at [716, 590] on textarea "Build a connection with participants over 8 weeks, knowing you've given them an…" at bounding box center [784, 591] width 420 height 49
click at [750, 597] on textarea "Build a connection with participants over 8 weeks, knowing you've given them an…" at bounding box center [784, 591] width 420 height 49
click at [749, 468] on textarea "What to do with shy people." at bounding box center [784, 470] width 420 height 31
click at [801, 601] on textarea "Build a connection with participants over 8 weeks, knowing you've given them an…" at bounding box center [784, 591] width 420 height 49
click at [651, 681] on textarea at bounding box center [784, 690] width 420 height 31
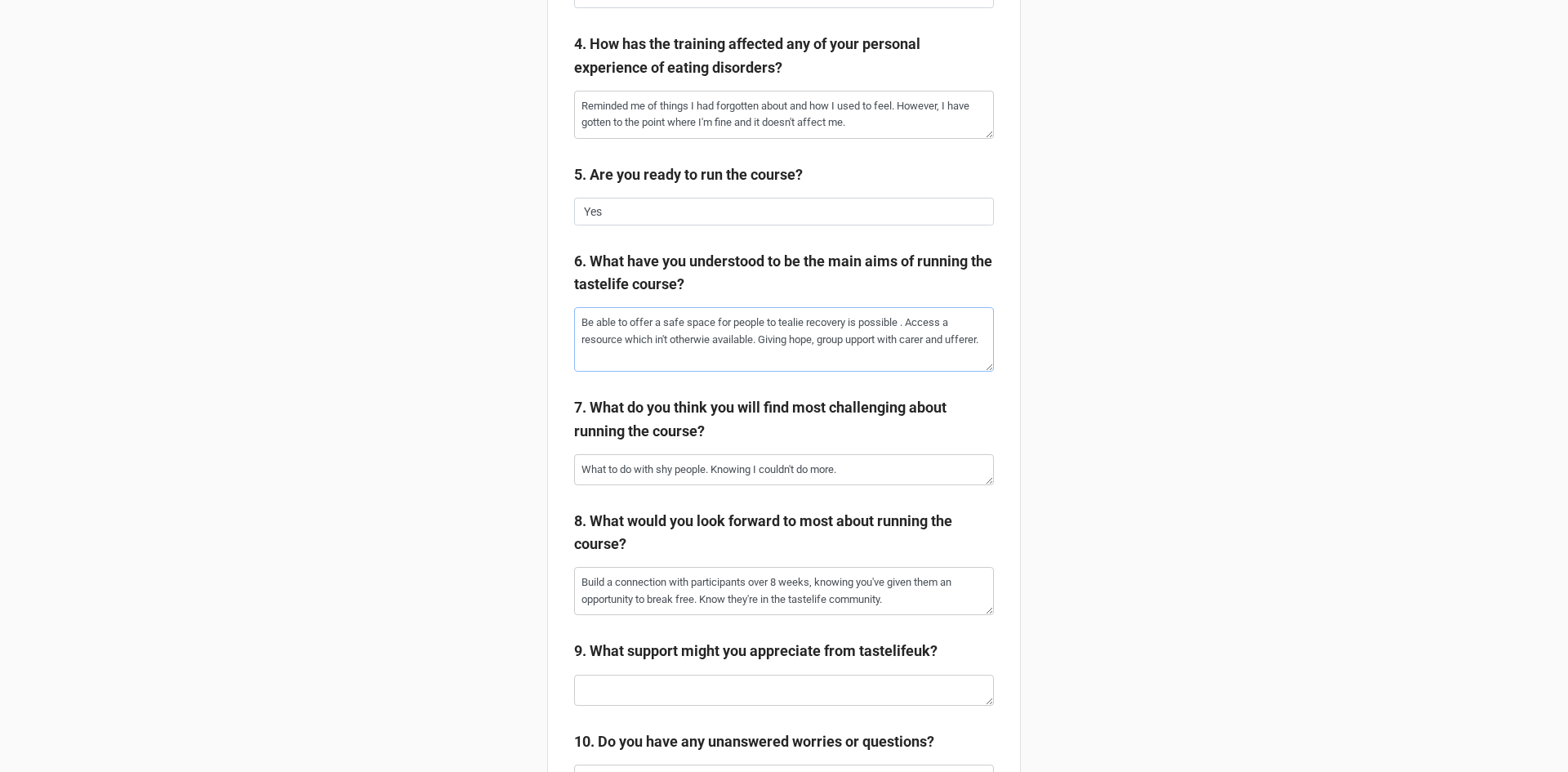
click at [654, 346] on textarea "Be able to offer a safe space for people to tealie recovery is possible . Acces…" at bounding box center [784, 339] width 420 height 65
click at [706, 340] on textarea "Be able to offer a safe space for people to tealie recovery is possible . Acces…" at bounding box center [784, 339] width 420 height 65
click at [861, 345] on textarea "Be able to offer a safe space for people to tealie recovery is possible . Acces…" at bounding box center [784, 339] width 420 height 65
click at [593, 355] on textarea "Be able to offer a safe space for people to tealie recovery is possible . Acces…" at bounding box center [784, 339] width 420 height 65
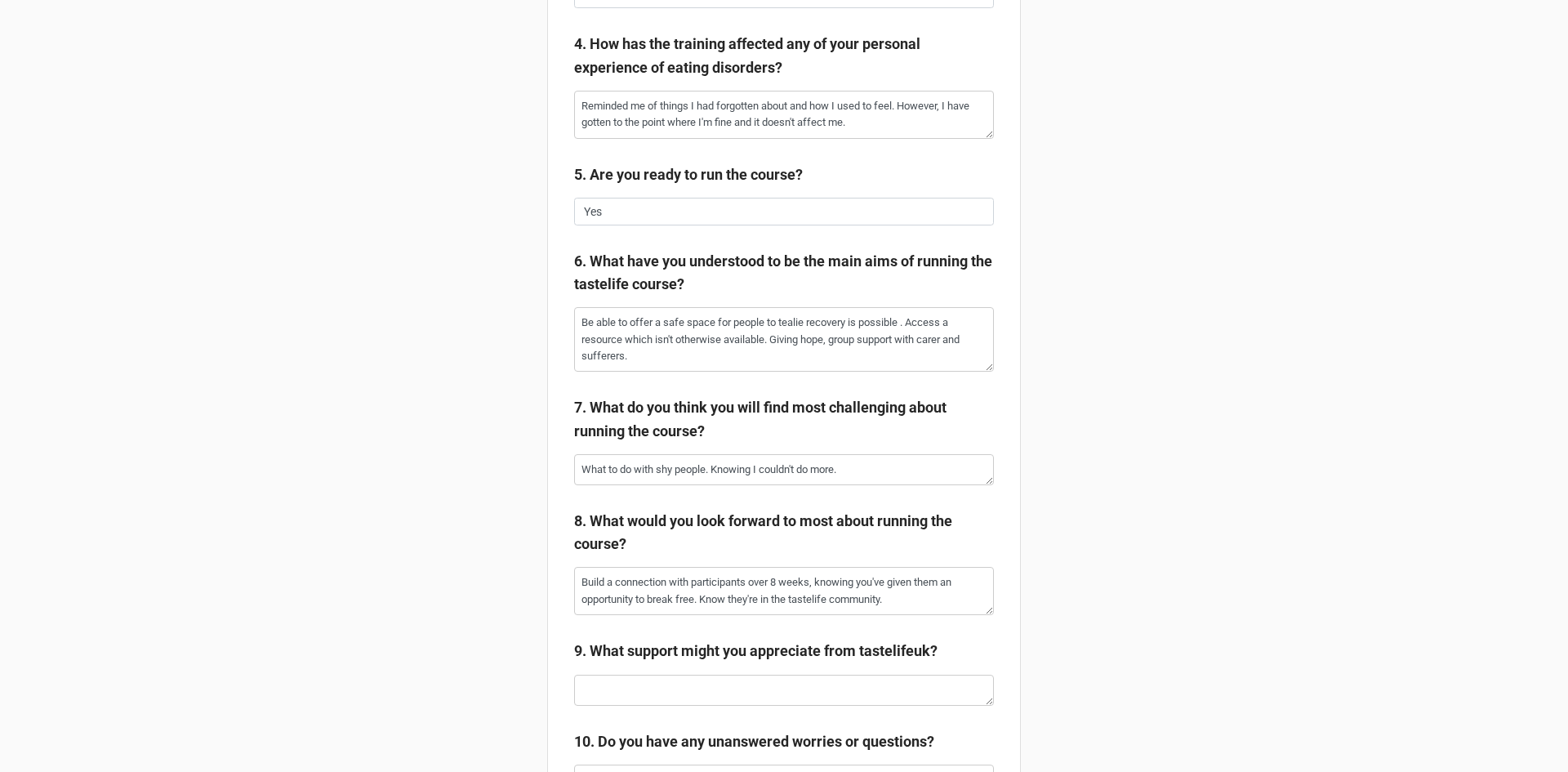
click at [621, 697] on textarea at bounding box center [784, 690] width 420 height 31
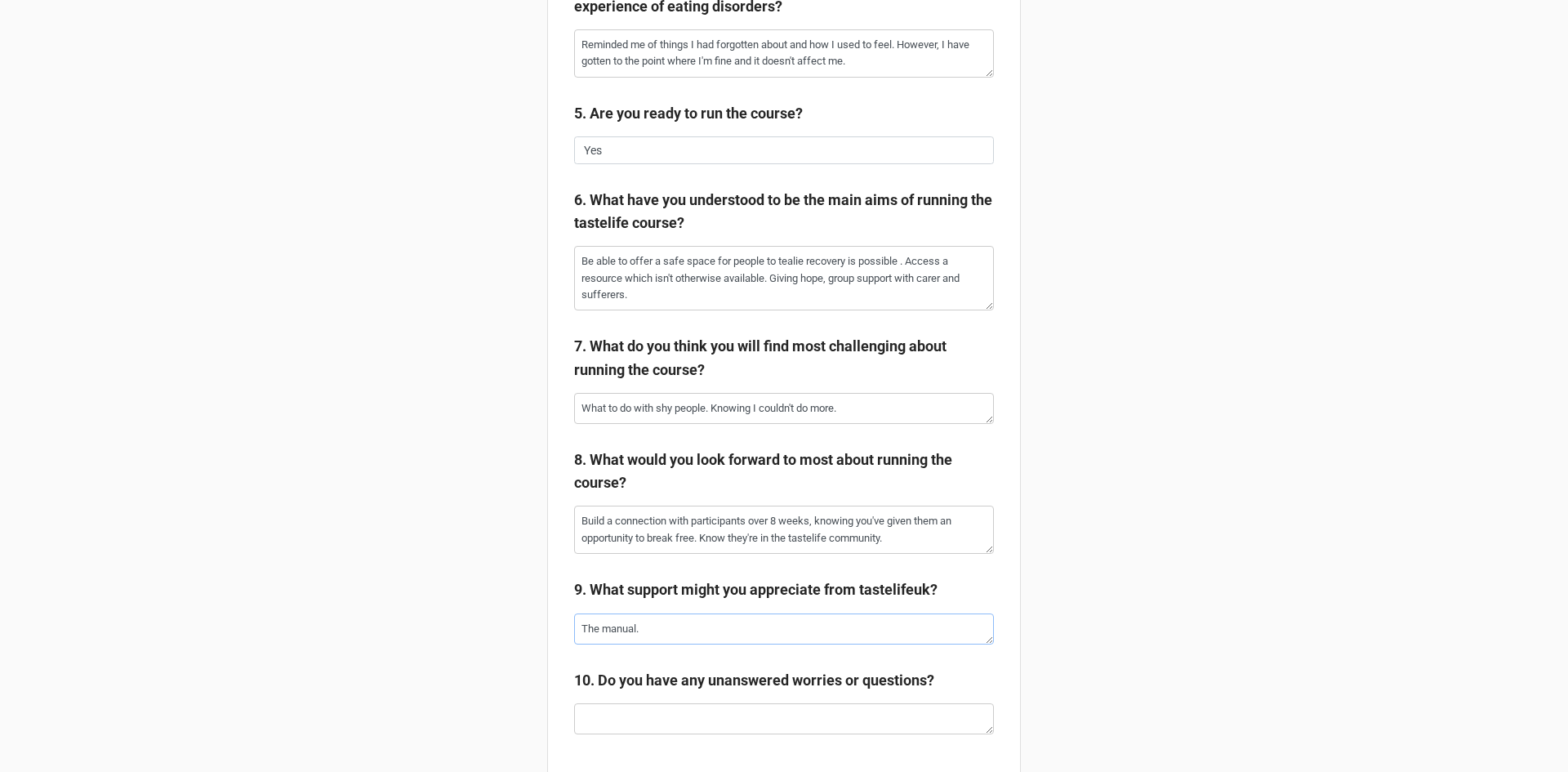
scroll to position [1088, 0]
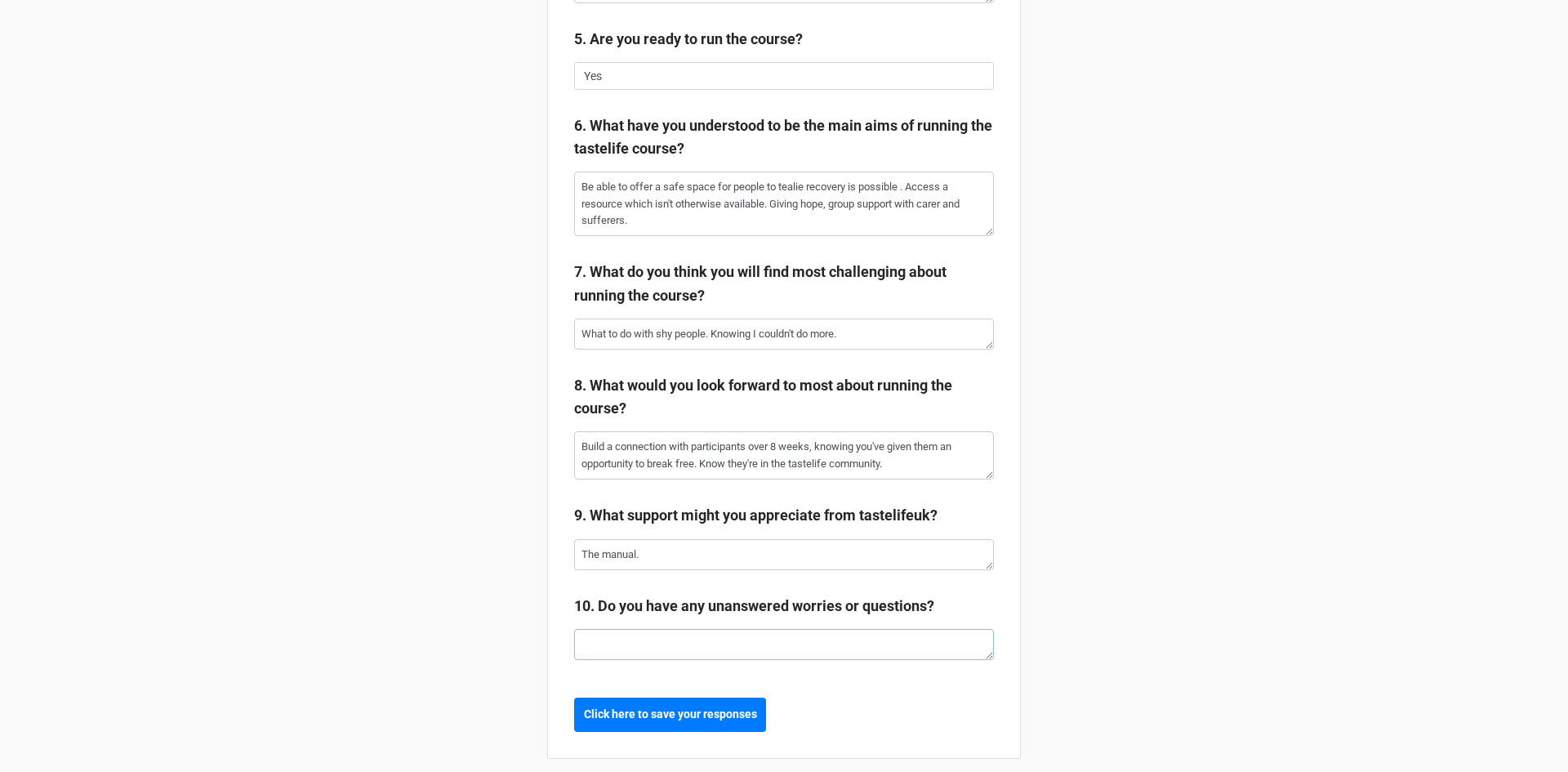
click at [581, 645] on textarea at bounding box center [784, 644] width 420 height 31
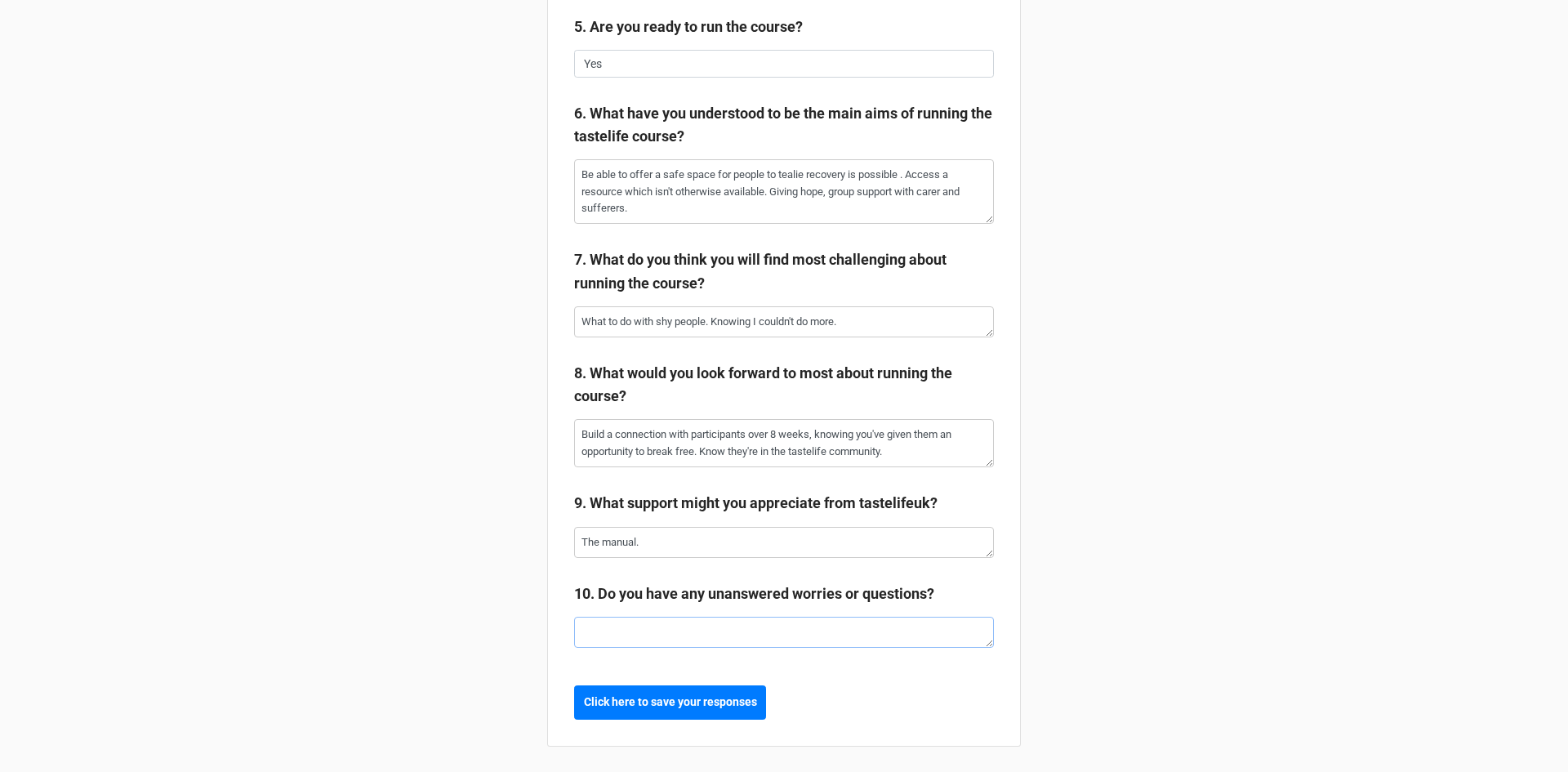
scroll to position [1102, 0]
click at [609, 633] on textarea at bounding box center [784, 631] width 420 height 31
click at [702, 630] on textarea "Helpers? Payment of training fee in [GEOGRAPHIC_DATA]." at bounding box center [784, 631] width 420 height 31
click at [751, 638] on textarea "Helpers? Payment of the training fee in [GEOGRAPHIC_DATA]." at bounding box center [784, 631] width 420 height 31
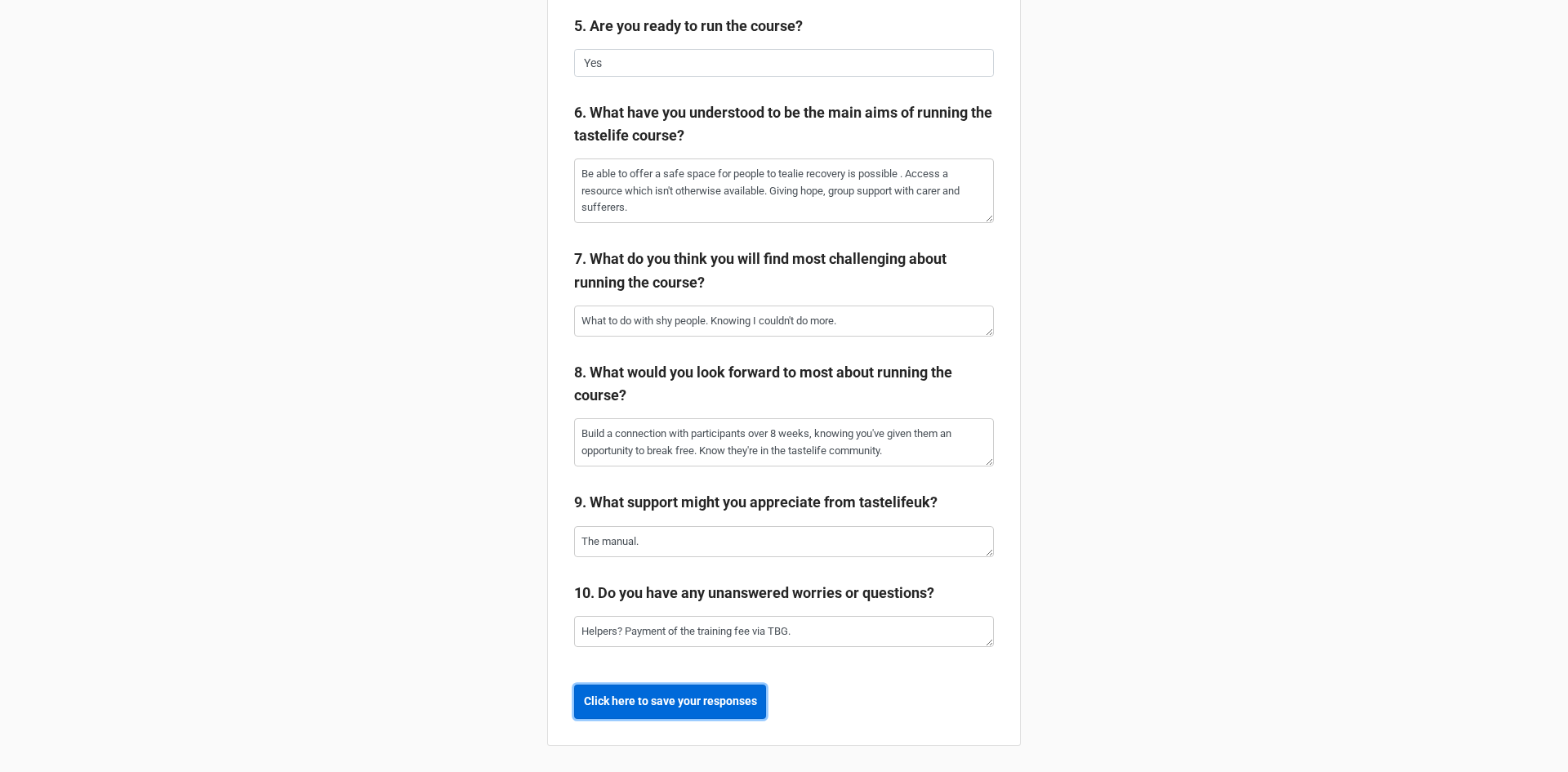
click at [670, 698] on b "Click here to save your responses" at bounding box center [671, 701] width 173 height 17
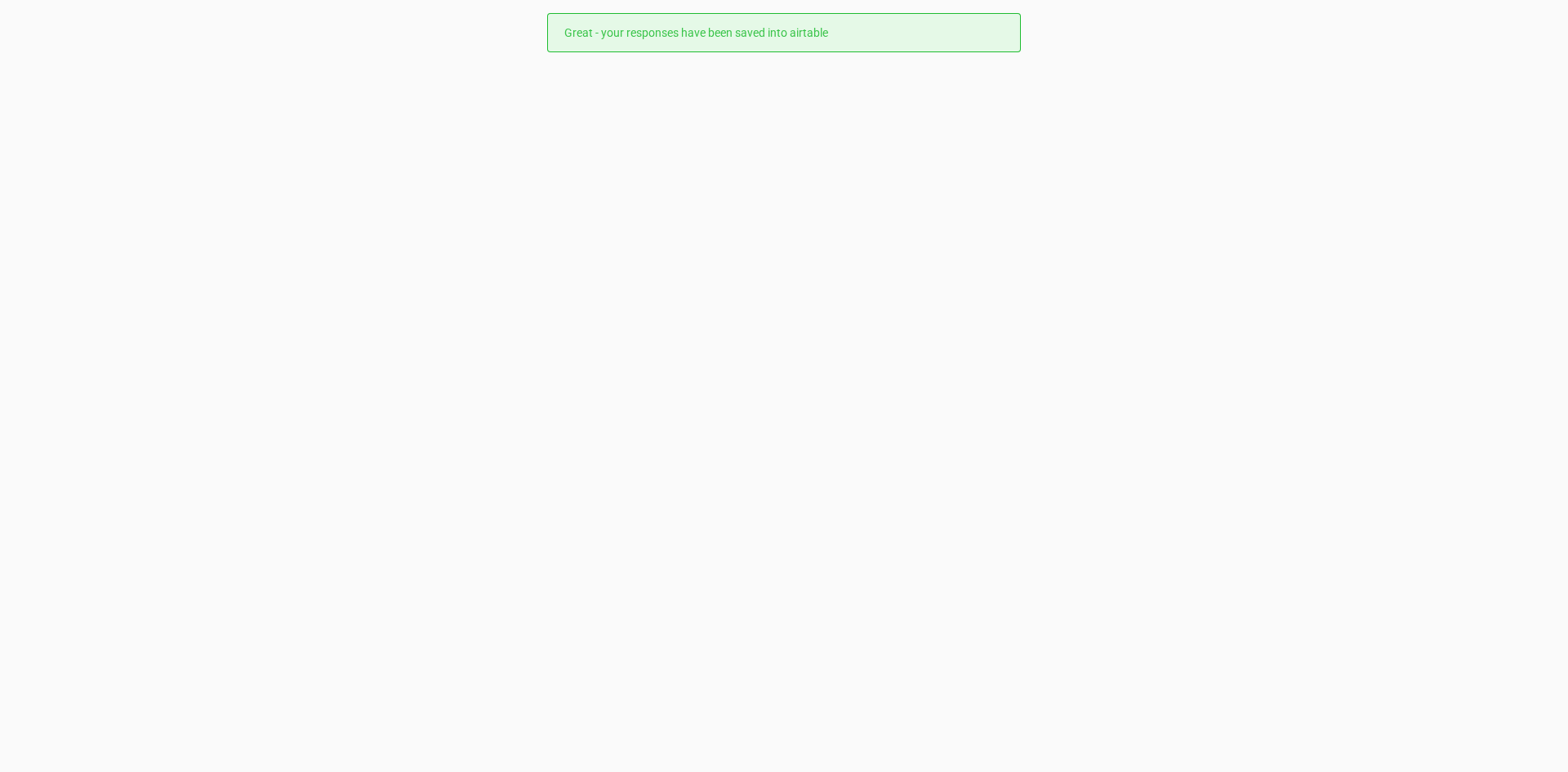
scroll to position [0, 0]
